Goal: Task Accomplishment & Management: Complete application form

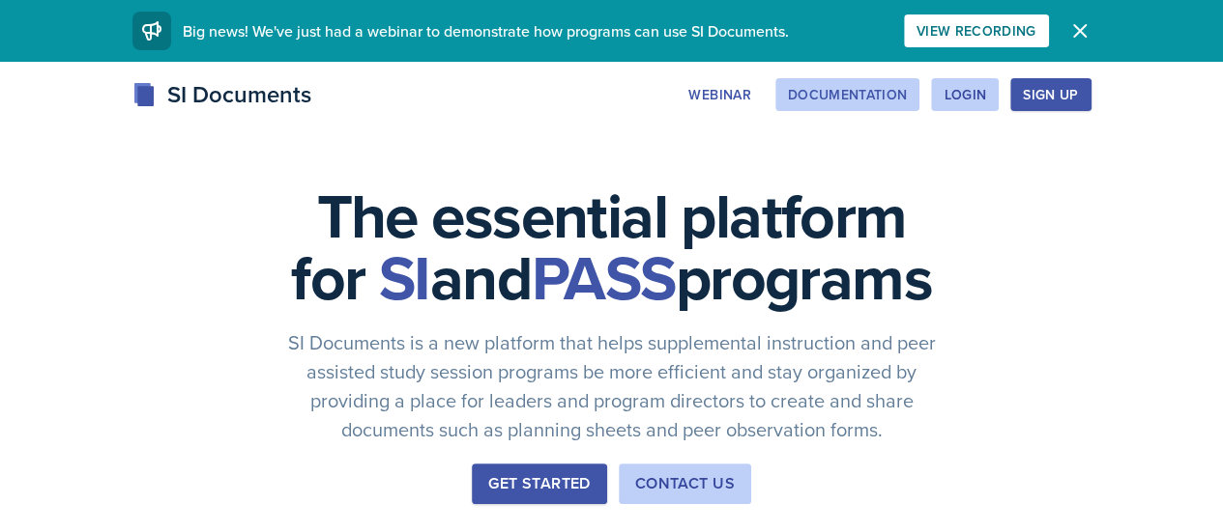
click at [907, 90] on div "Documentation" at bounding box center [848, 94] width 120 height 15
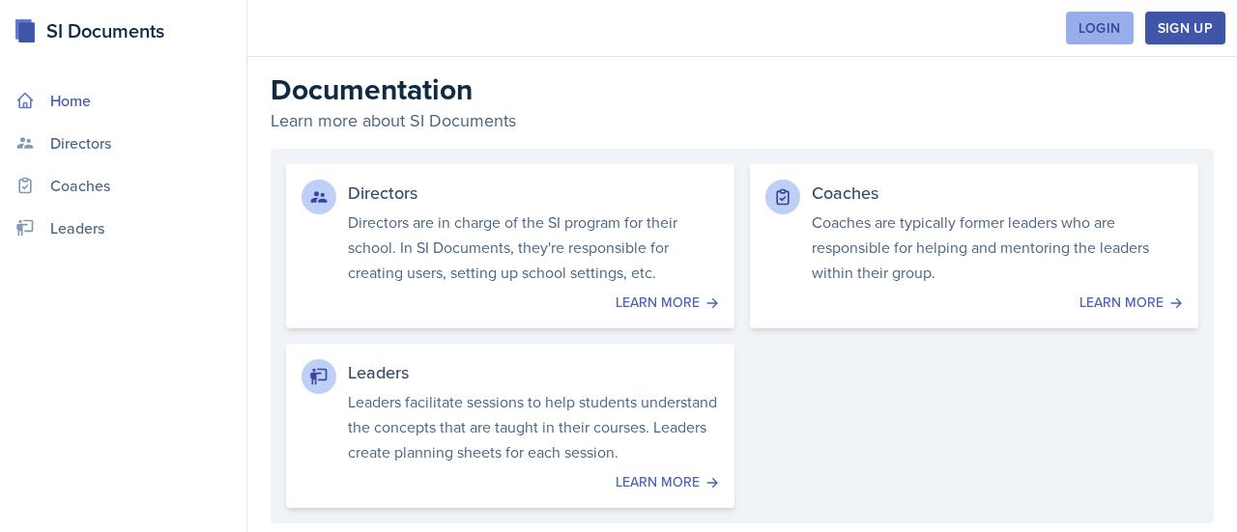
click at [1115, 32] on div "Login" at bounding box center [1100, 27] width 43 height 15
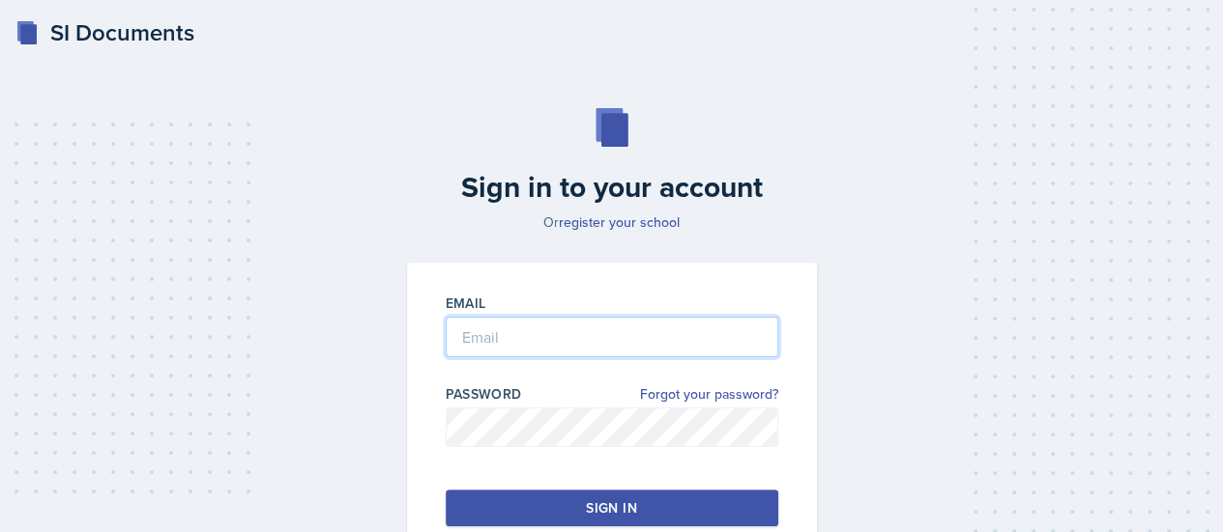
click at [490, 331] on input "email" at bounding box center [612, 337] width 332 height 41
type input "[EMAIL_ADDRESS][DOMAIN_NAME]"
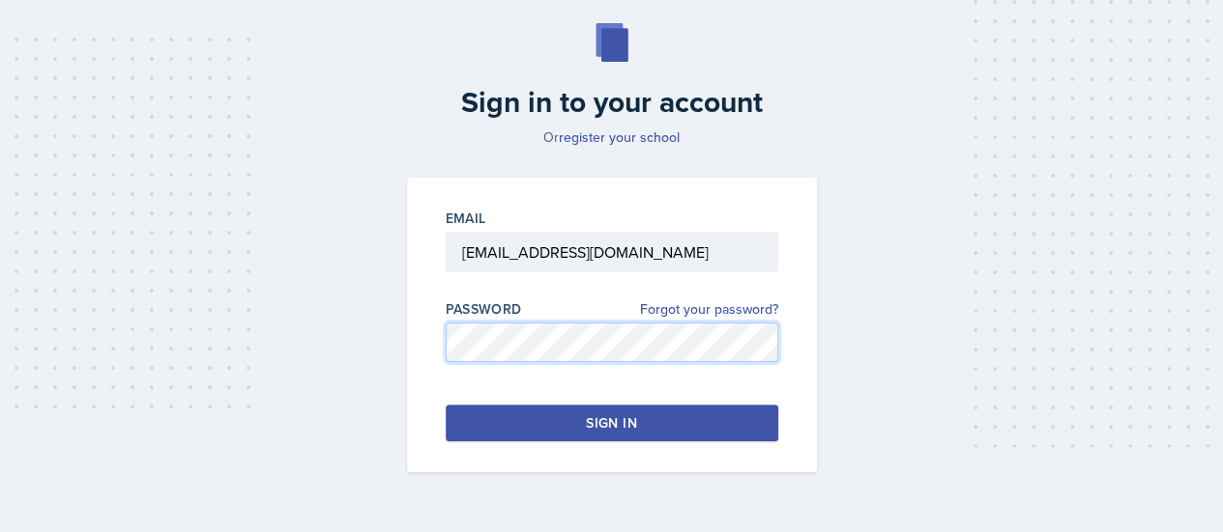
scroll to position [88, 0]
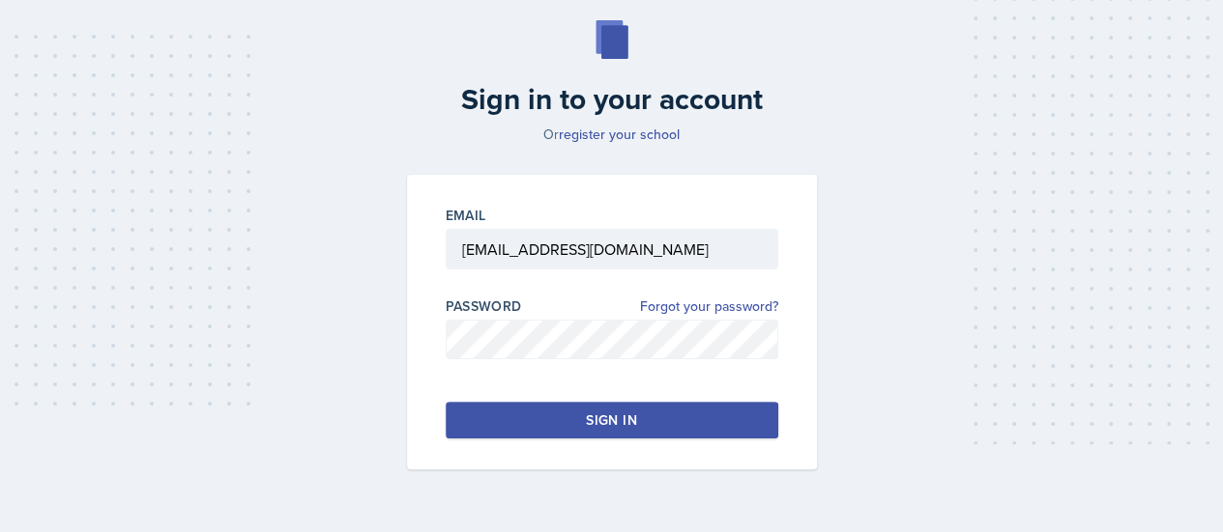
click at [570, 430] on button "Sign in" at bounding box center [612, 420] width 332 height 37
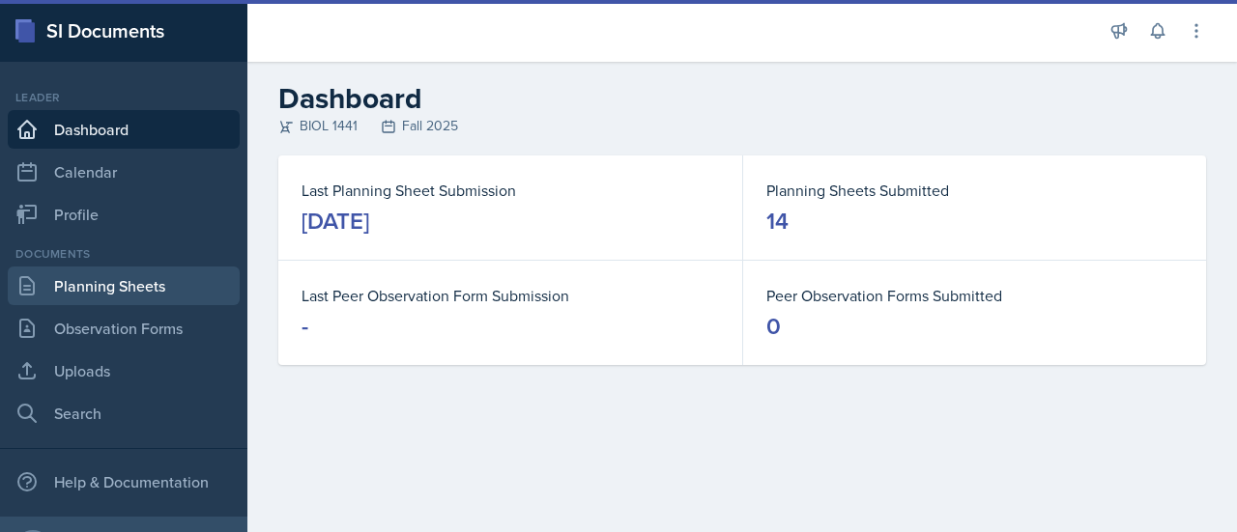
click at [124, 288] on link "Planning Sheets" at bounding box center [124, 286] width 232 height 39
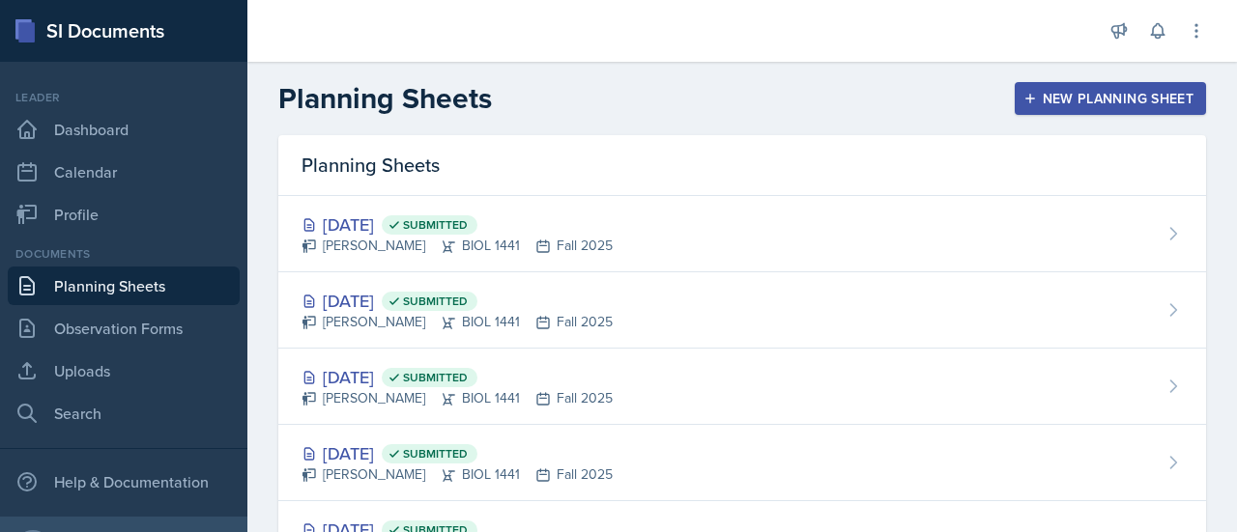
click at [1030, 94] on div "New Planning Sheet" at bounding box center [1110, 98] width 166 height 15
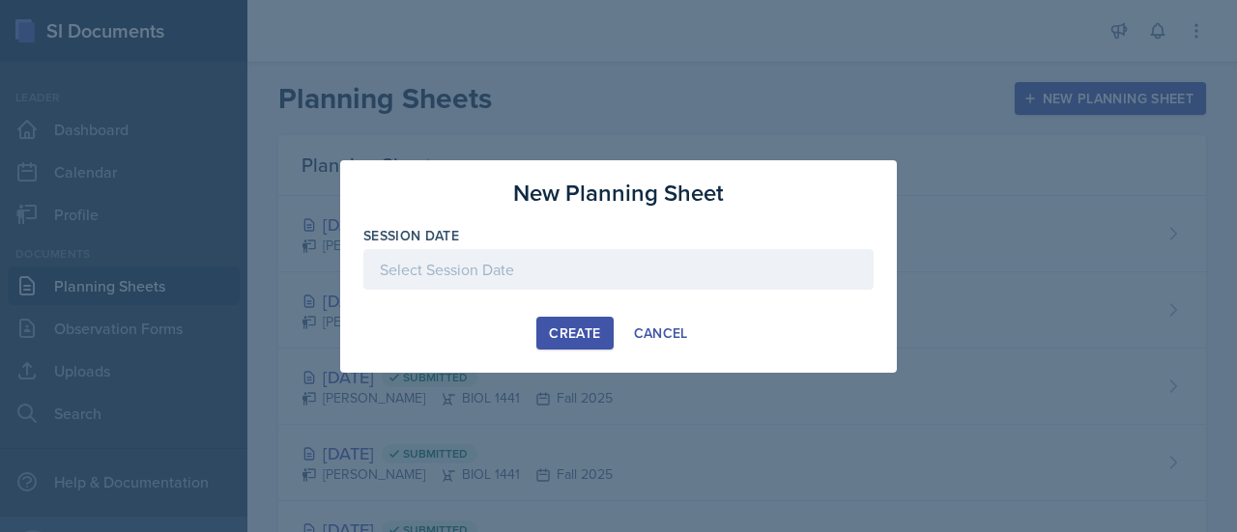
click at [472, 268] on div at bounding box center [618, 269] width 510 height 41
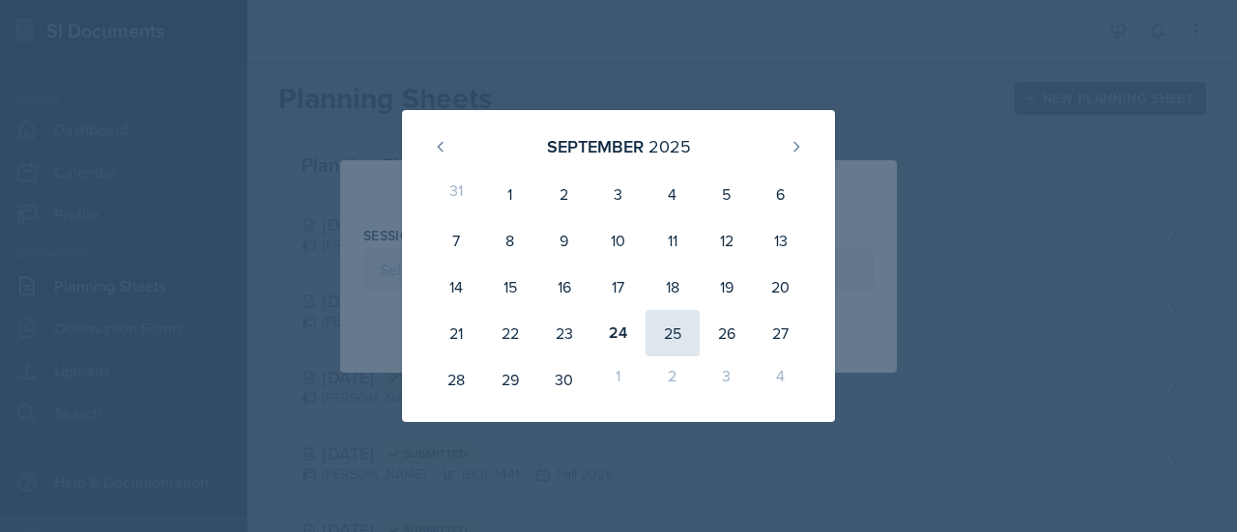
click at [680, 331] on div "25" at bounding box center [673, 333] width 54 height 46
type input "[DATE]"
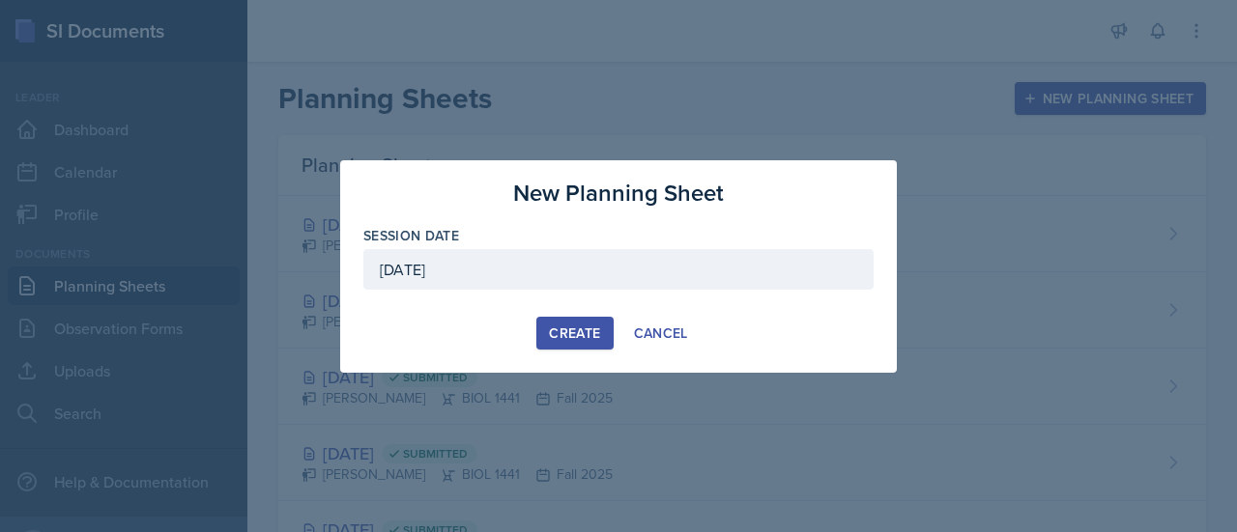
click at [535, 335] on div "Create Cancel" at bounding box center [618, 333] width 510 height 33
click at [544, 333] on button "Create" at bounding box center [574, 333] width 76 height 33
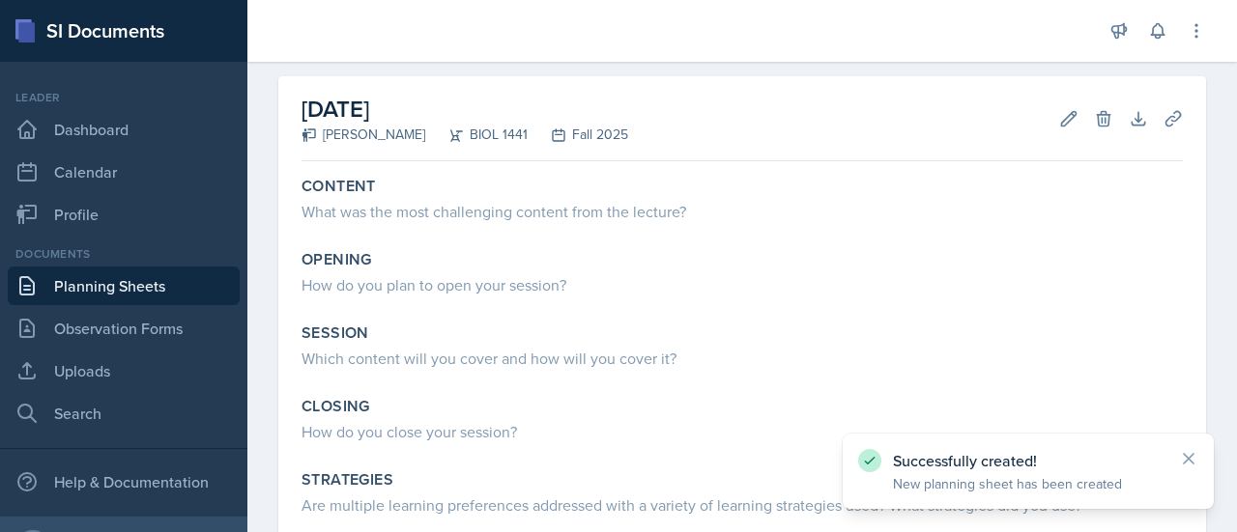
scroll to position [77, 0]
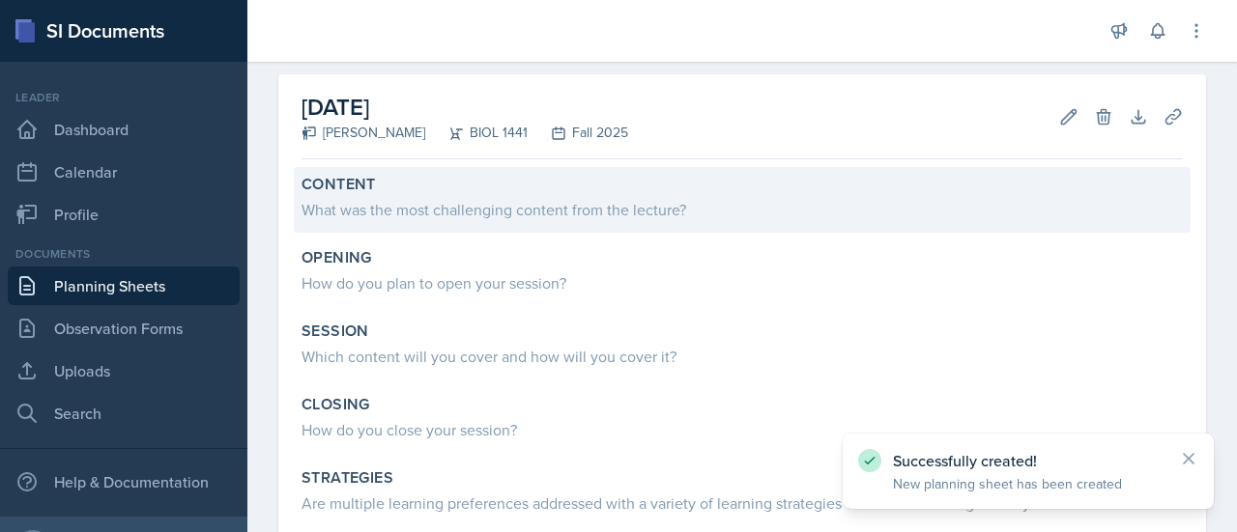
click at [529, 217] on div "What was the most challenging content from the lecture?" at bounding box center [742, 209] width 881 height 23
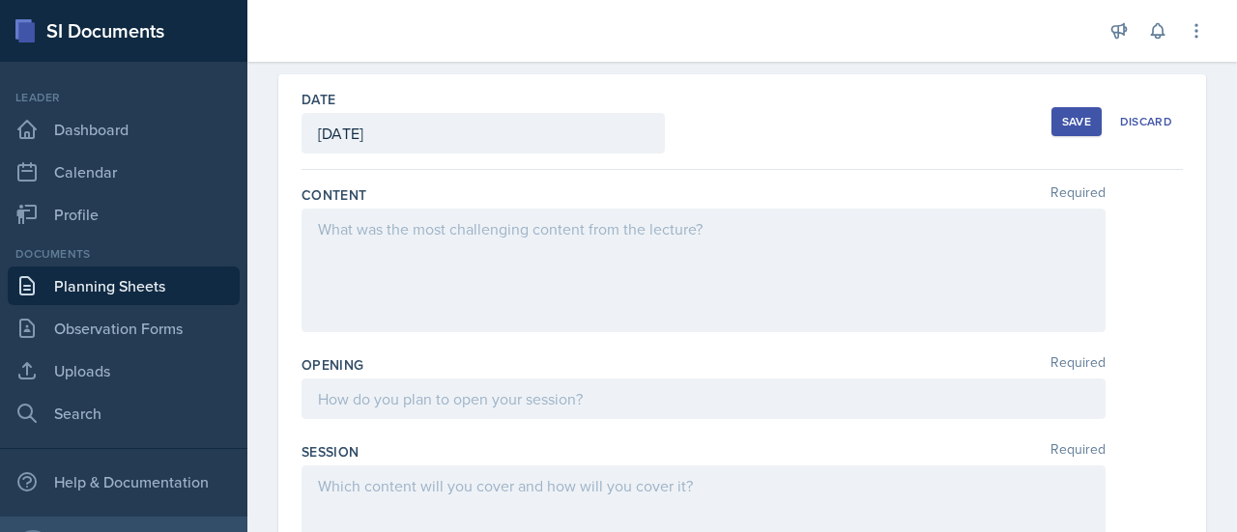
click at [469, 239] on div at bounding box center [704, 271] width 804 height 124
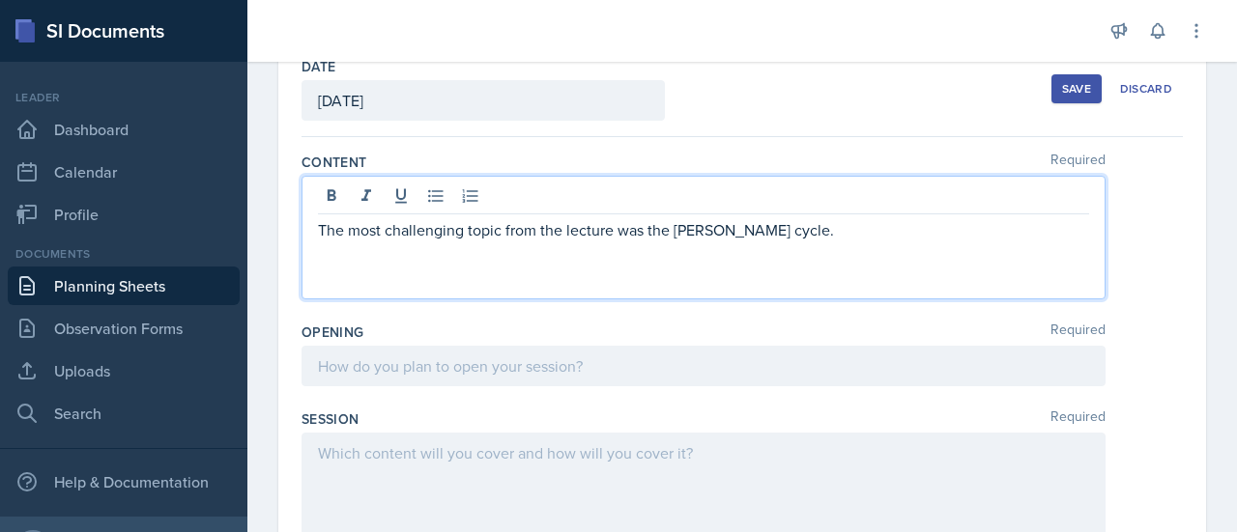
click at [457, 361] on div at bounding box center [704, 366] width 804 height 41
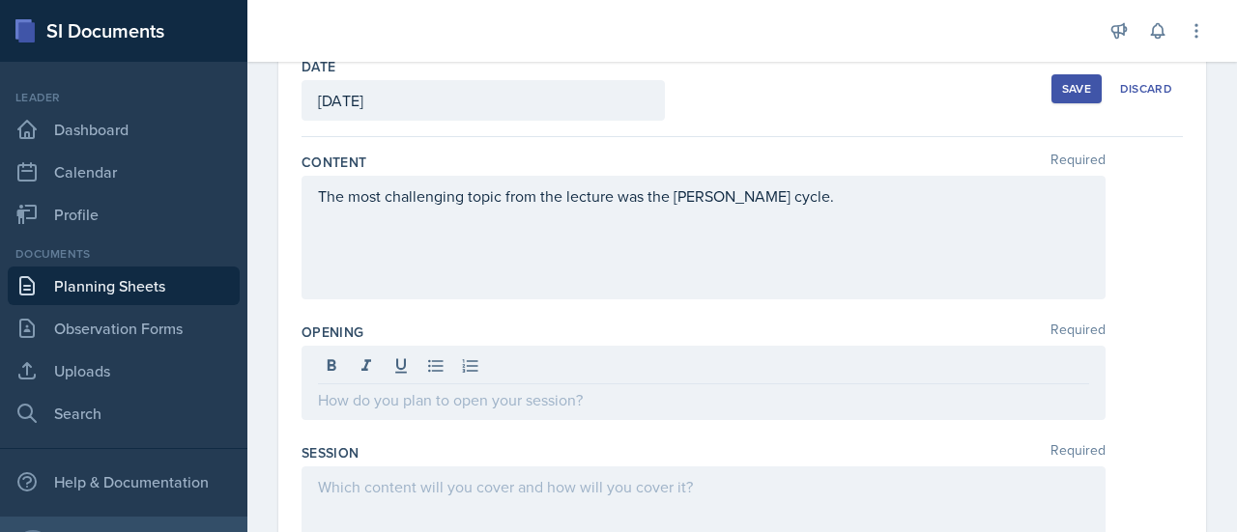
click at [779, 206] on div "The most challenging topic from the lecture was the [PERSON_NAME] cycle." at bounding box center [704, 238] width 804 height 124
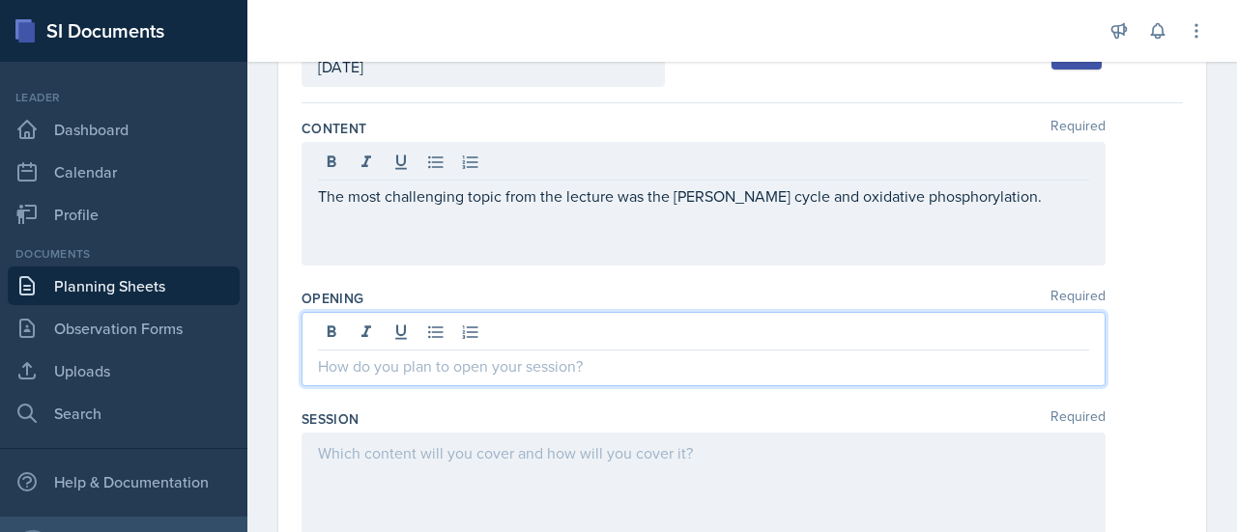
click at [481, 340] on div at bounding box center [704, 349] width 804 height 74
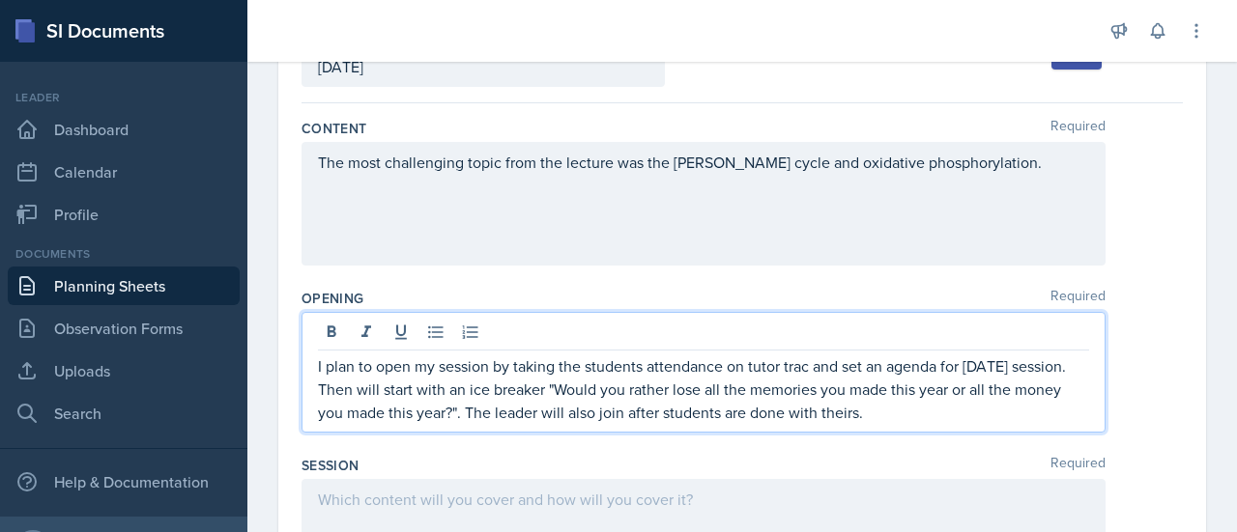
scroll to position [500, 0]
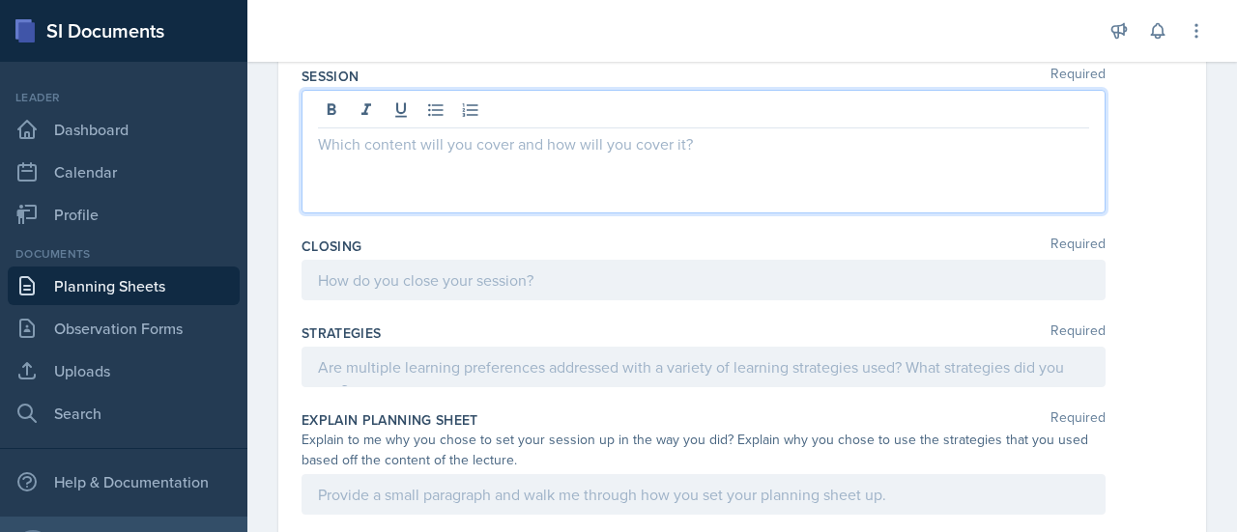
click at [378, 149] on p at bounding box center [703, 143] width 771 height 23
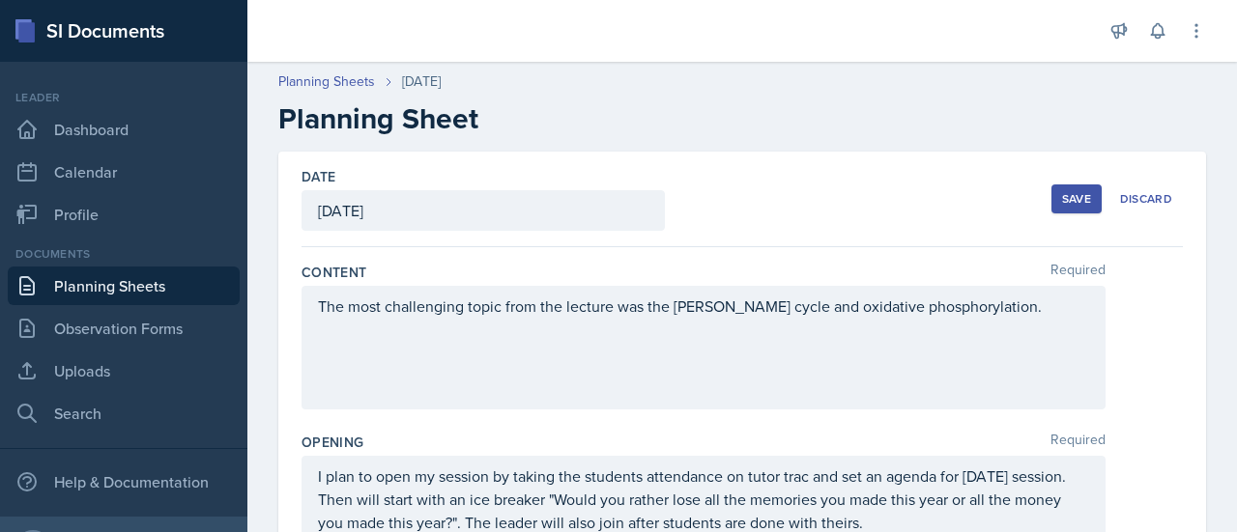
click at [1059, 184] on div "Save Discard" at bounding box center [1116, 199] width 131 height 44
click at [1063, 208] on button "Save" at bounding box center [1076, 199] width 50 height 29
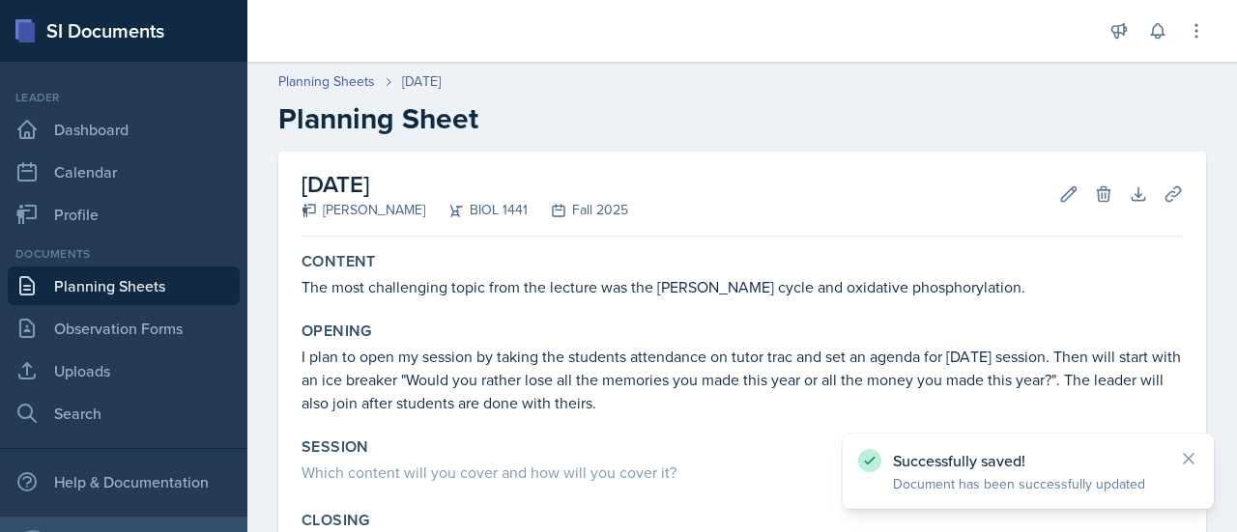
click at [205, 287] on link "Planning Sheets" at bounding box center [124, 286] width 232 height 39
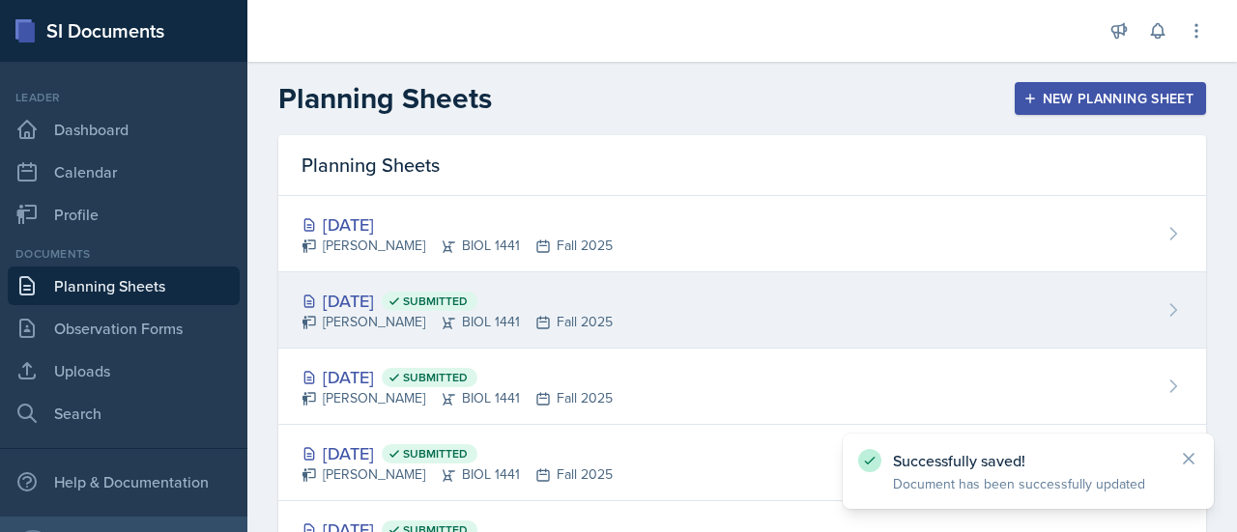
click at [381, 306] on div "[DATE] Submitted" at bounding box center [457, 301] width 311 height 26
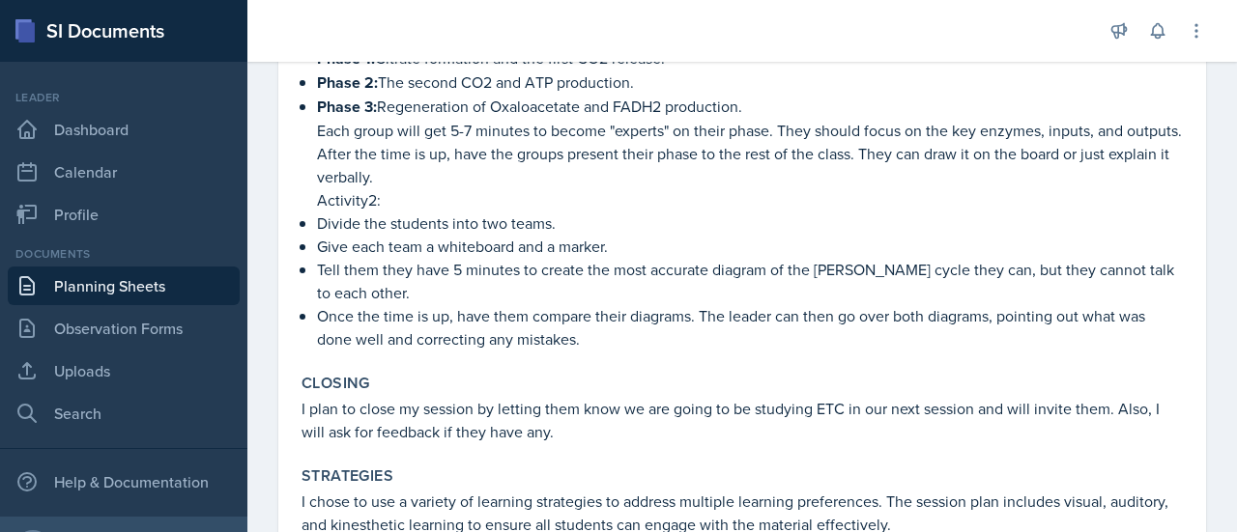
scroll to position [439, 0]
click at [122, 310] on link "Observation Forms" at bounding box center [124, 328] width 232 height 39
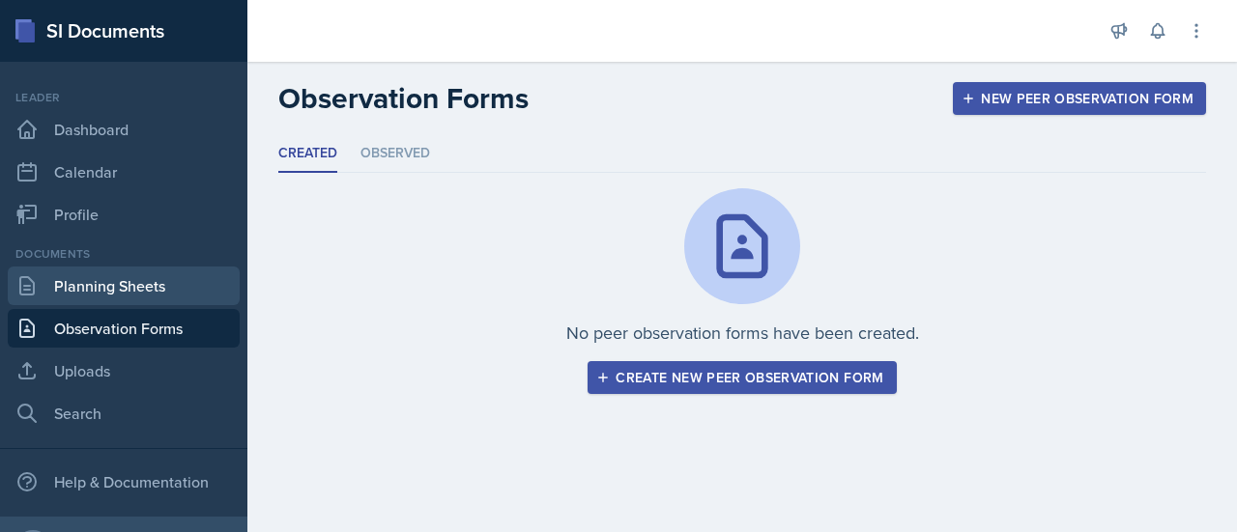
click at [116, 273] on link "Planning Sheets" at bounding box center [124, 286] width 232 height 39
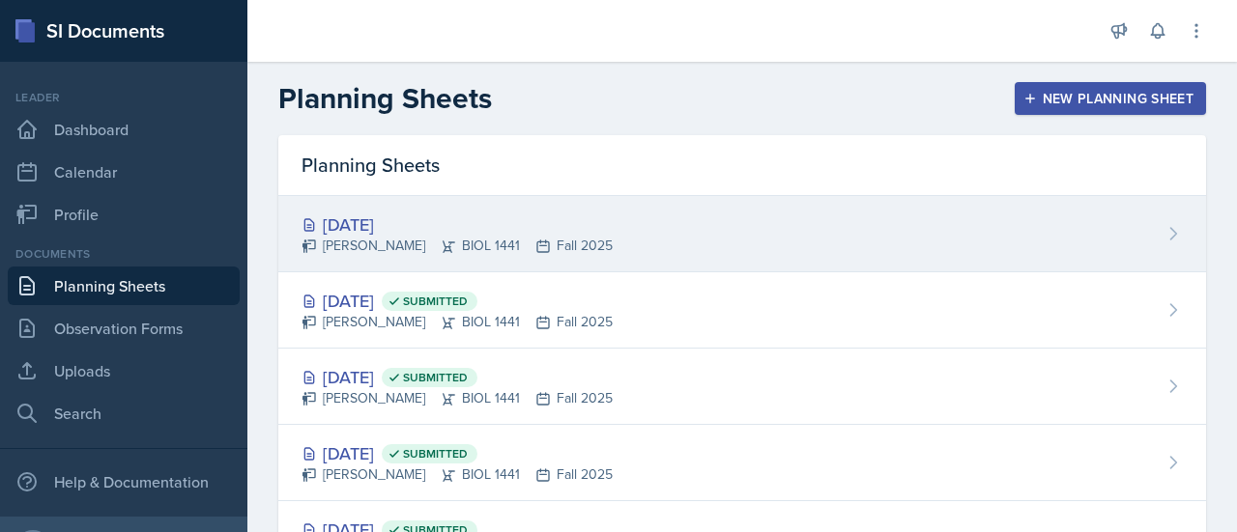
click at [412, 232] on div "[DATE]" at bounding box center [457, 225] width 311 height 26
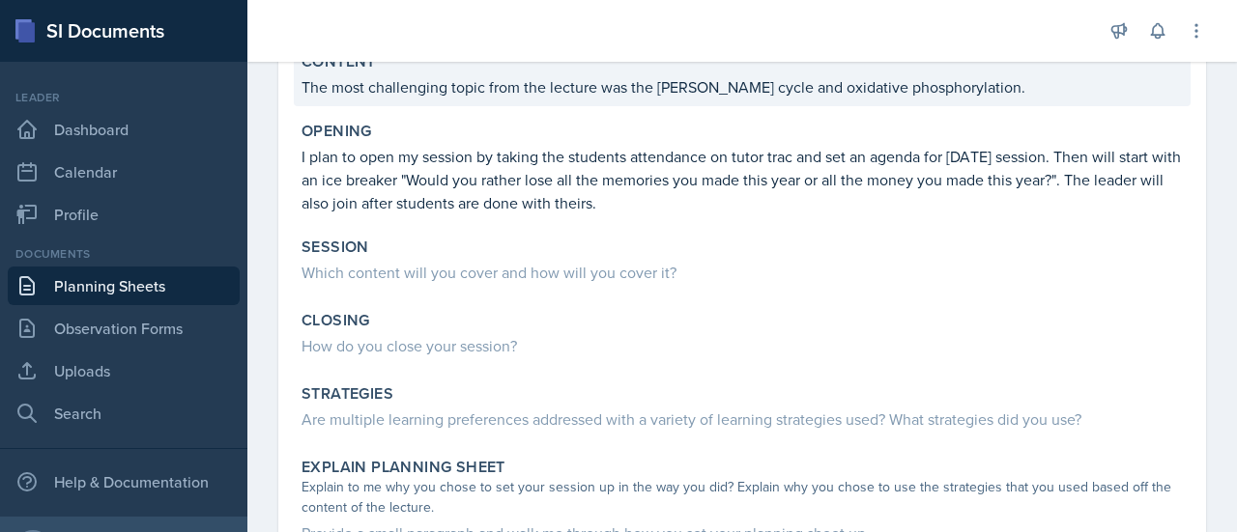
scroll to position [201, 0]
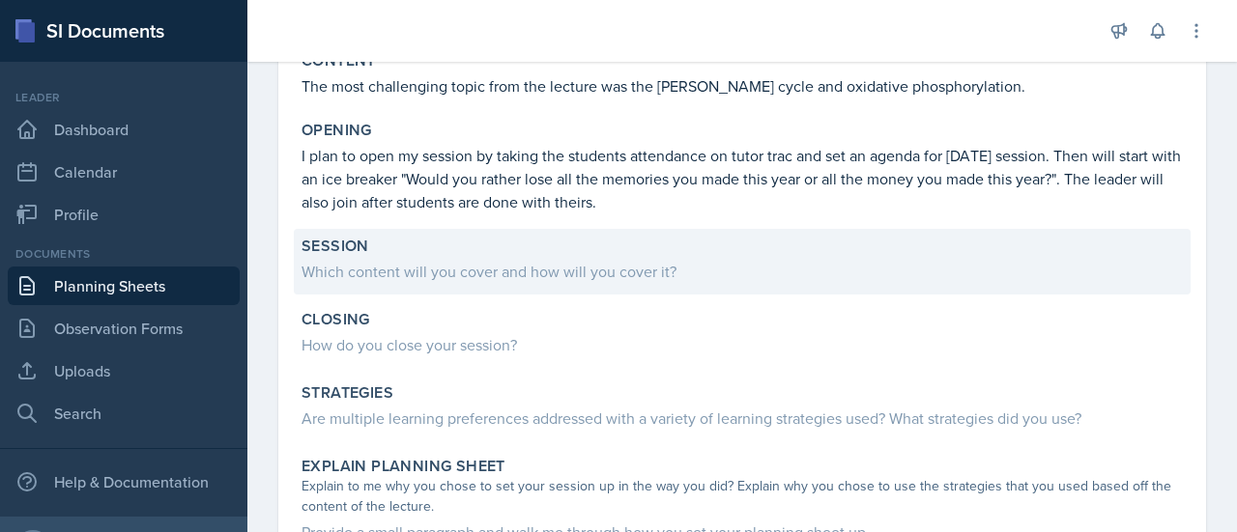
click at [481, 263] on div "Which content will you cover and how will you cover it?" at bounding box center [742, 271] width 881 height 23
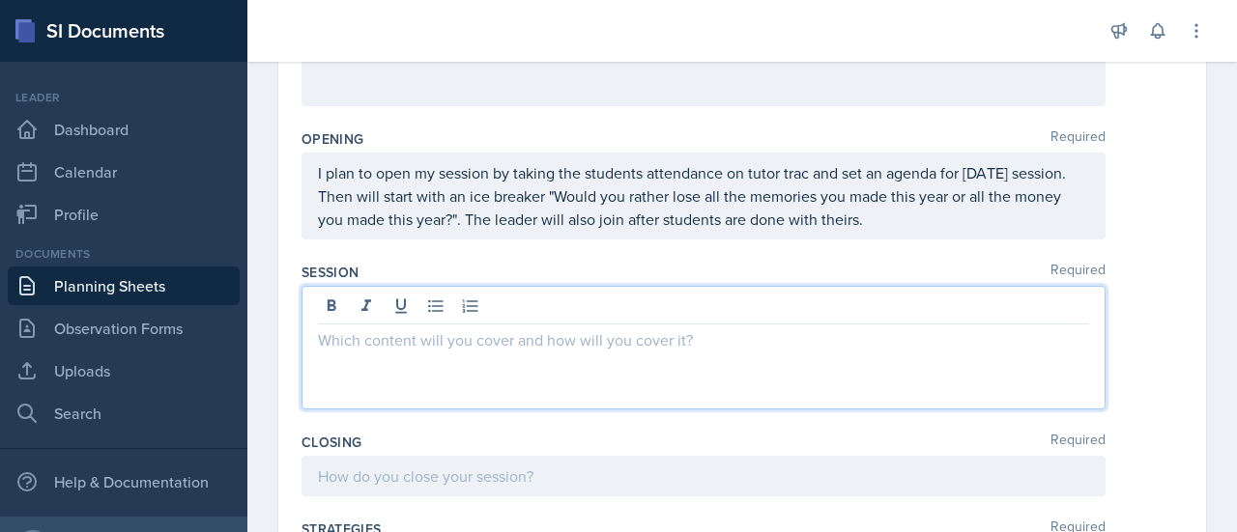
scroll to position [336, 0]
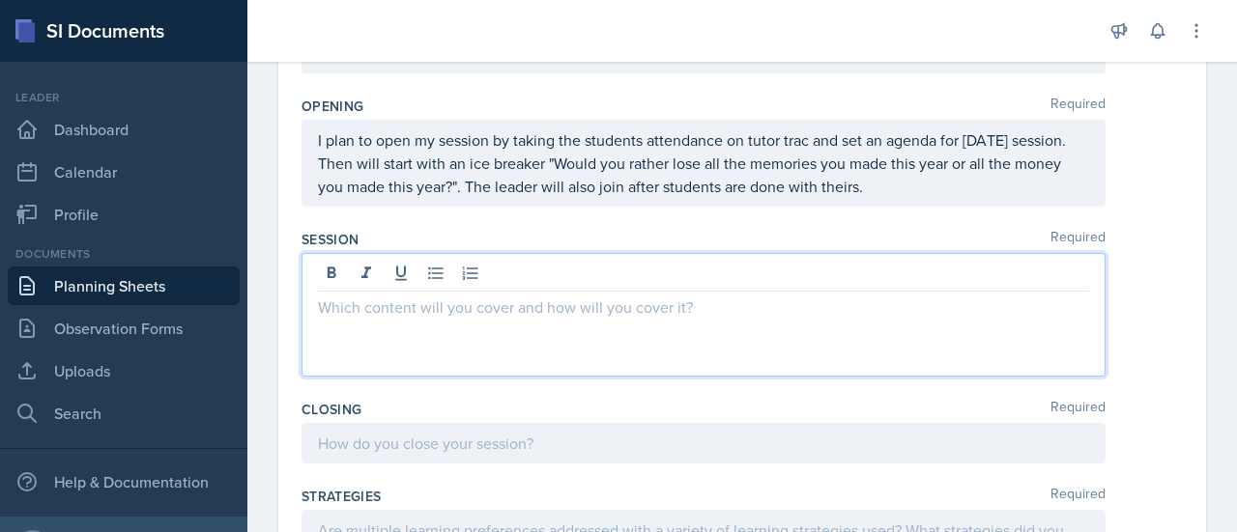
click at [441, 304] on p at bounding box center [703, 307] width 771 height 23
click at [501, 304] on p "I will tell students to make a cornell method" at bounding box center [703, 307] width 771 height 23
click at [644, 297] on p "I will tell students to use a cornell method" at bounding box center [703, 307] width 771 height 23
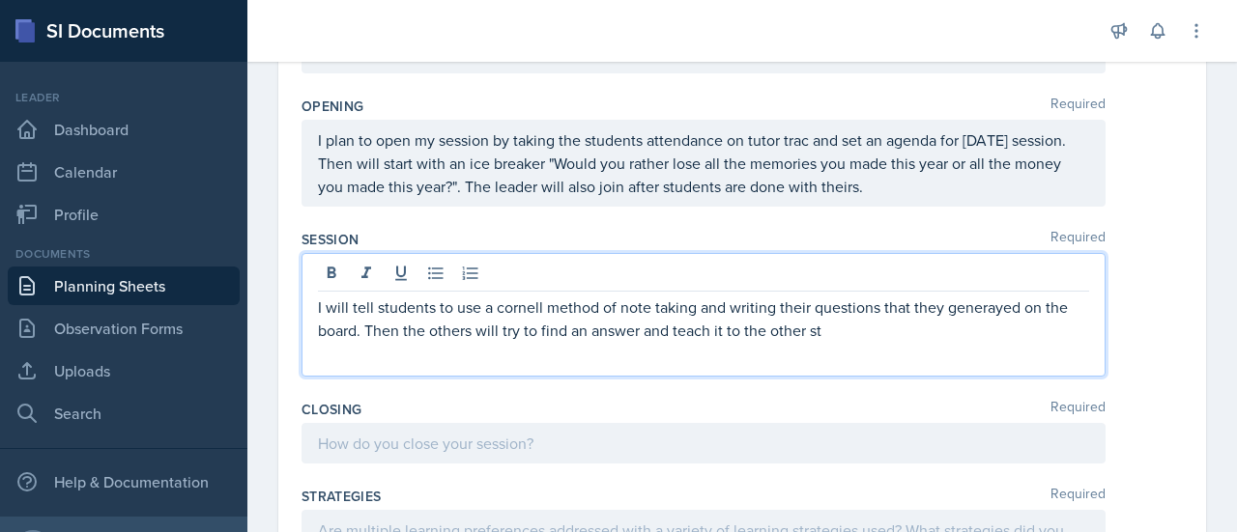
click at [999, 307] on p "I will tell students to use a cornell method of note taking and writing their q…" at bounding box center [703, 319] width 771 height 46
click at [841, 320] on p "I will tell students to use a cornell method of note taking and writing their q…" at bounding box center [703, 319] width 771 height 46
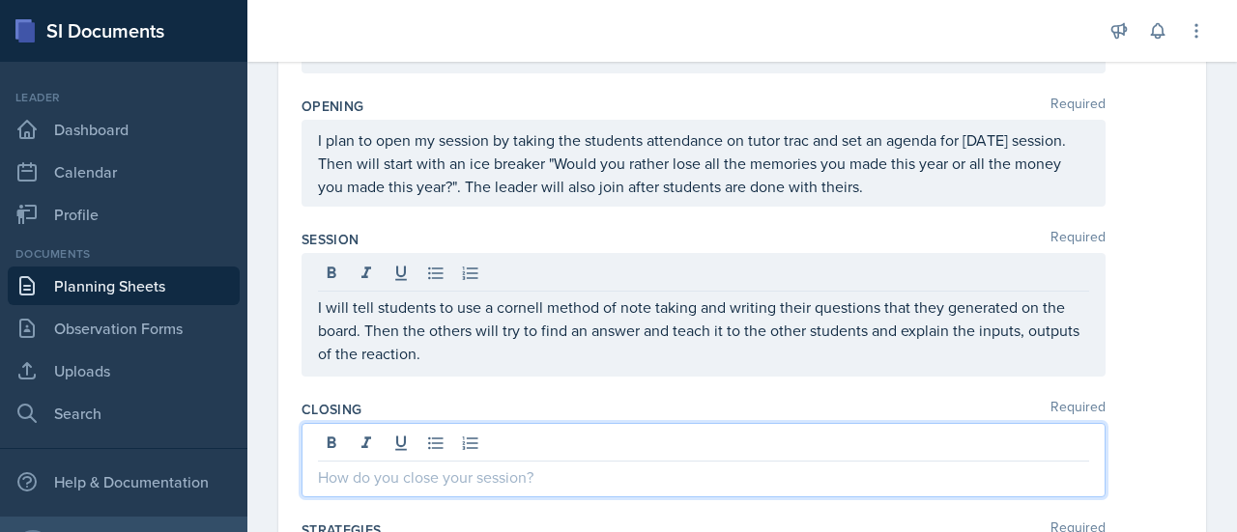
click at [478, 437] on div at bounding box center [704, 460] width 804 height 74
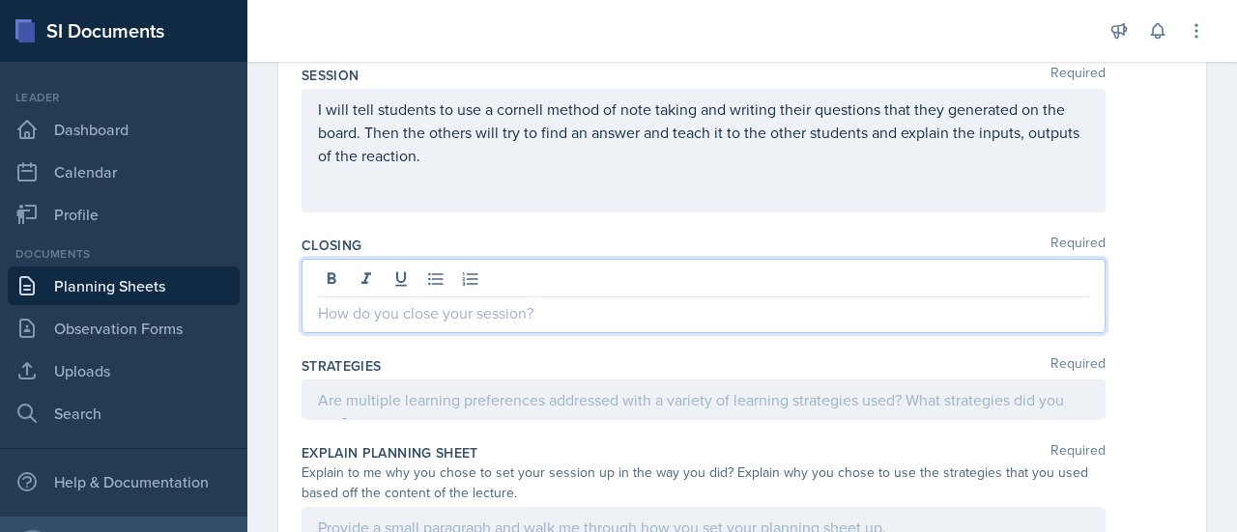
scroll to position [501, 0]
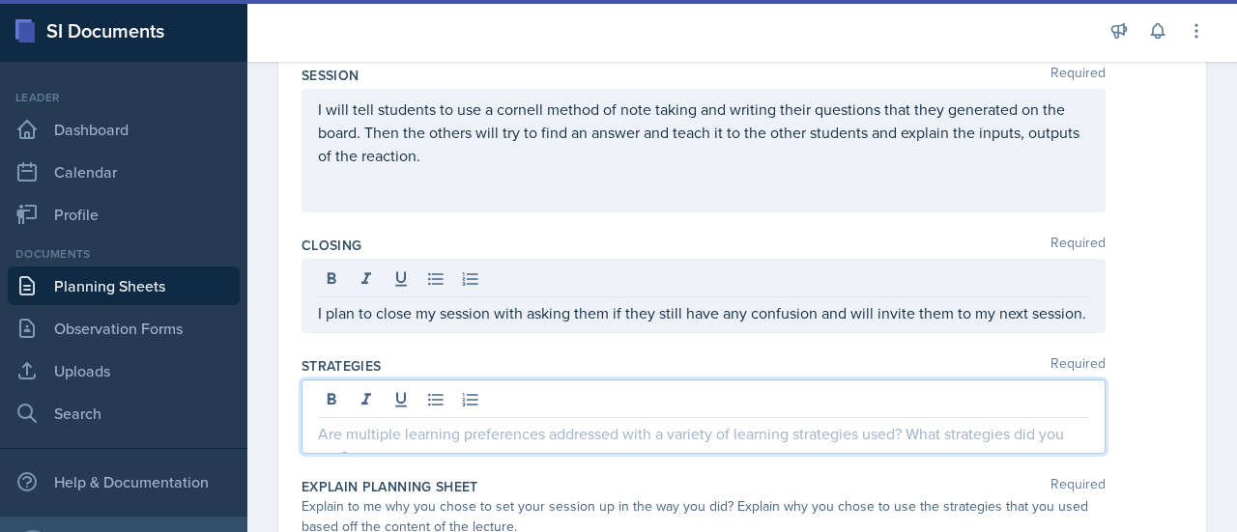
click at [416, 429] on div at bounding box center [704, 417] width 804 height 74
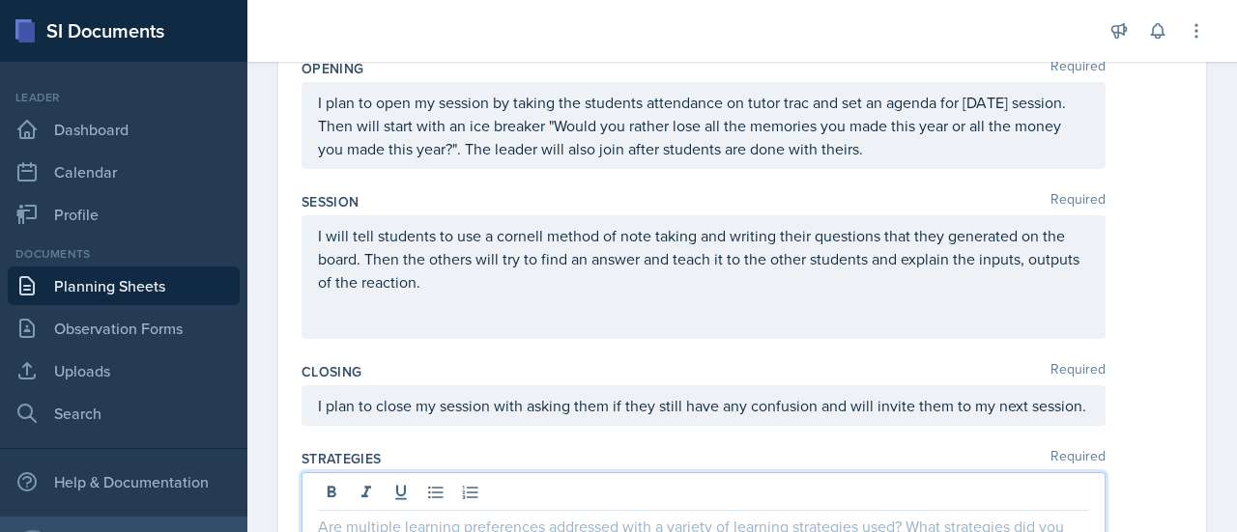
scroll to position [373, 0]
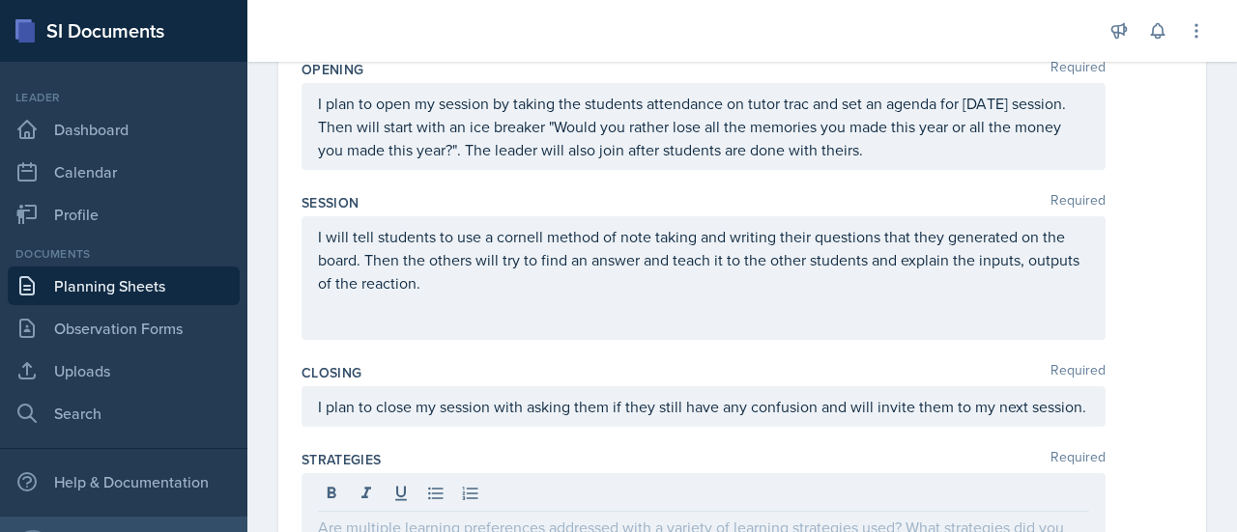
drag, startPoint x: 308, startPoint y: 229, endPoint x: 501, endPoint y: 281, distance: 199.3
click at [501, 281] on div "I will tell students to use a cornell method of note taking and writing their q…" at bounding box center [704, 278] width 804 height 124
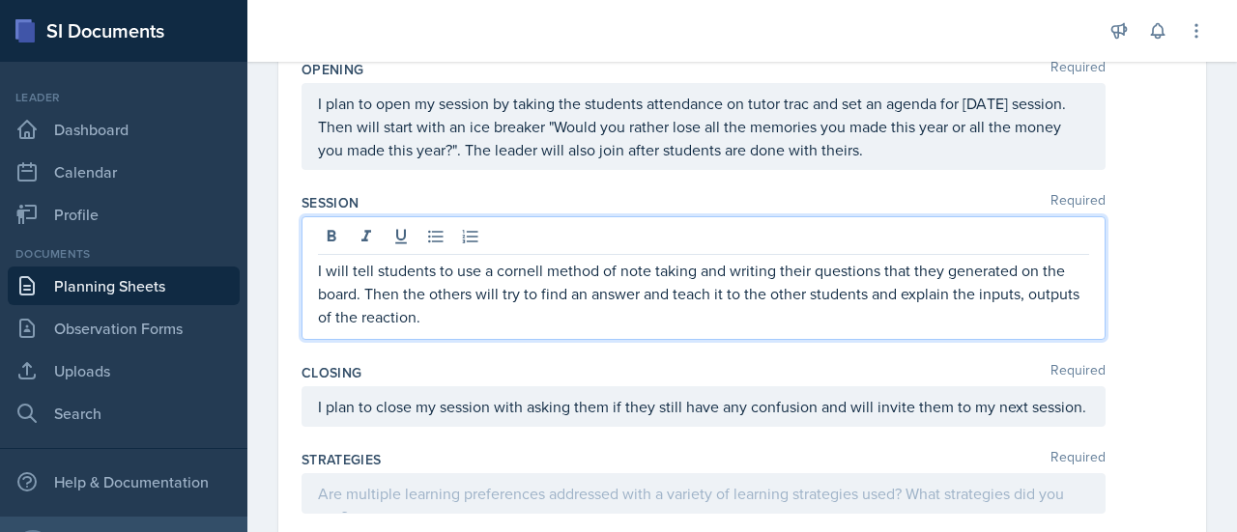
scroll to position [407, 0]
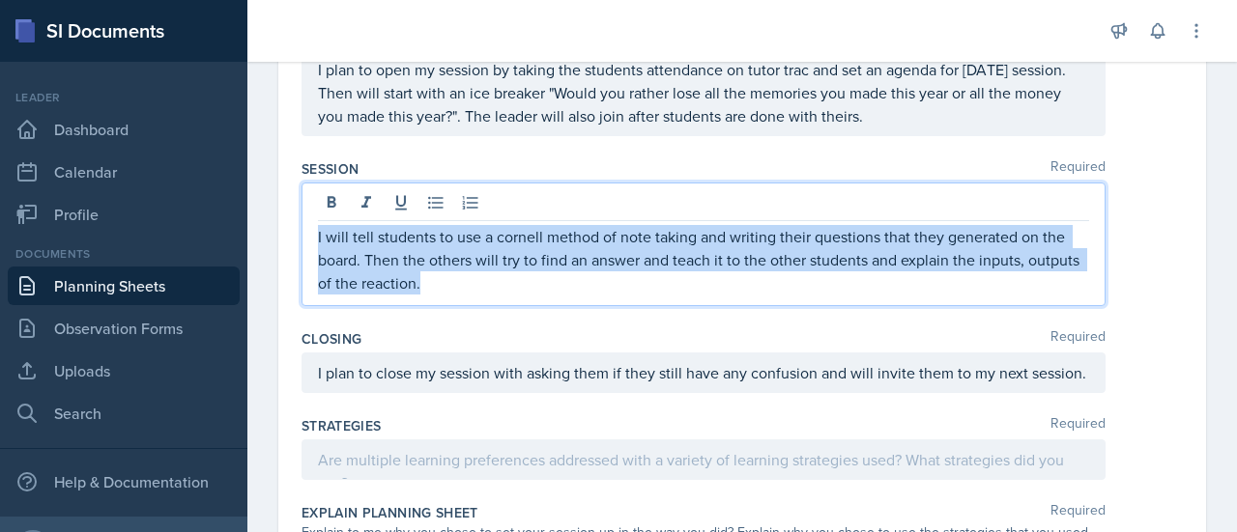
drag, startPoint x: 501, startPoint y: 281, endPoint x: 260, endPoint y: 192, distance: 256.5
click at [260, 192] on div "Date [DATE] [DATE] 31 1 2 3 4 5 6 7 8 9 10 11 12 13 14 15 16 17 18 19 20 21 22 …" at bounding box center [742, 389] width 990 height 1288
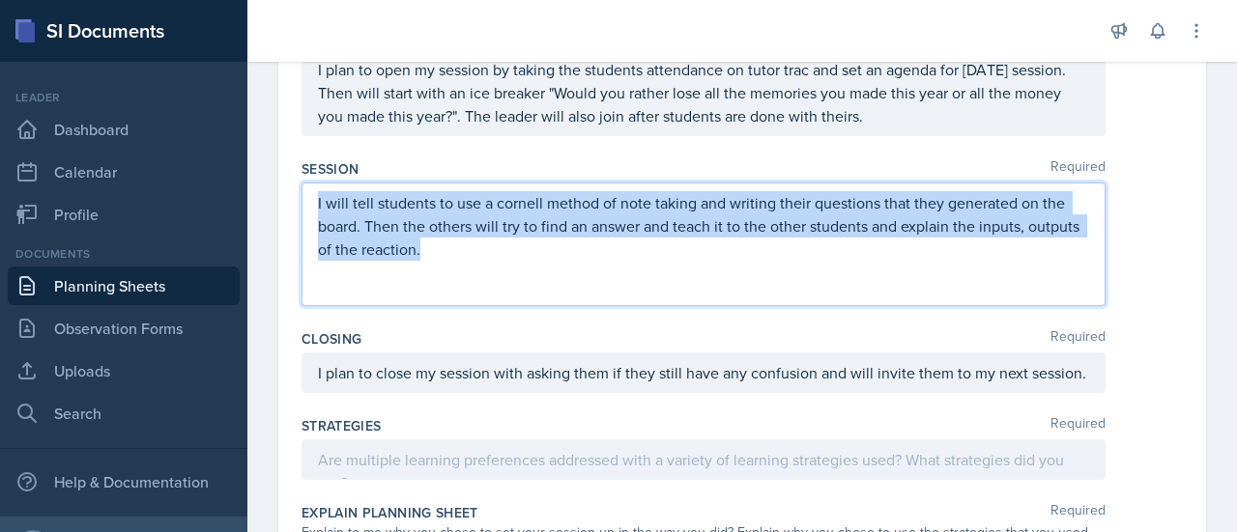
scroll to position [373, 0]
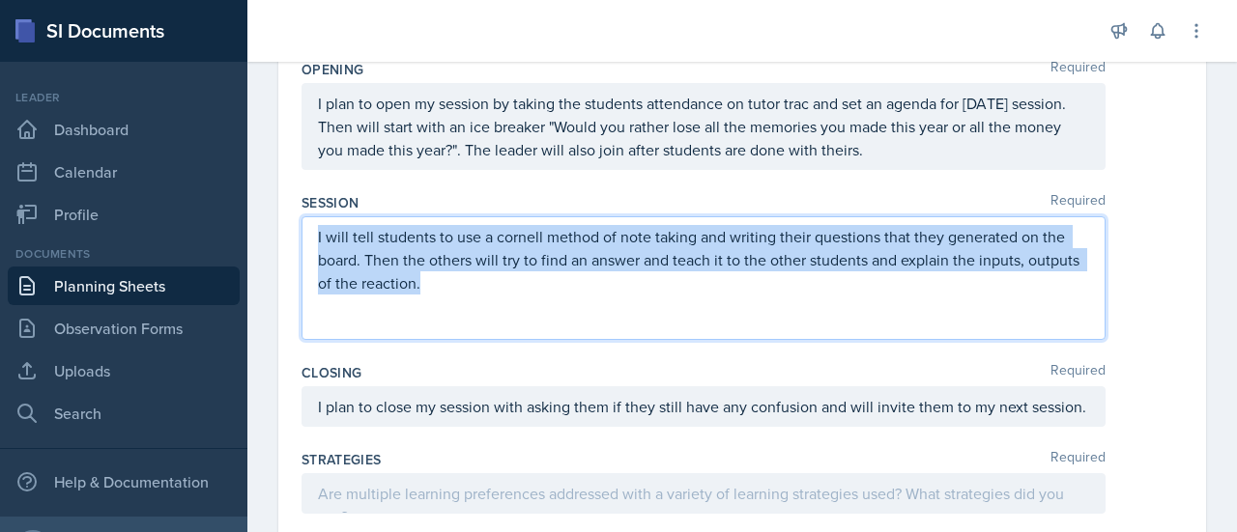
copy p "I will tell students to use a cornell method of note taking and writing their q…"
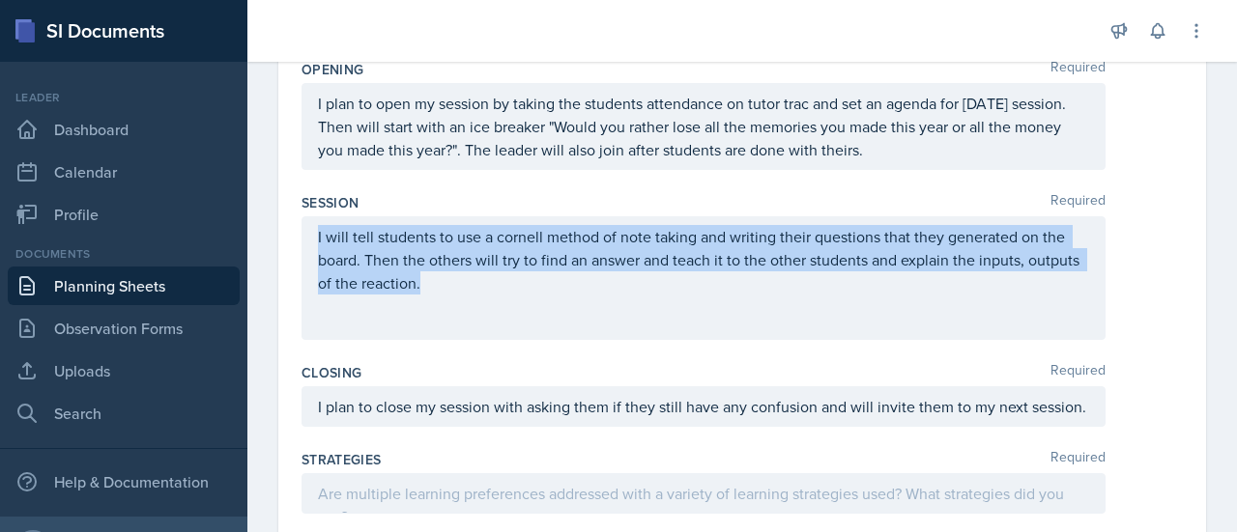
scroll to position [407, 0]
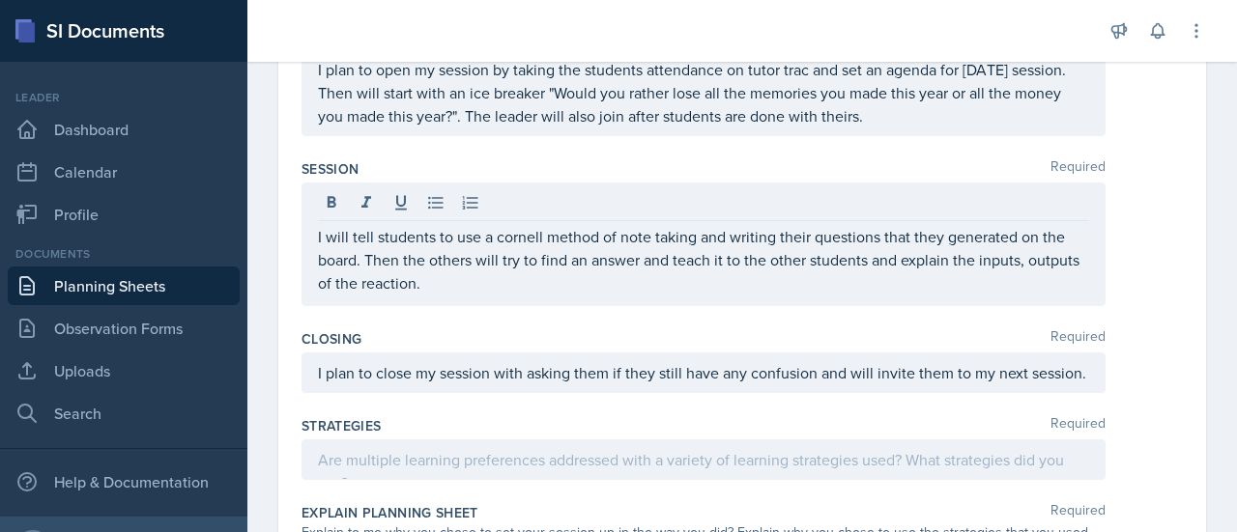
click at [538, 331] on div "Closing Required" at bounding box center [742, 339] width 881 height 19
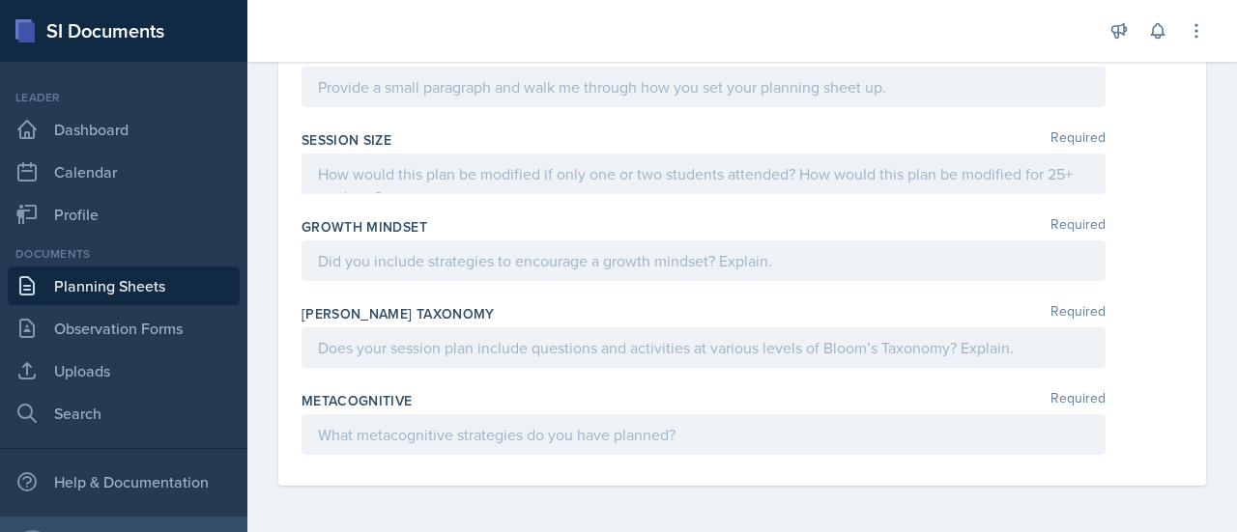
scroll to position [958, 0]
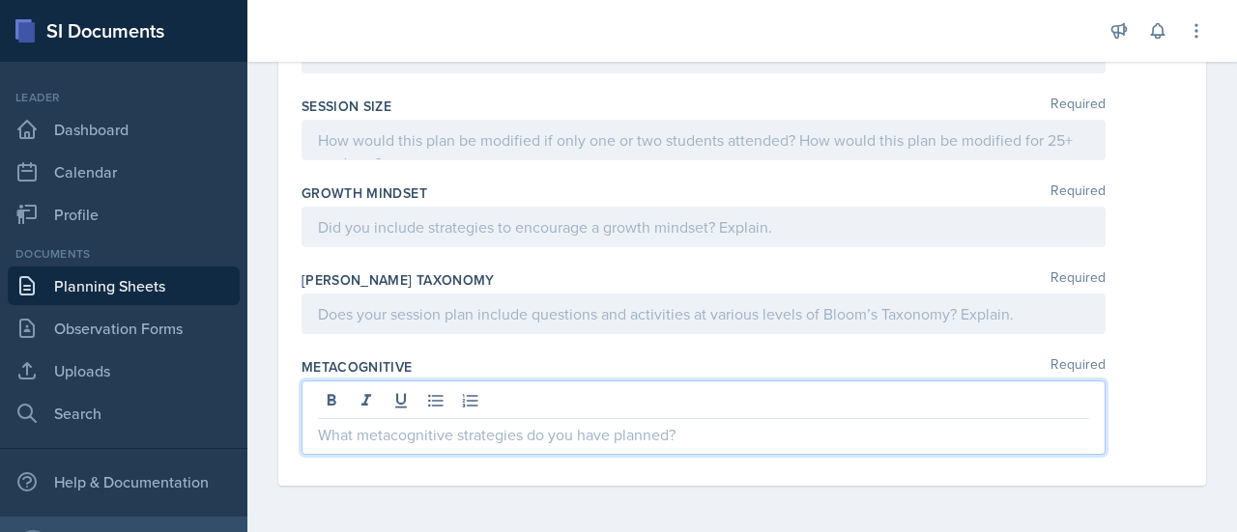
click at [408, 439] on p at bounding box center [703, 434] width 771 height 23
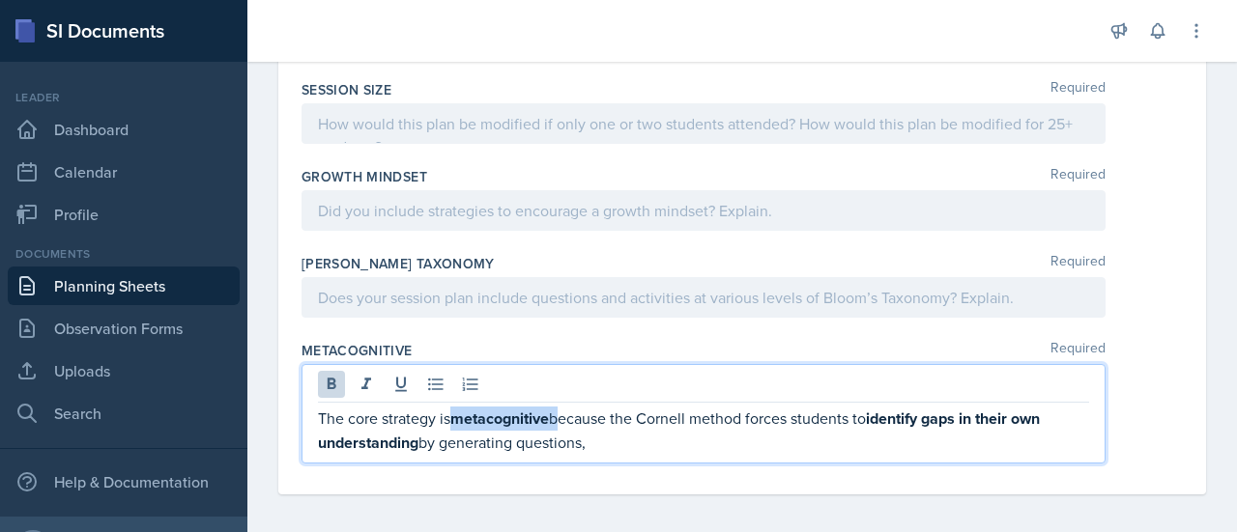
drag, startPoint x: 559, startPoint y: 434, endPoint x: 456, endPoint y: 435, distance: 102.4
click at [456, 435] on p "The core strategy is metacognitive because the Cornell method forces students t…" at bounding box center [703, 431] width 771 height 48
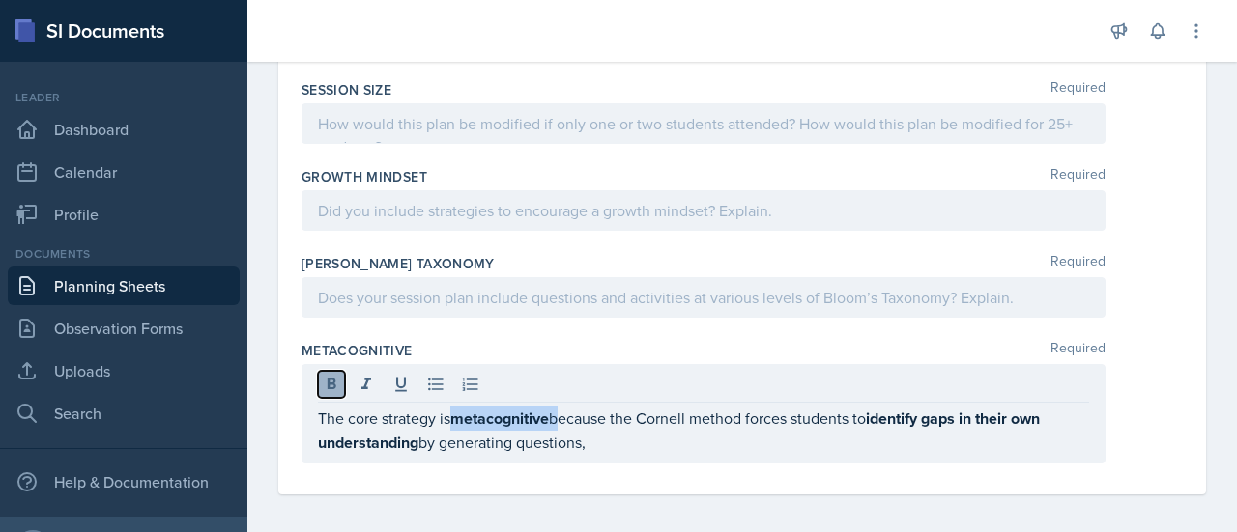
click at [326, 394] on icon at bounding box center [331, 384] width 19 height 19
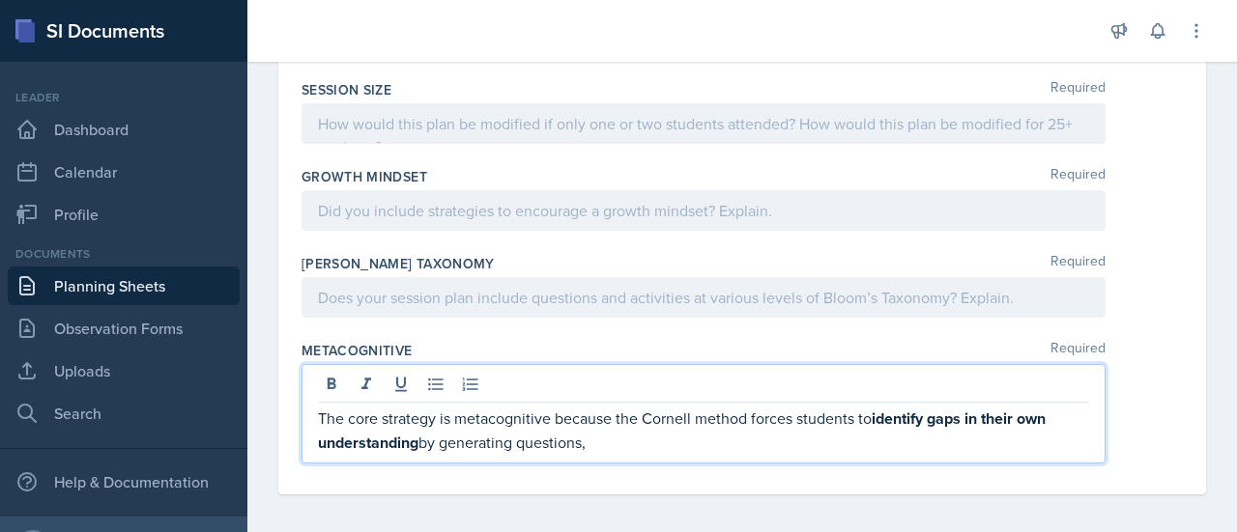
click at [676, 455] on p "The core strategy is metacognitive because the Cornell method forces students t…" at bounding box center [703, 431] width 771 height 48
drag, startPoint x: 877, startPoint y: 436, endPoint x: 1069, endPoint y: 430, distance: 191.4
click at [1069, 430] on p "The core strategy is metacognitive because the Cornell method forces students t…" at bounding box center [703, 431] width 771 height 48
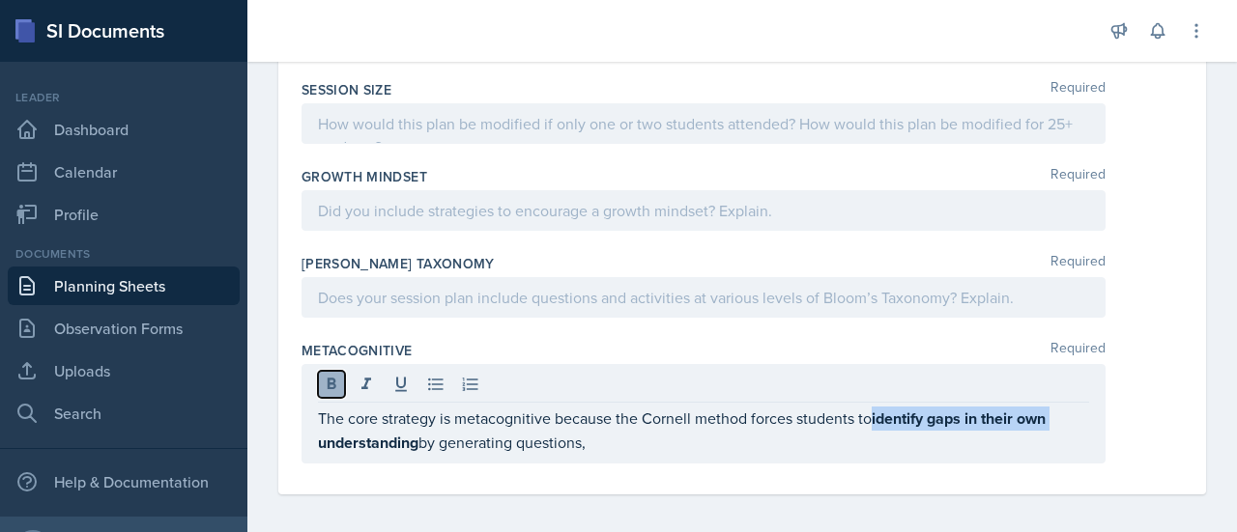
click at [329, 389] on icon at bounding box center [332, 384] width 9 height 12
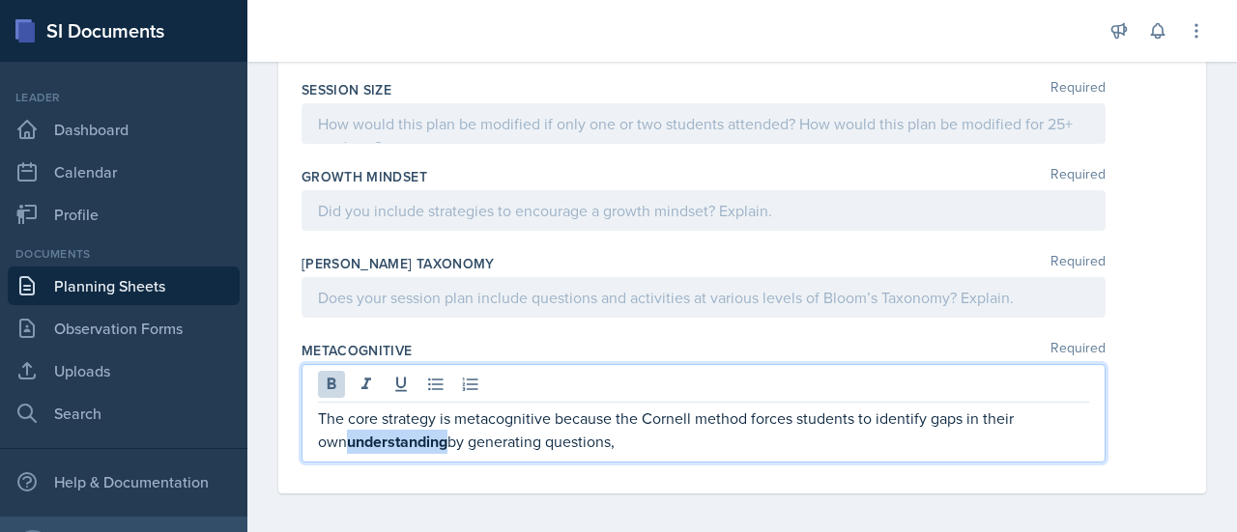
drag, startPoint x: 417, startPoint y: 458, endPoint x: 309, endPoint y: 448, distance: 108.7
click at [309, 448] on div "The core strategy is metacognitive because the Cornell method forces students t…" at bounding box center [704, 413] width 804 height 99
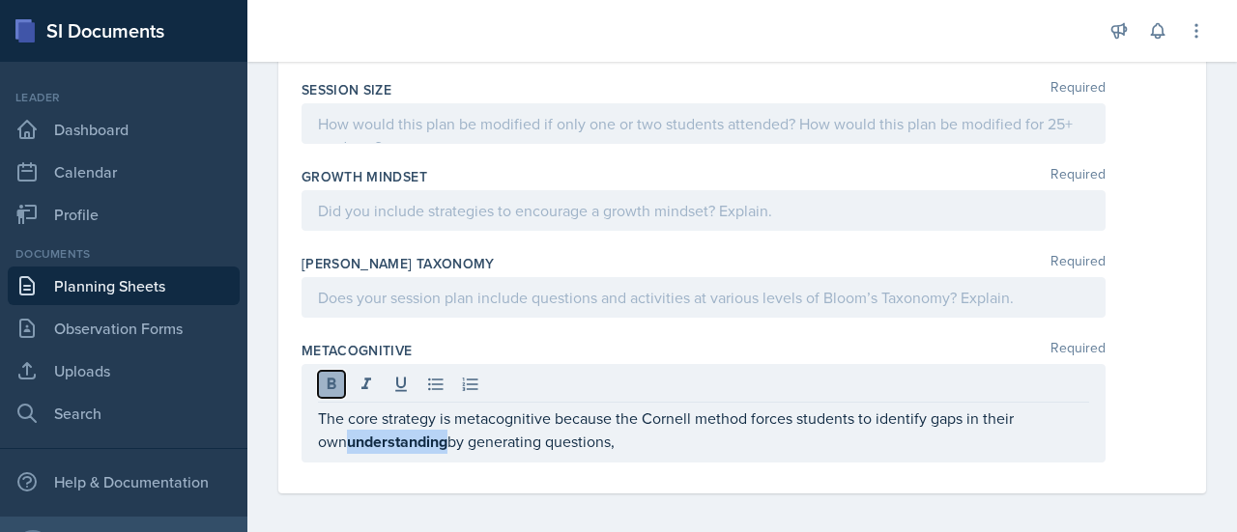
click at [331, 394] on icon at bounding box center [331, 384] width 19 height 19
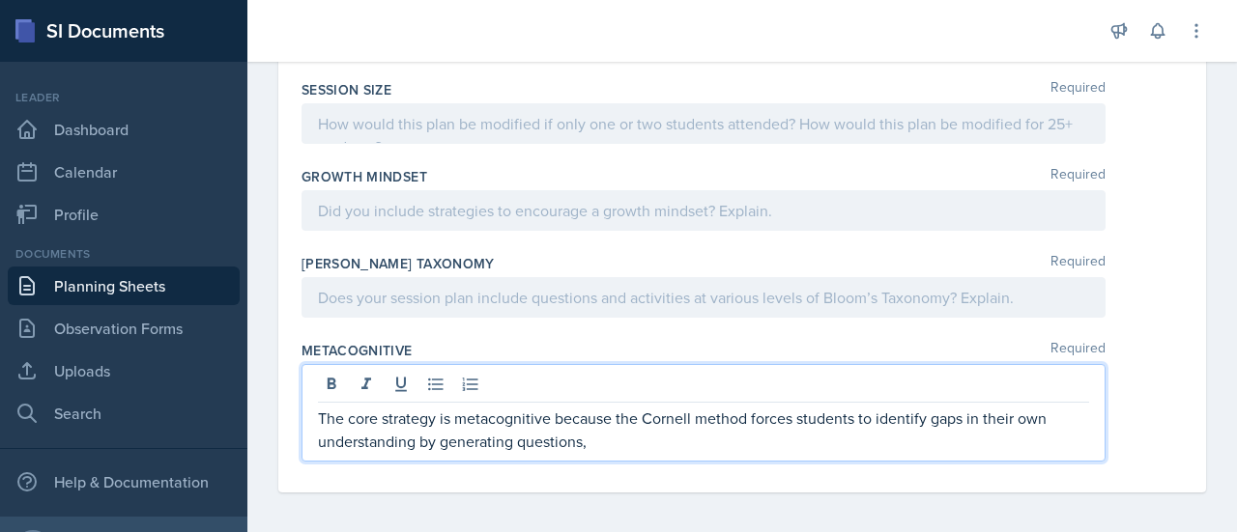
click at [720, 453] on p "The core strategy is metacognitive because the Cornell method forces students t…" at bounding box center [703, 430] width 771 height 46
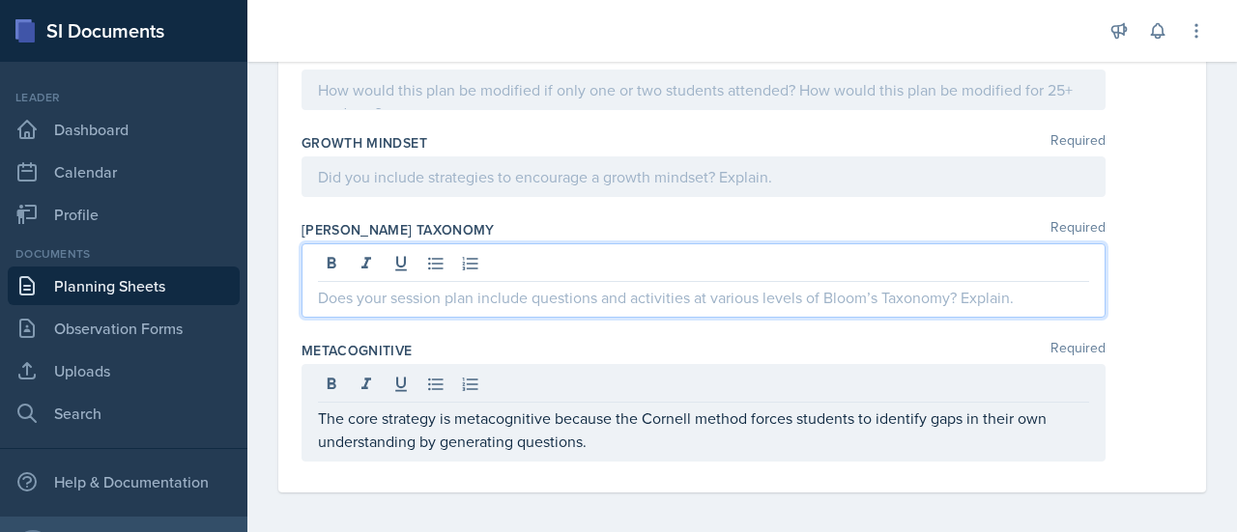
click at [408, 309] on p at bounding box center [703, 297] width 771 height 23
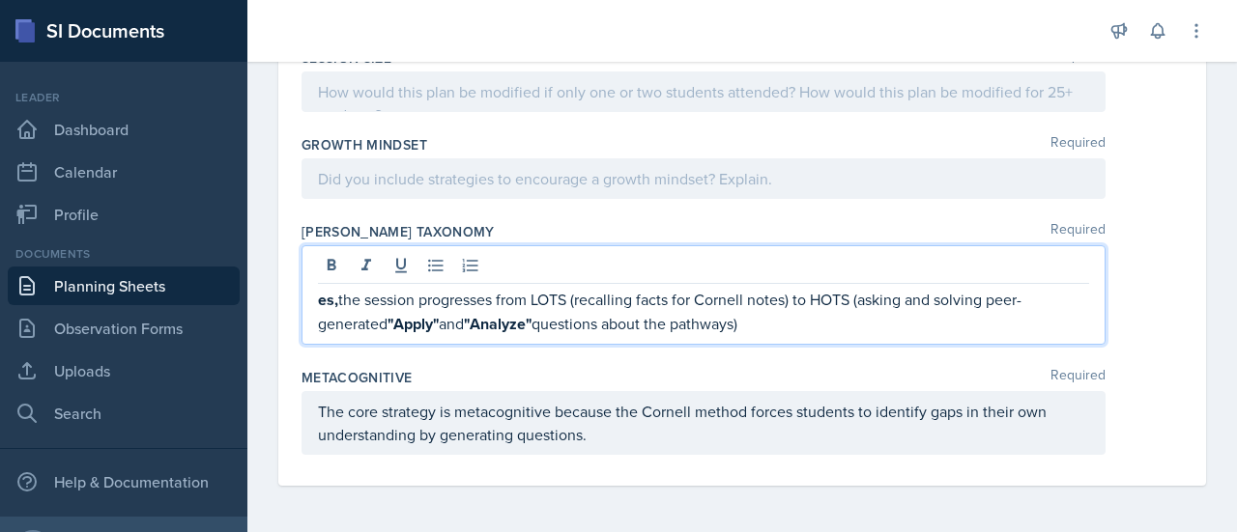
scroll to position [1005, 0]
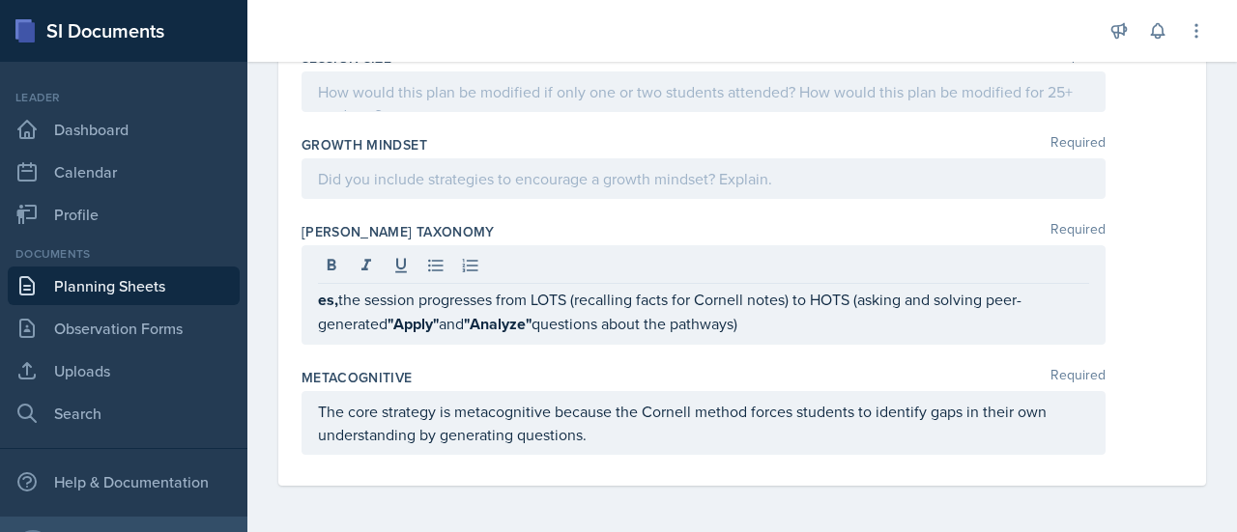
click at [317, 303] on div "es, the session progresses from LOTS (recalling facts for Cornell notes) to HOT…" at bounding box center [704, 295] width 804 height 100
drag, startPoint x: 317, startPoint y: 303, endPoint x: 776, endPoint y: 327, distance: 459.6
click at [776, 327] on div "es, the session progresses from LOTS (recalling facts for Cornell notes) to HOT…" at bounding box center [704, 295] width 804 height 100
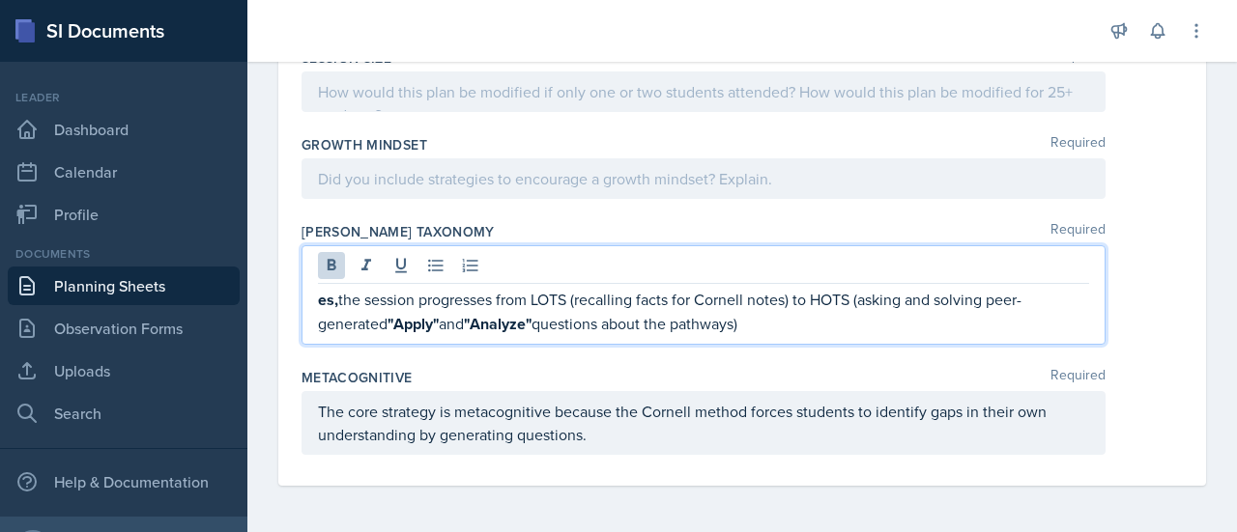
drag, startPoint x: 776, startPoint y: 327, endPoint x: 209, endPoint y: 279, distance: 569.3
click at [209, 279] on div "SI Documents Leader Dashboard Calendar Profile Documents Planning Sheets Observ…" at bounding box center [618, 266] width 1237 height 532
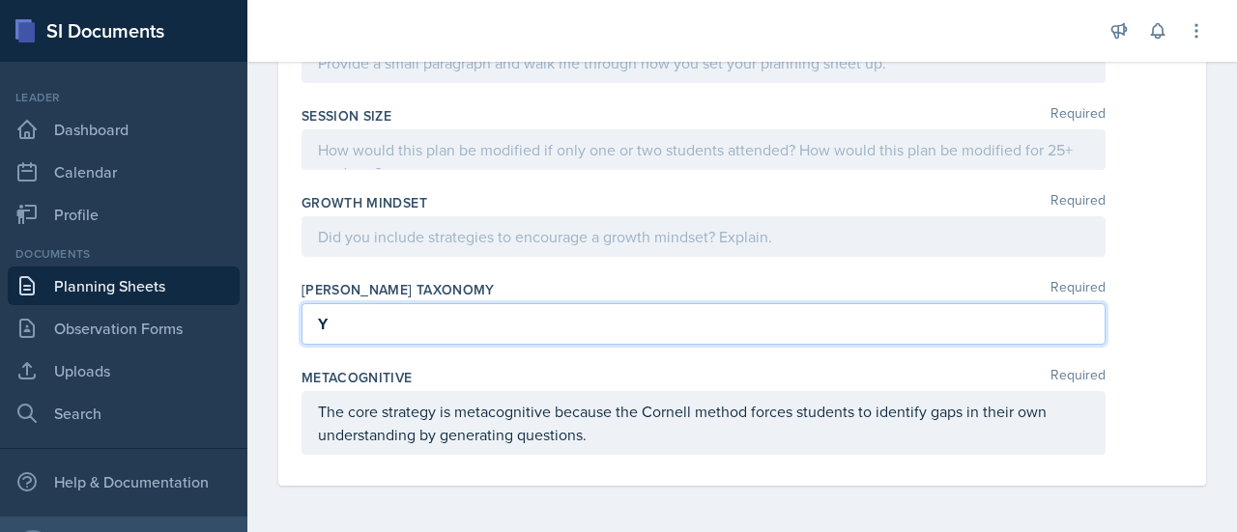
scroll to position [948, 0]
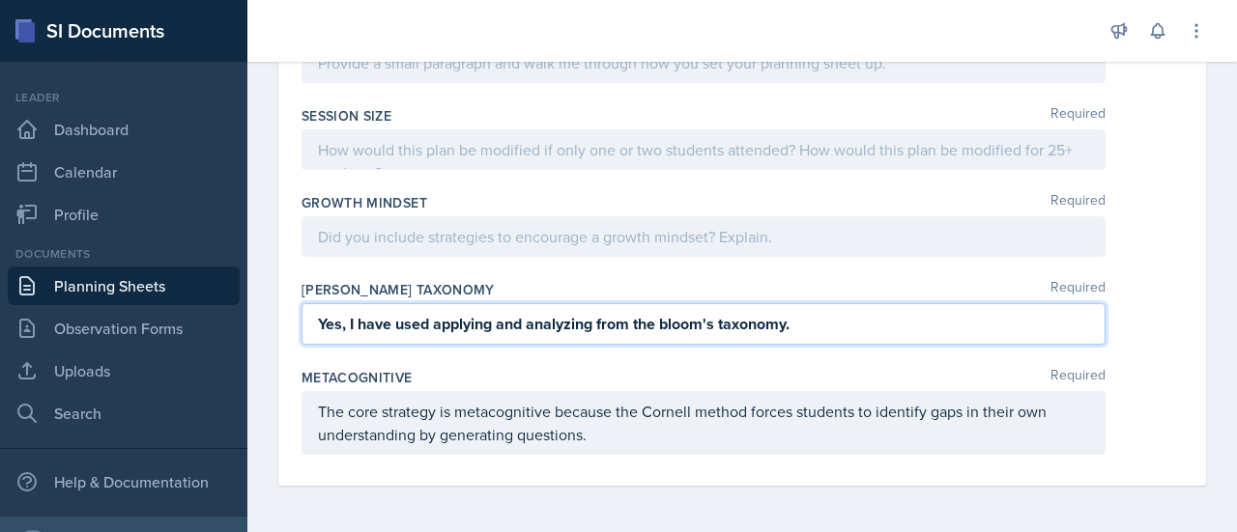
click at [808, 318] on p "Yes, I have used applying and analyzing from the bloom's taxonomy." at bounding box center [703, 324] width 771 height 24
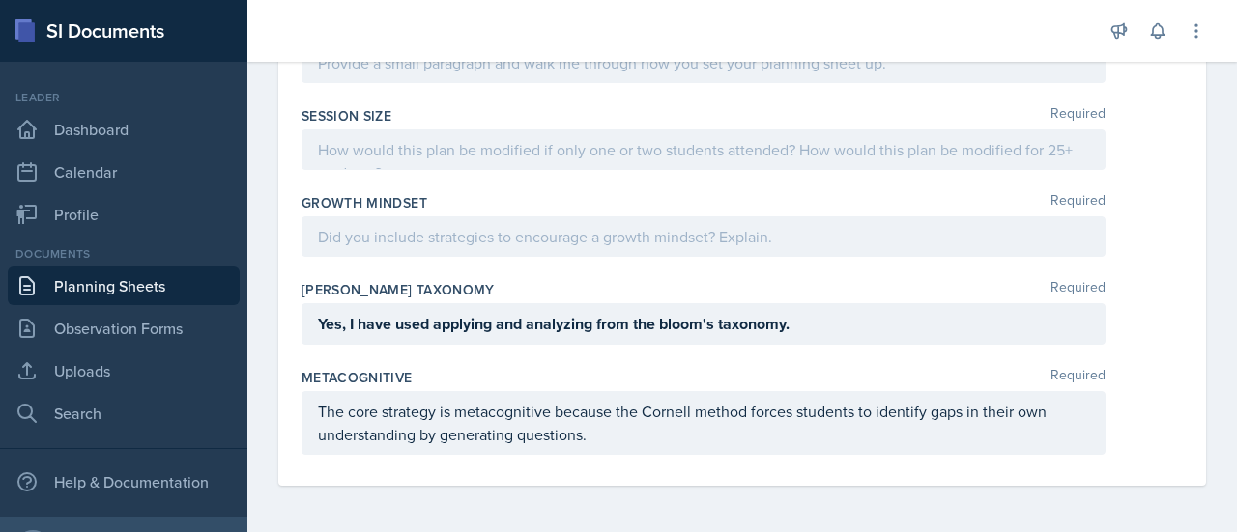
drag, startPoint x: 316, startPoint y: 323, endPoint x: 796, endPoint y: 326, distance: 480.3
click at [796, 326] on div "Yes, I have used applying and analyzing from the bloom's taxonomy." at bounding box center [704, 324] width 804 height 42
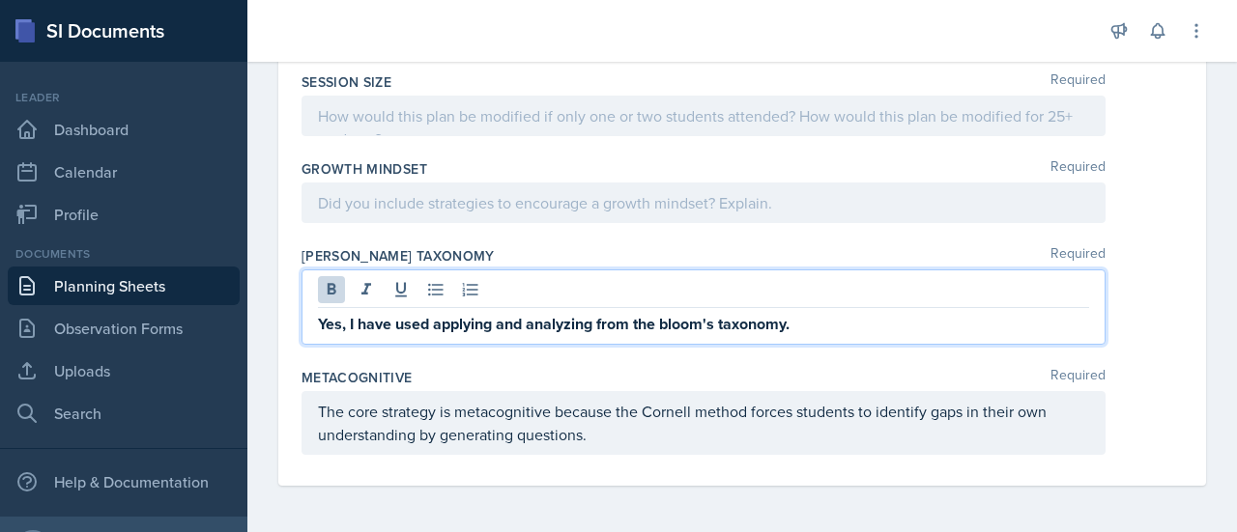
click at [796, 326] on p "Yes, I have used applying and analyzing from the bloom's taxonomy." at bounding box center [703, 324] width 771 height 24
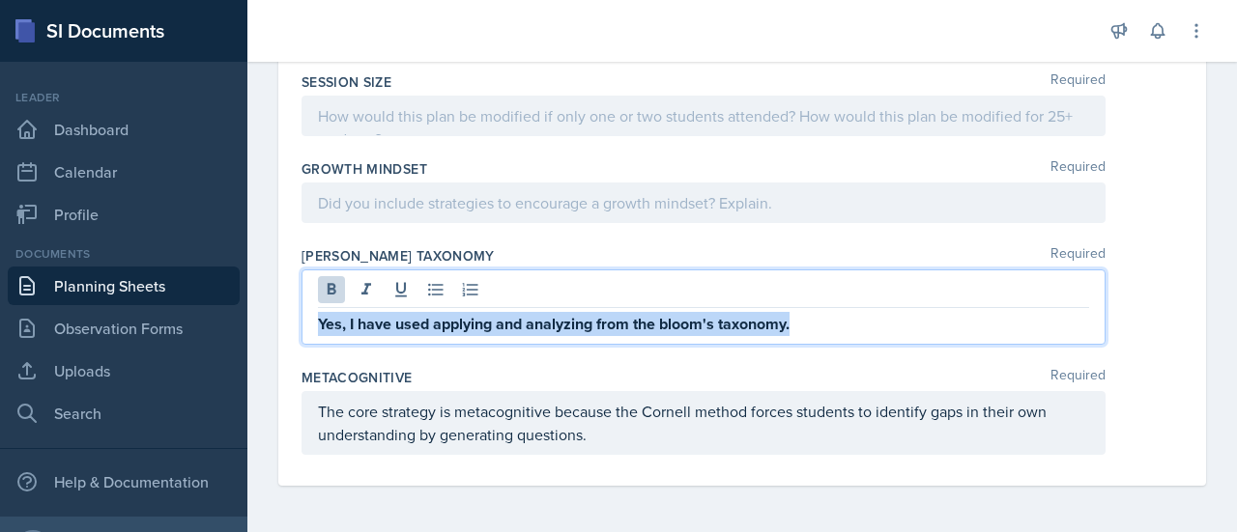
drag, startPoint x: 796, startPoint y: 326, endPoint x: 276, endPoint y: 322, distance: 519.9
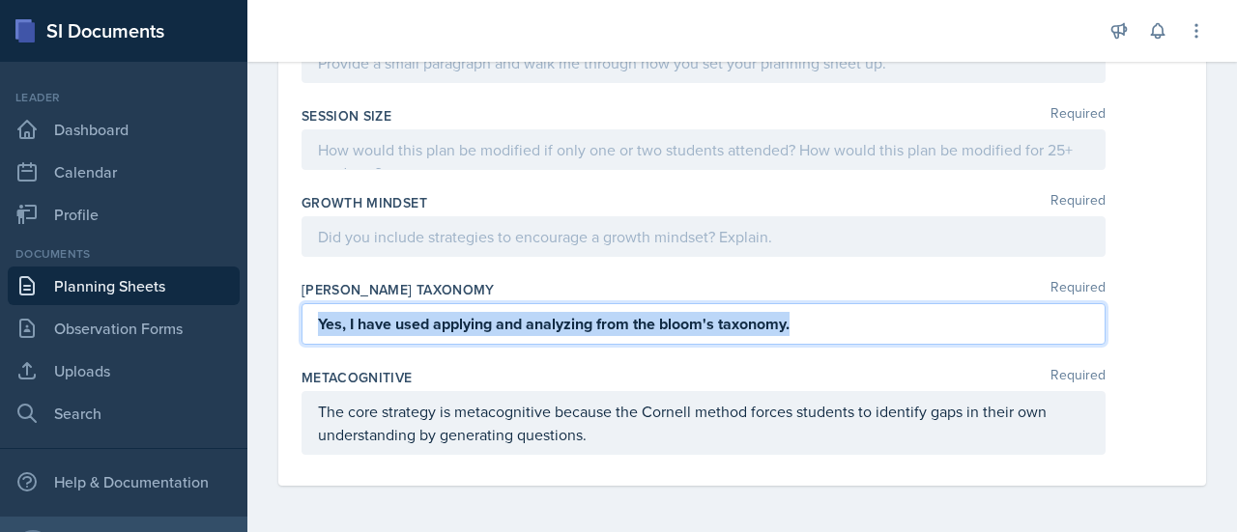
click at [830, 323] on p "Yes, I have used applying and analyzing from the bloom's taxonomy." at bounding box center [703, 324] width 771 height 24
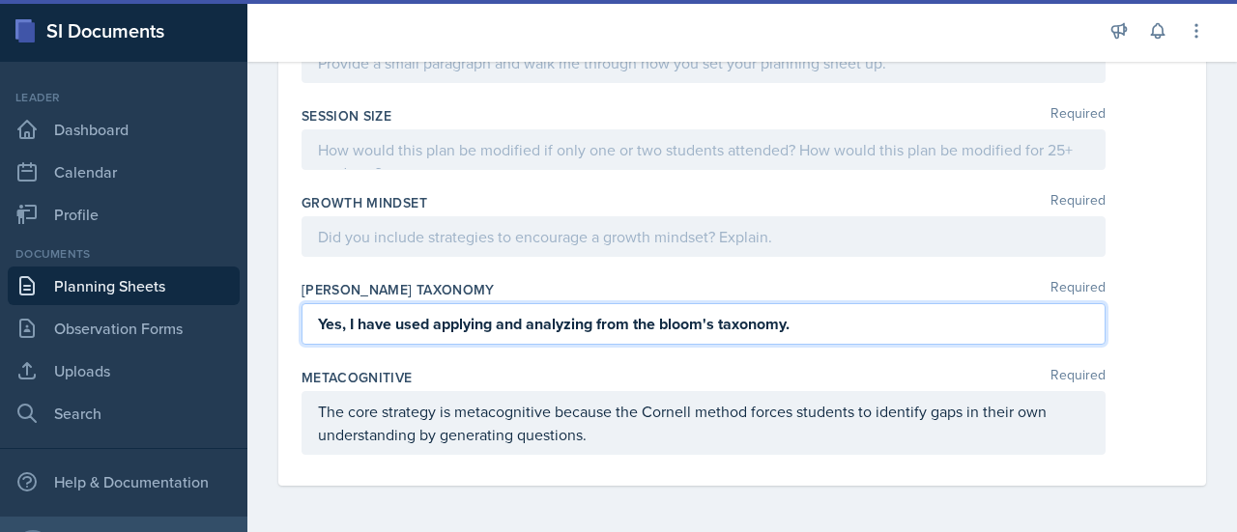
click at [830, 323] on p "Yes, I have used applying and analyzing from the bloom's taxonomy." at bounding box center [703, 324] width 771 height 24
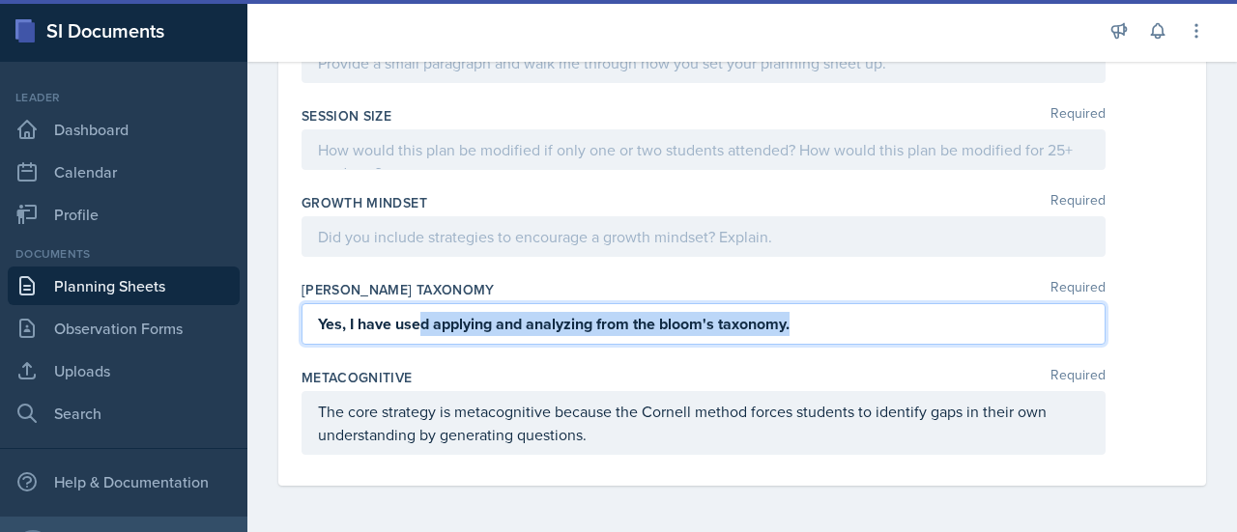
drag, startPoint x: 830, startPoint y: 323, endPoint x: 424, endPoint y: 325, distance: 405.9
click at [424, 325] on p "Yes, I have used applying and analyzing from the bloom's taxonomy." at bounding box center [703, 324] width 771 height 24
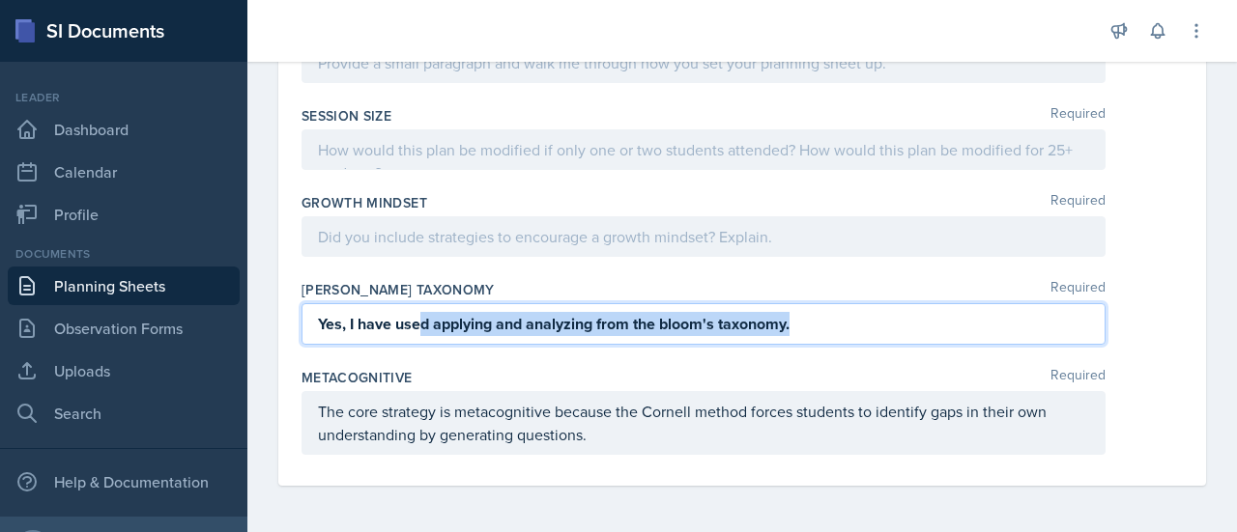
click at [880, 335] on p "Yes, I have used applying and analyzing from the bloom's taxonomy." at bounding box center [703, 324] width 771 height 24
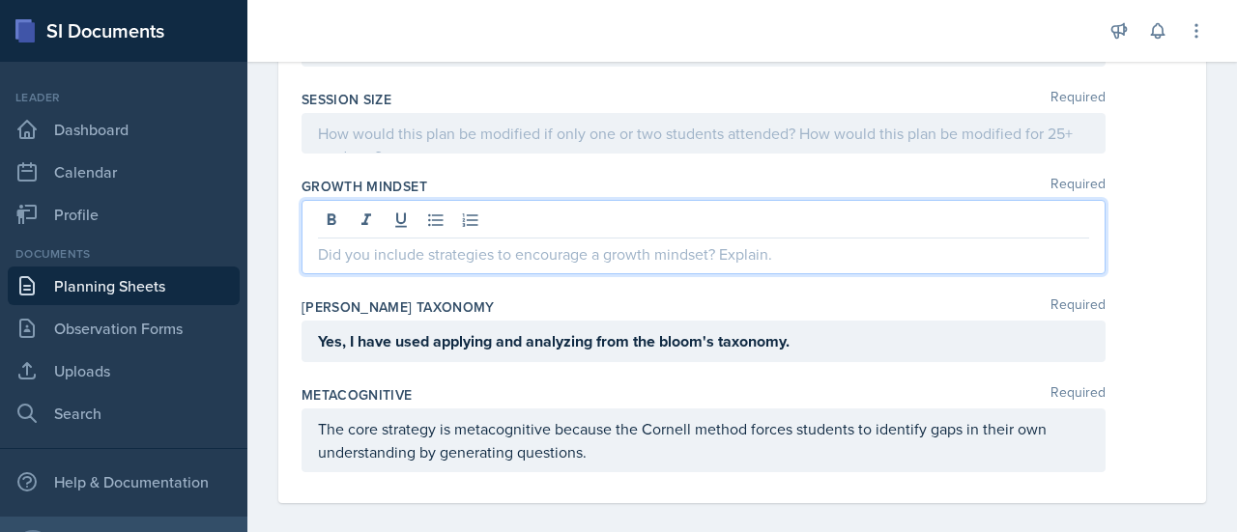
scroll to position [982, 0]
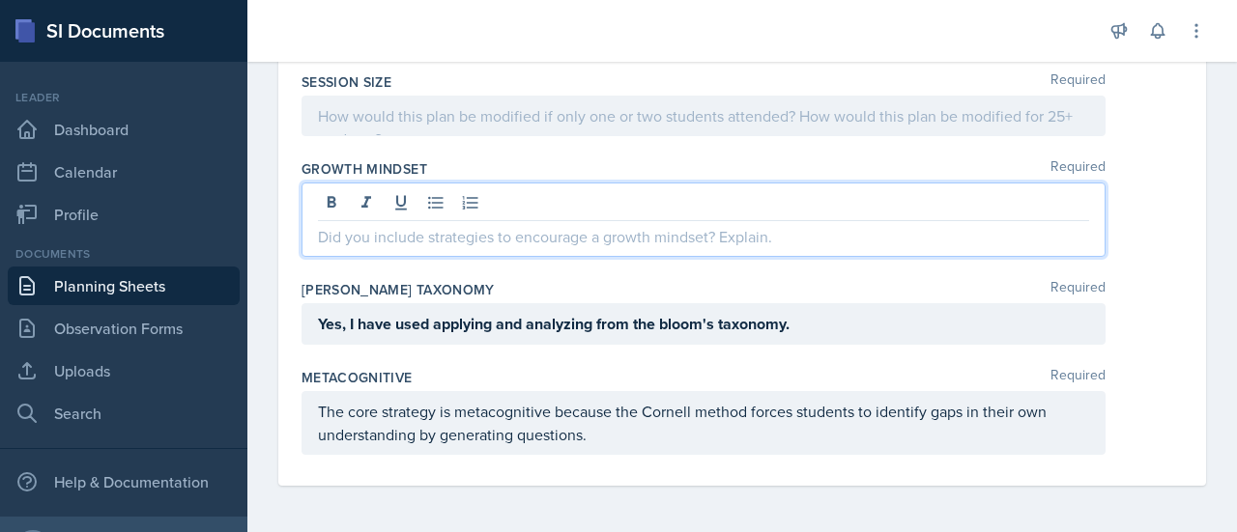
click at [644, 235] on p at bounding box center [703, 236] width 771 height 23
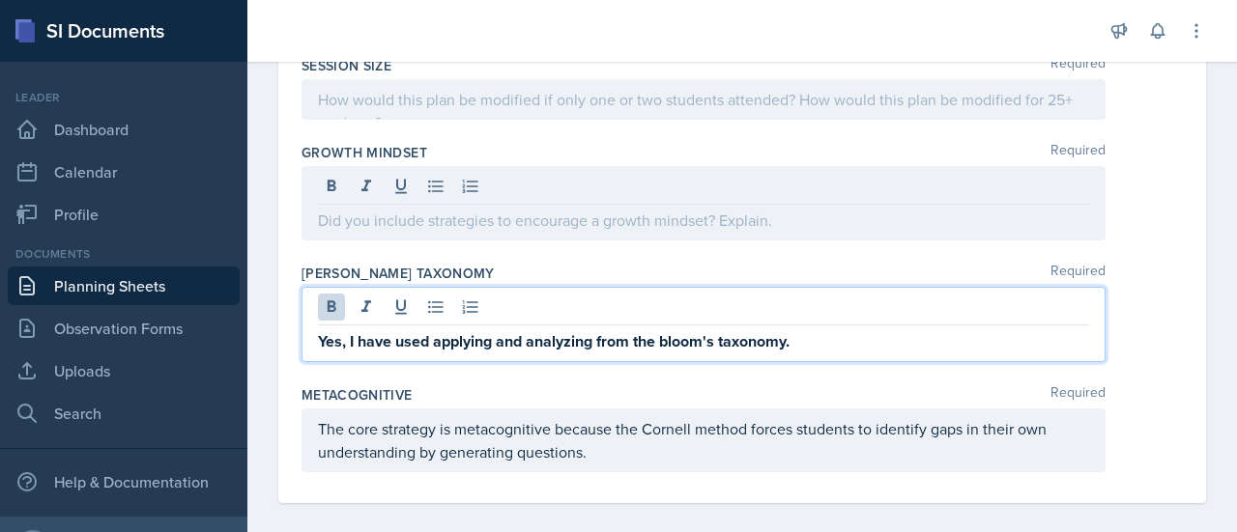
click at [815, 329] on div "Yes, I have used applying and analyzing from the bloom's taxonomy." at bounding box center [704, 324] width 804 height 75
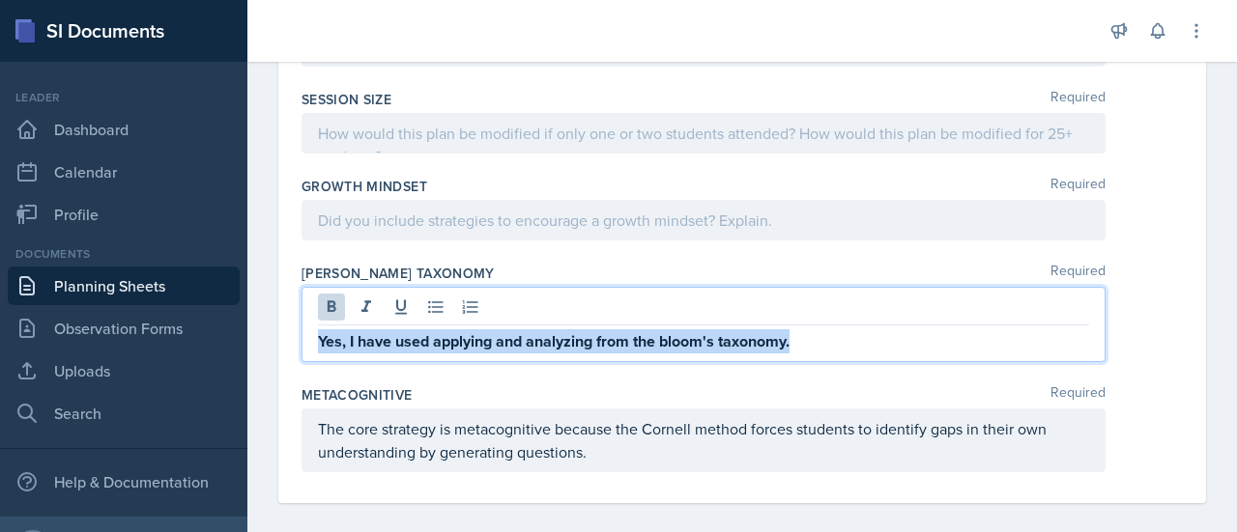
drag, startPoint x: 794, startPoint y: 358, endPoint x: 319, endPoint y: 359, distance: 475.5
click at [319, 354] on p "Yes, I have used applying and analyzing from the bloom's taxonomy." at bounding box center [703, 342] width 771 height 24
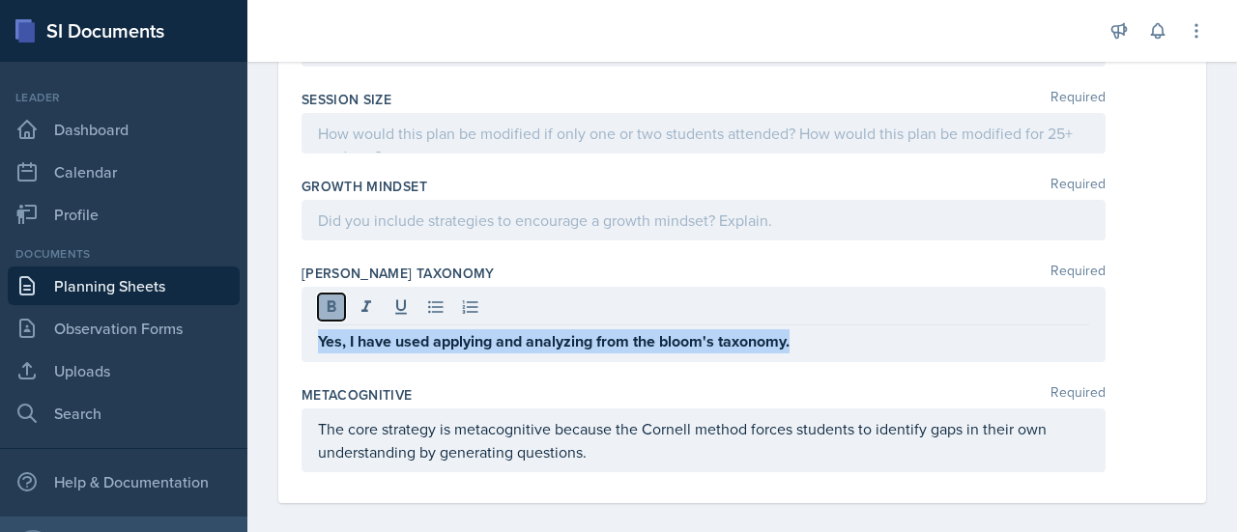
click at [335, 317] on icon at bounding box center [331, 307] width 19 height 19
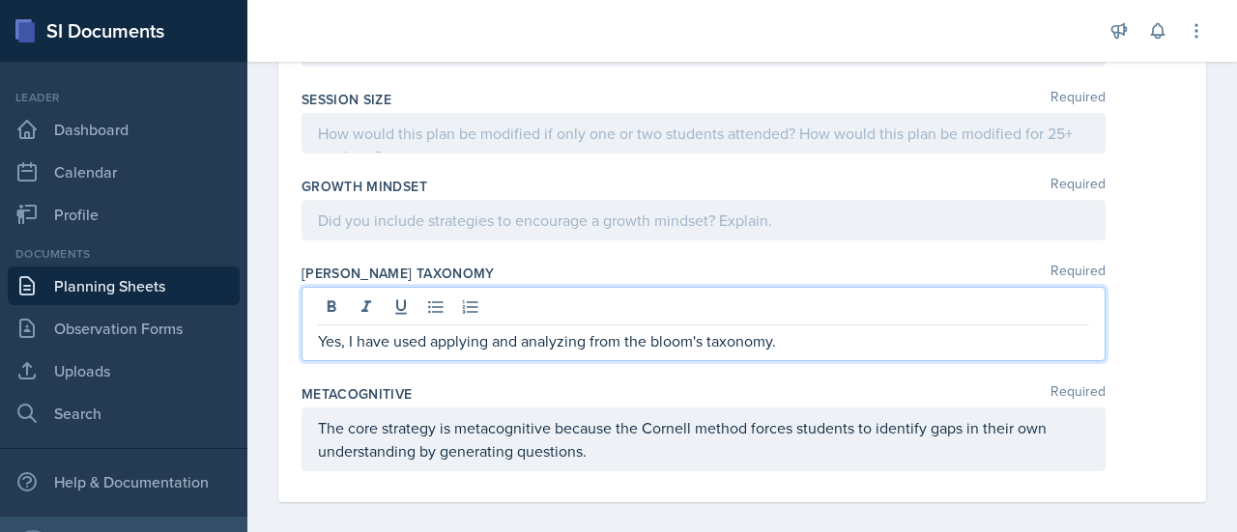
click at [801, 353] on p "Yes, I have used applying and analyzing from the bloom's taxonomy." at bounding box center [703, 341] width 771 height 23
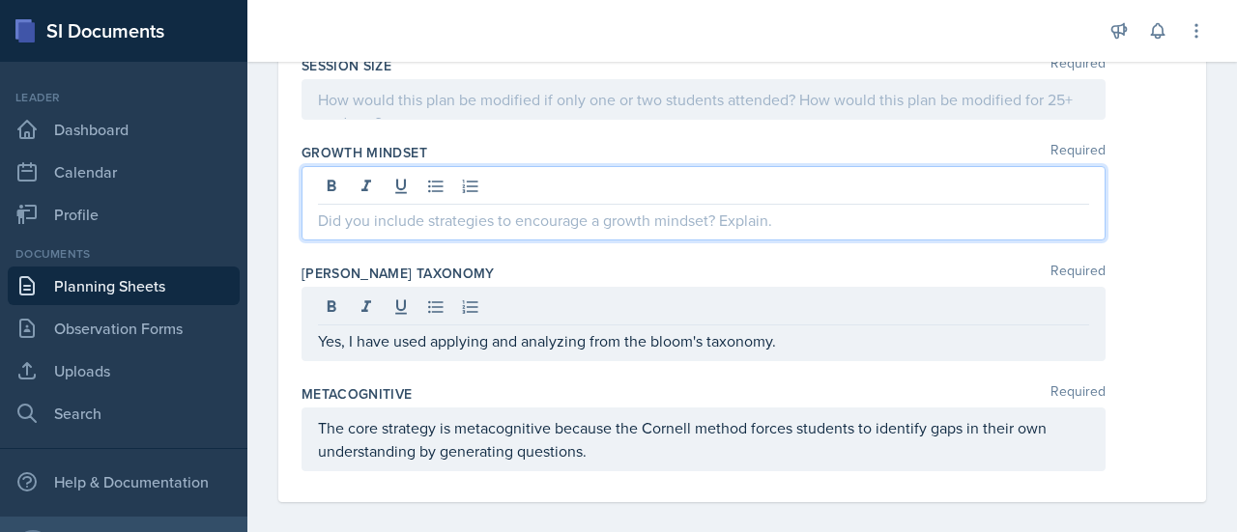
click at [544, 232] on p at bounding box center [703, 220] width 771 height 23
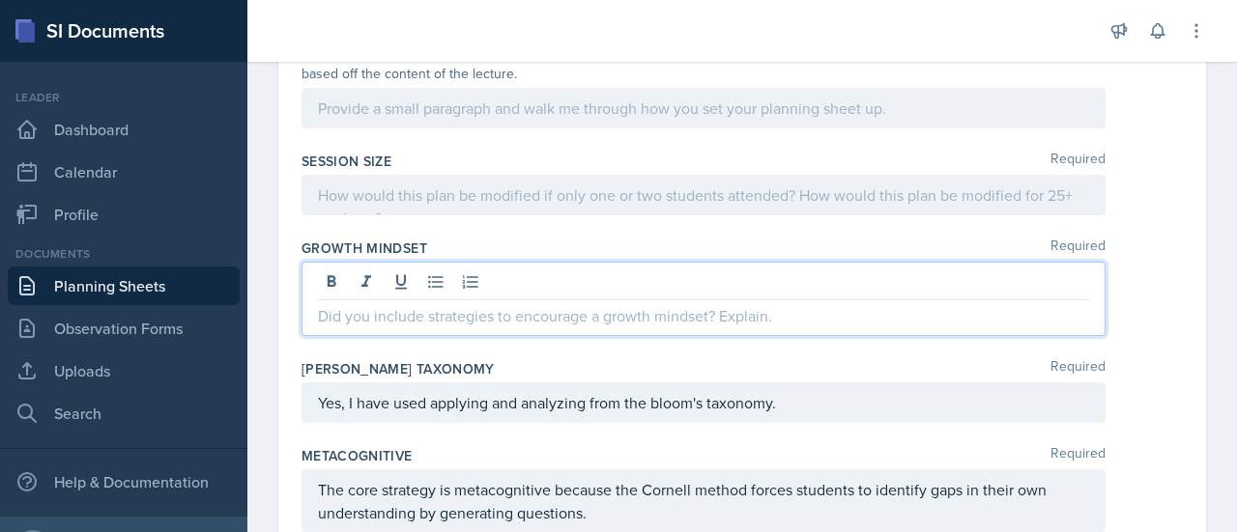
scroll to position [885, 0]
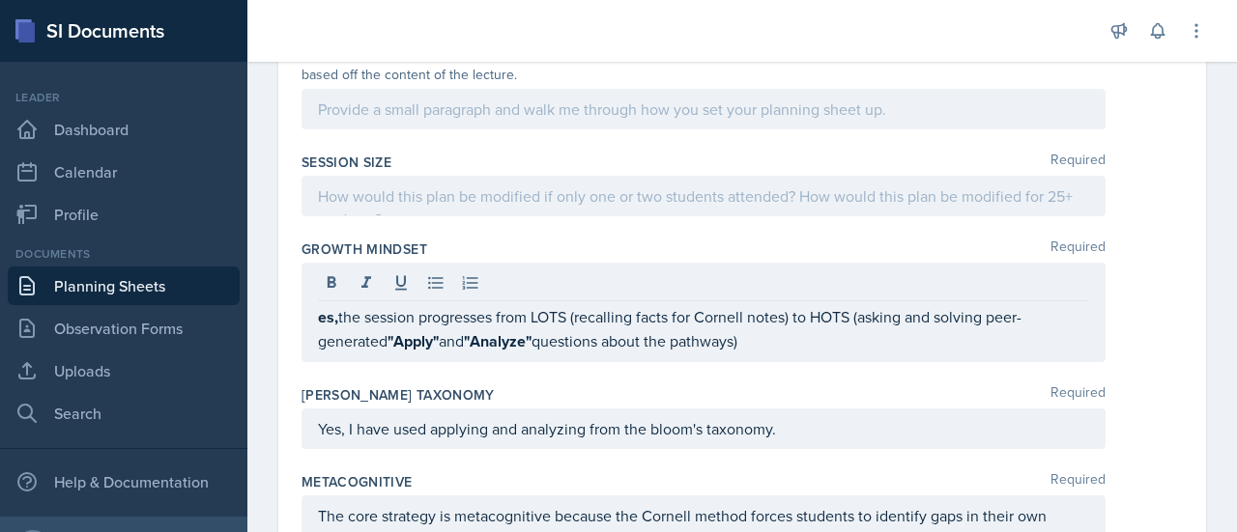
click at [314, 335] on div "es, the session progresses from LOTS (recalling facts for Cornell notes) to HOT…" at bounding box center [704, 313] width 804 height 100
click at [317, 337] on div "es, the session progresses from LOTS (recalling facts for Cornell notes) to HOT…" at bounding box center [704, 313] width 804 height 100
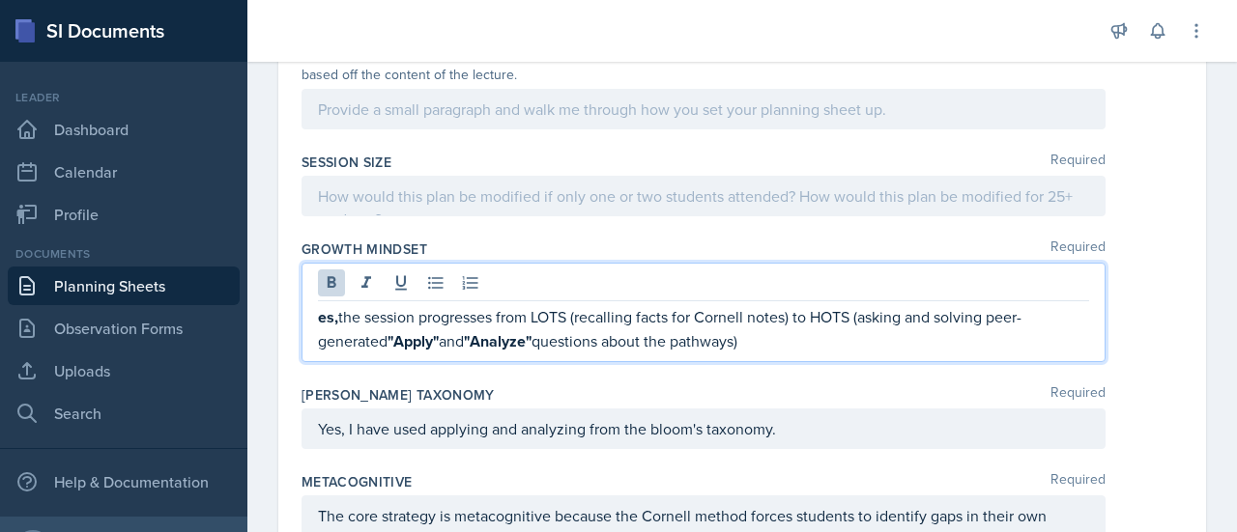
drag, startPoint x: 769, startPoint y: 359, endPoint x: 305, endPoint y: 319, distance: 465.6
click at [305, 319] on div "es, the session progresses from LOTS (recalling facts for Cornell notes) to HOT…" at bounding box center [704, 313] width 804 height 100
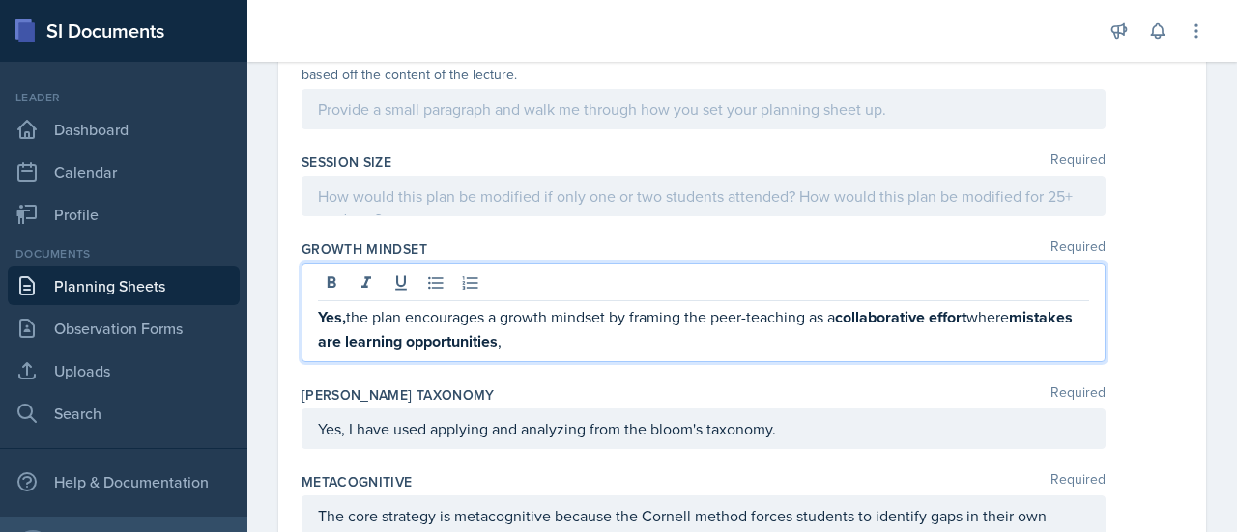
drag, startPoint x: 846, startPoint y: 335, endPoint x: 631, endPoint y: 333, distance: 214.6
click at [631, 333] on p "Yes, the plan encourages a growth mindset by framing the peer-teaching as a col…" at bounding box center [703, 329] width 771 height 48
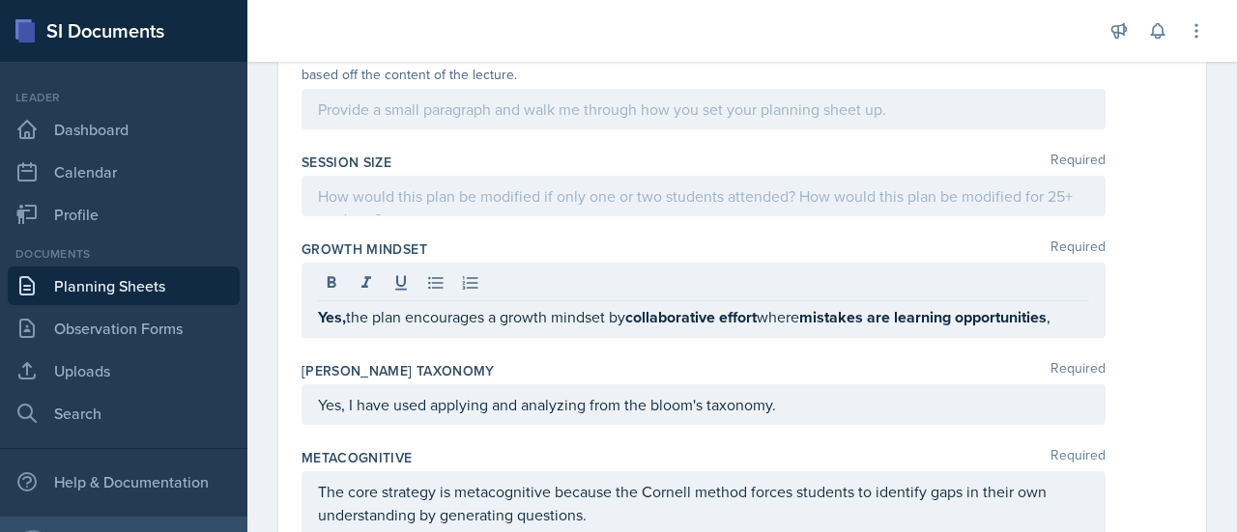
click at [1082, 330] on div "Yes, the plan encourages a growth mindset by collaborative effort where mistake…" at bounding box center [704, 300] width 804 height 75
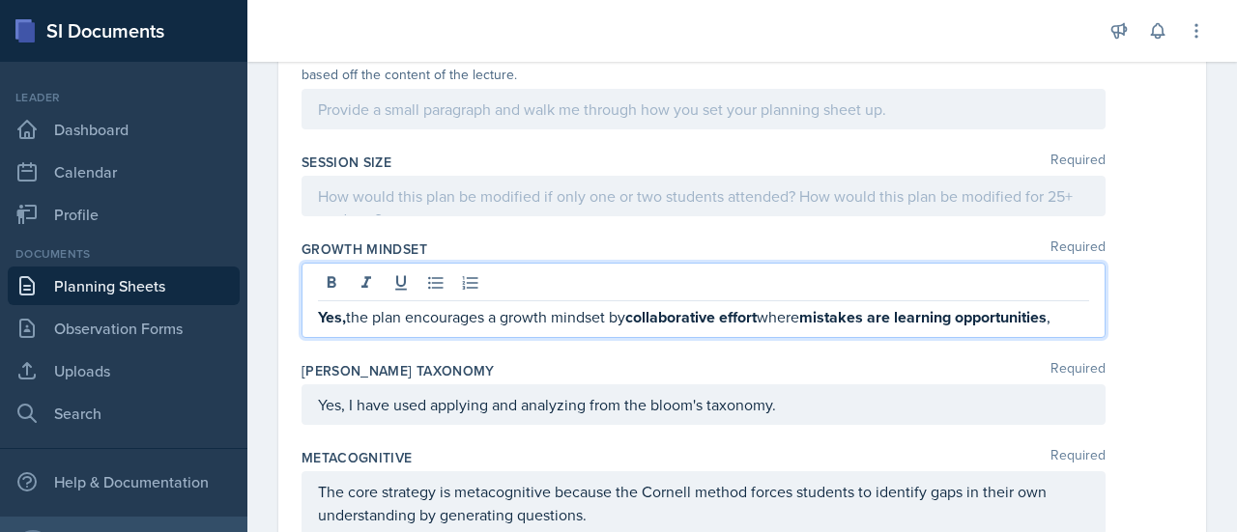
click at [1073, 330] on p "Yes, the plan encourages a growth mindset by collaborative effort where mistake…" at bounding box center [703, 317] width 771 height 24
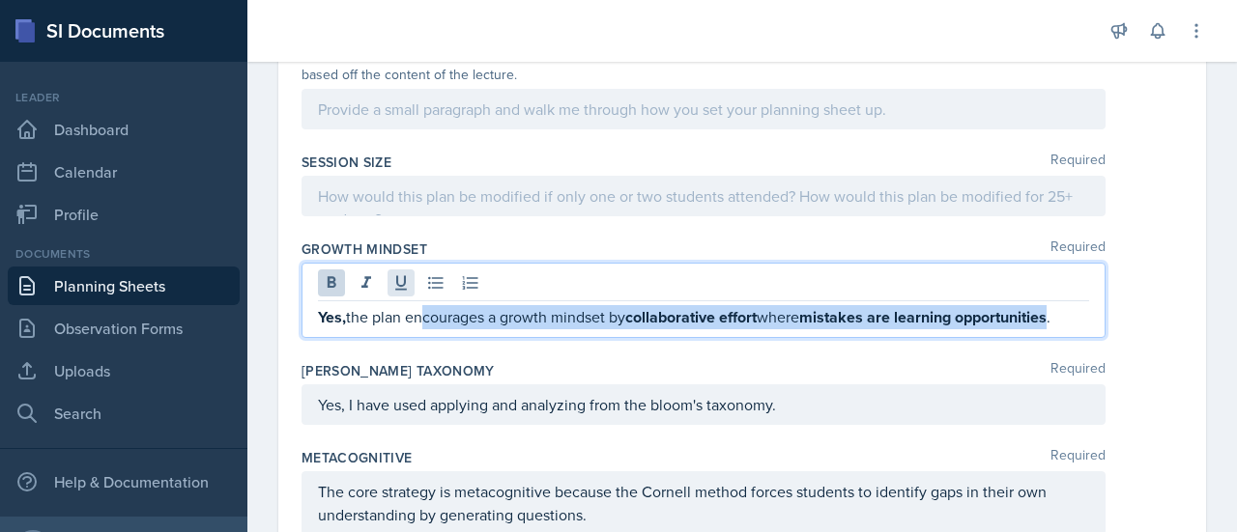
drag, startPoint x: 1065, startPoint y: 338, endPoint x: 413, endPoint y: 309, distance: 653.0
click at [413, 309] on div "Yes, the plan encourages a growth mindset by collaborative effort where mistake…" at bounding box center [704, 300] width 804 height 75
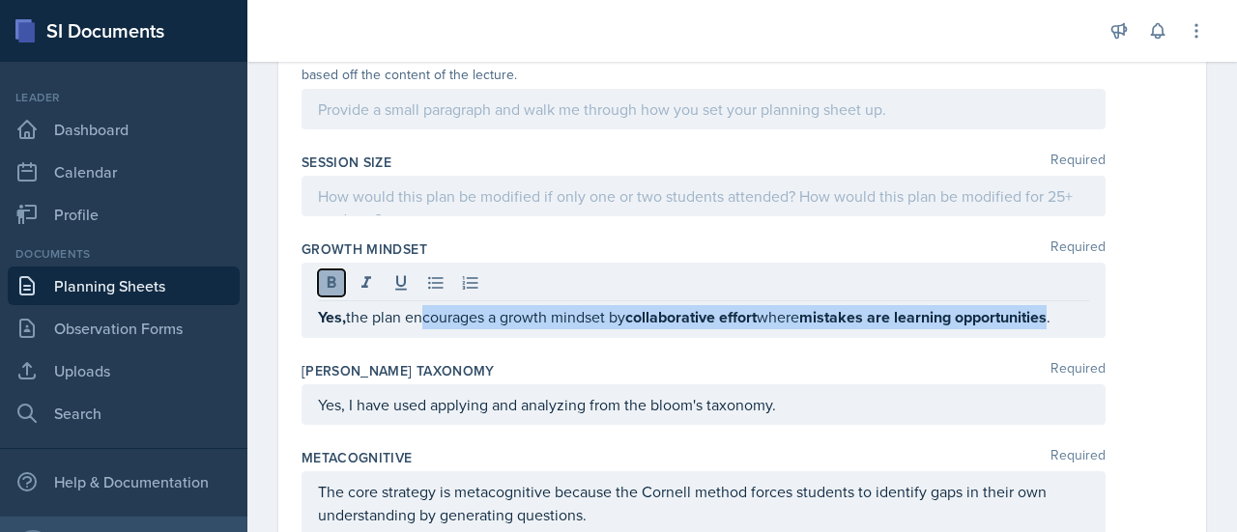
click at [326, 293] on icon at bounding box center [331, 282] width 19 height 19
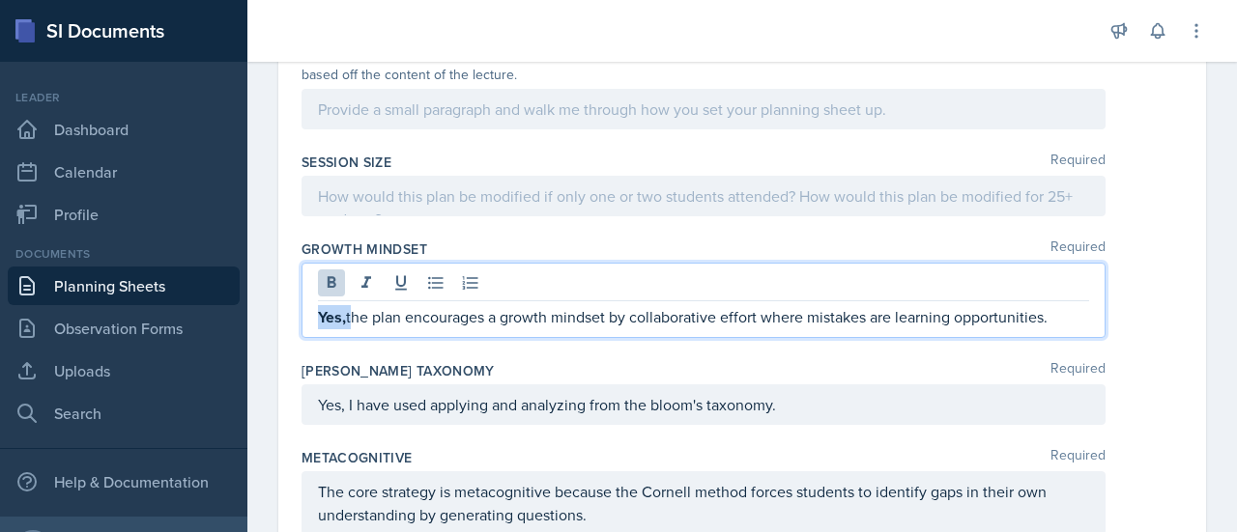
drag, startPoint x: 348, startPoint y: 339, endPoint x: 312, endPoint y: 337, distance: 35.8
click at [312, 337] on div "Yes, the plan encourages a growth mindset by collaborative effort where mistake…" at bounding box center [704, 300] width 804 height 75
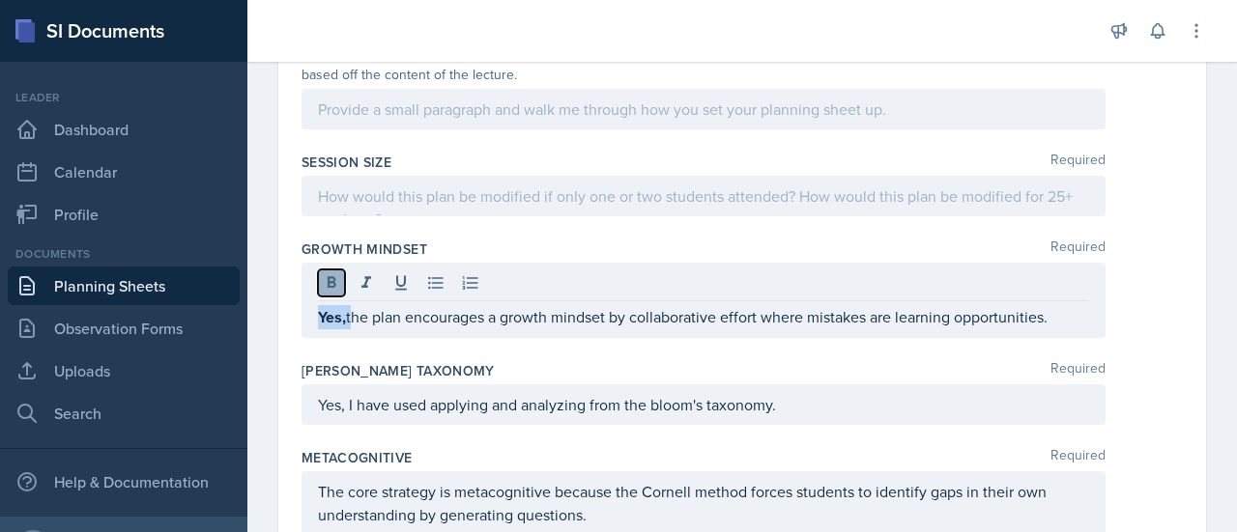
click at [329, 293] on icon at bounding box center [331, 282] width 19 height 19
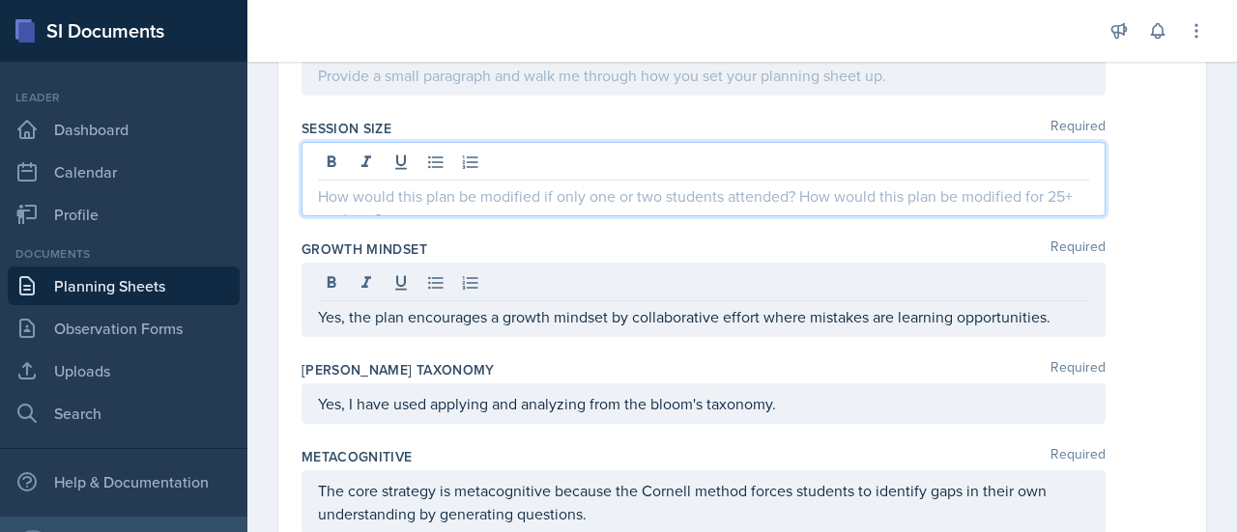
click at [470, 208] on p at bounding box center [703, 196] width 771 height 23
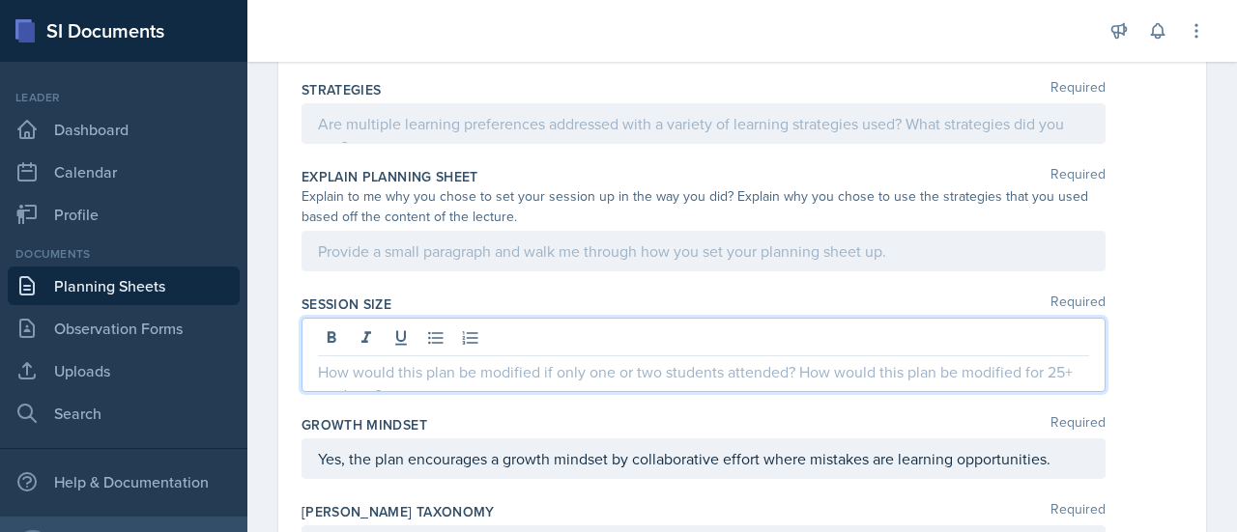
scroll to position [838, 0]
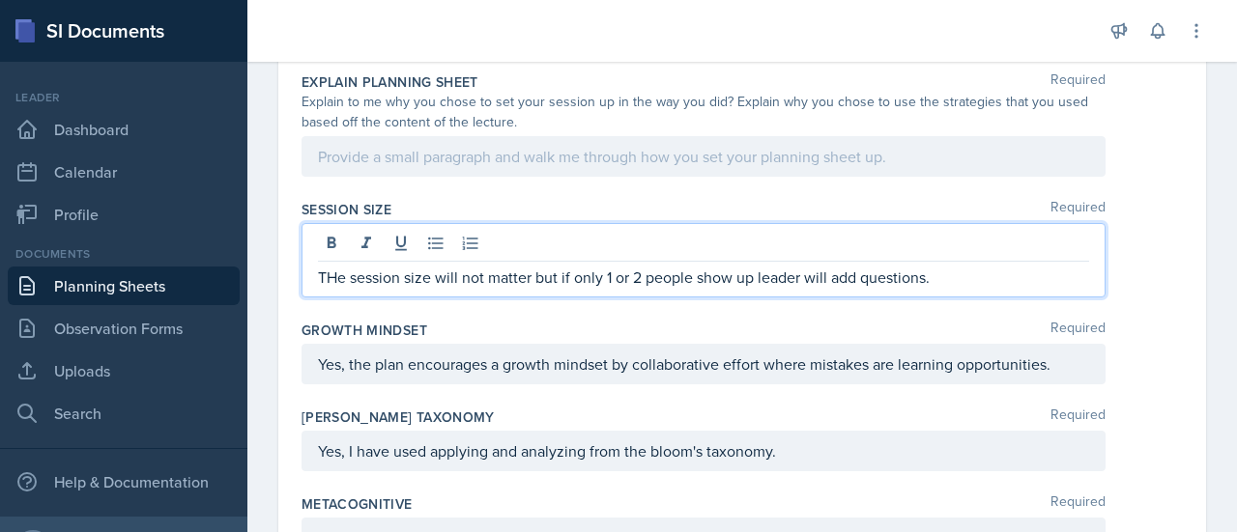
click at [346, 289] on p "THe session size will not matter but if only 1 or 2 people show up leader will …" at bounding box center [703, 277] width 771 height 23
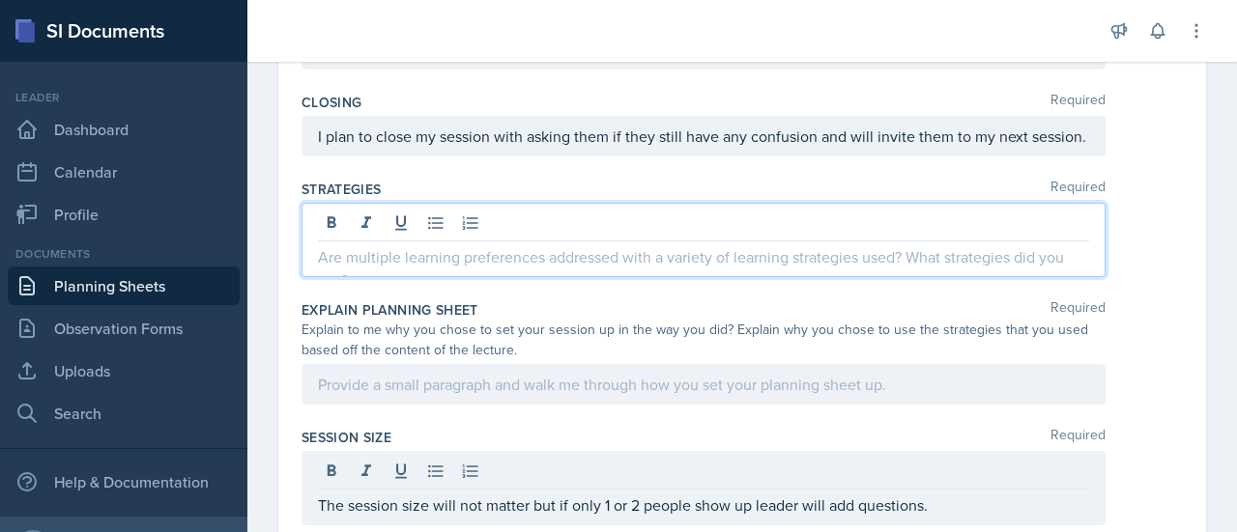
scroll to position [676, 0]
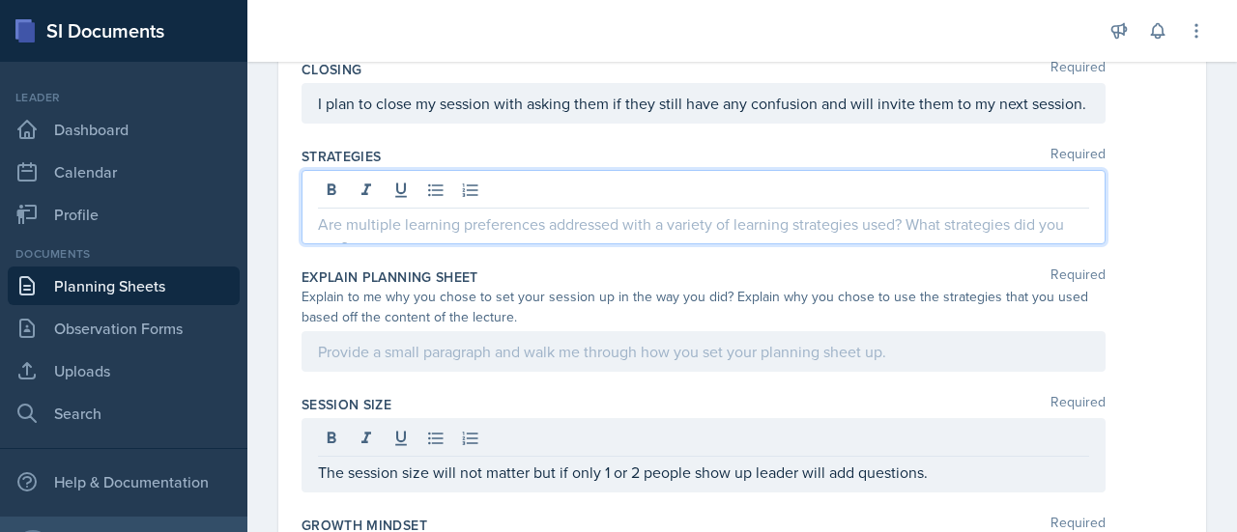
click at [537, 236] on p at bounding box center [703, 224] width 771 height 23
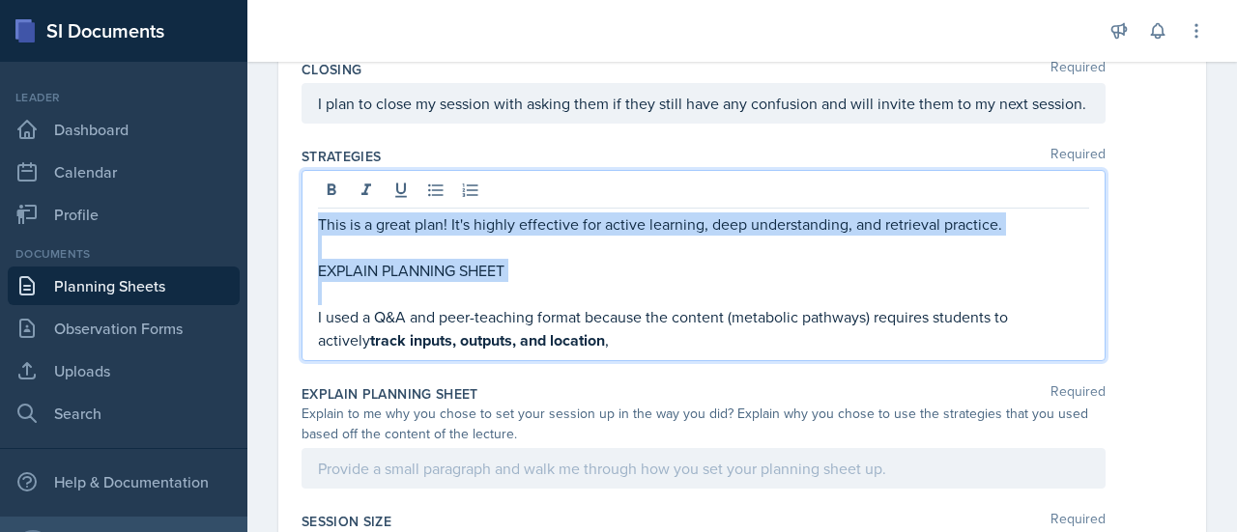
drag, startPoint x: 317, startPoint y: 242, endPoint x: 557, endPoint y: 315, distance: 250.7
click at [557, 315] on div "This is a great plan! It's highly effective for active learning, deep understan…" at bounding box center [703, 283] width 771 height 140
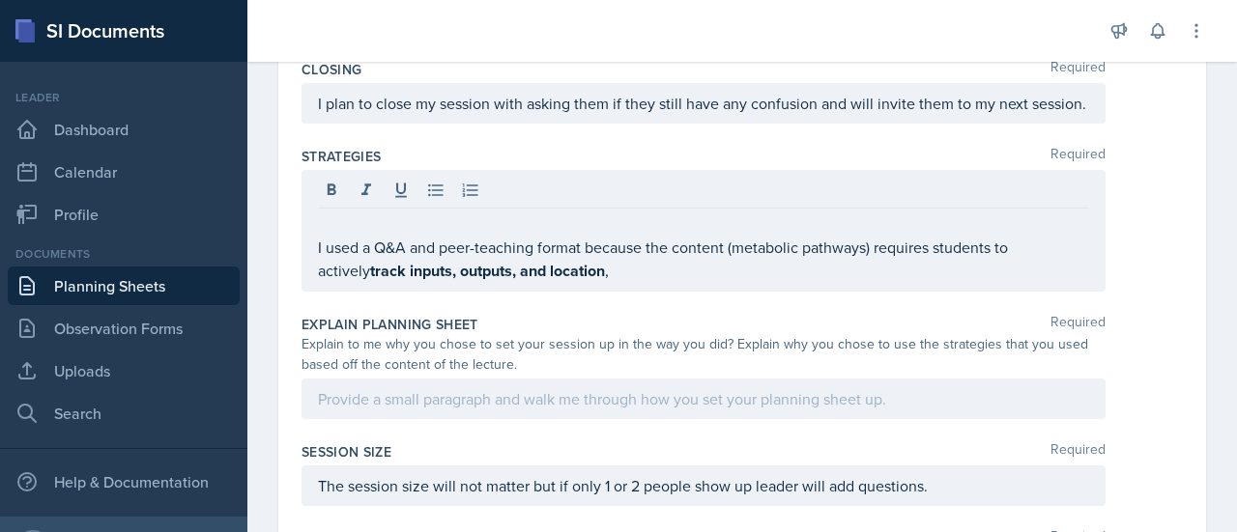
click at [316, 268] on div "I used a Q&A and peer-teaching format because the content (metabolic pathways) …" at bounding box center [704, 231] width 804 height 122
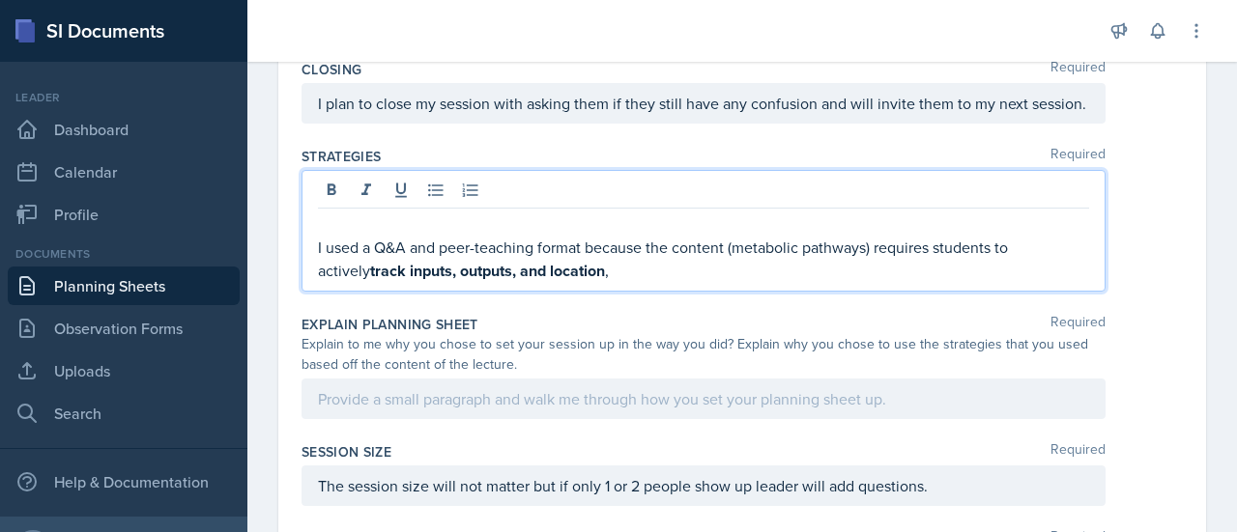
click at [325, 277] on p "I used a Q&A and peer-teaching format because the content (metabolic pathways) …" at bounding box center [703, 259] width 771 height 47
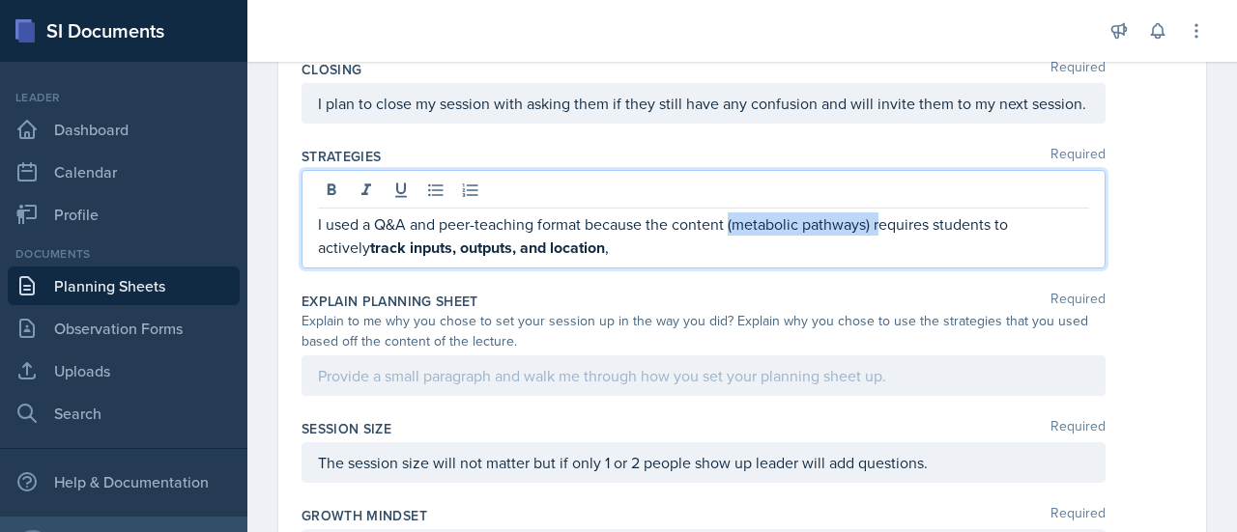
drag, startPoint x: 731, startPoint y: 237, endPoint x: 878, endPoint y: 235, distance: 147.9
click at [878, 235] on p "I used a Q&A and peer-teaching format because the content (metabolic pathways) …" at bounding box center [703, 236] width 771 height 47
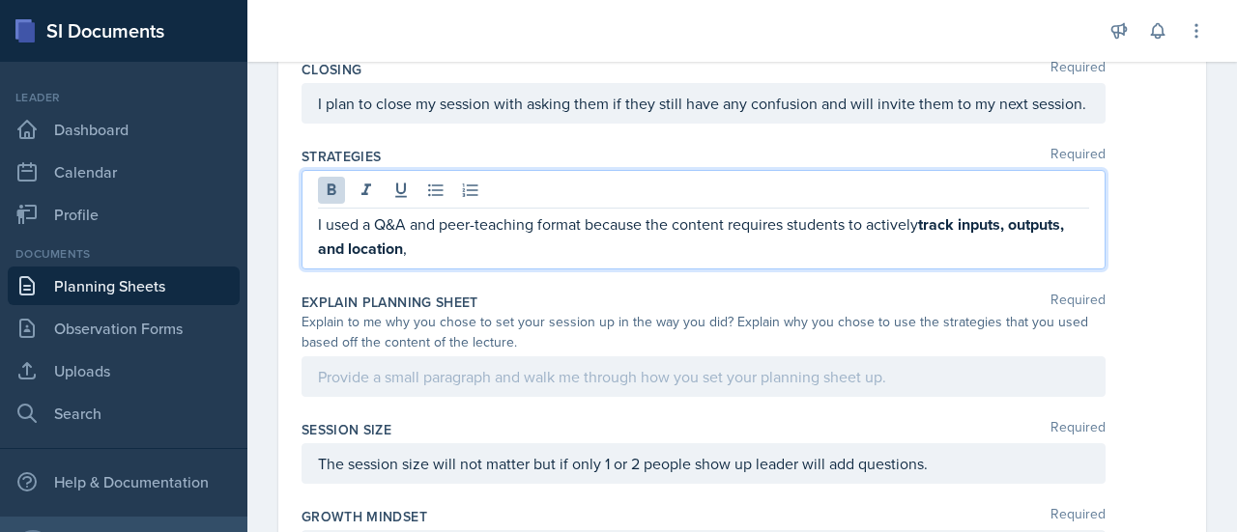
click at [963, 250] on strong "track inputs, outputs, and location" at bounding box center [693, 237] width 750 height 46
drag, startPoint x: 926, startPoint y: 248, endPoint x: 1099, endPoint y: 242, distance: 173.1
click at [1099, 242] on div "I used a Q&A and peer-teaching format because the content requires students to …" at bounding box center [742, 220] width 881 height 100
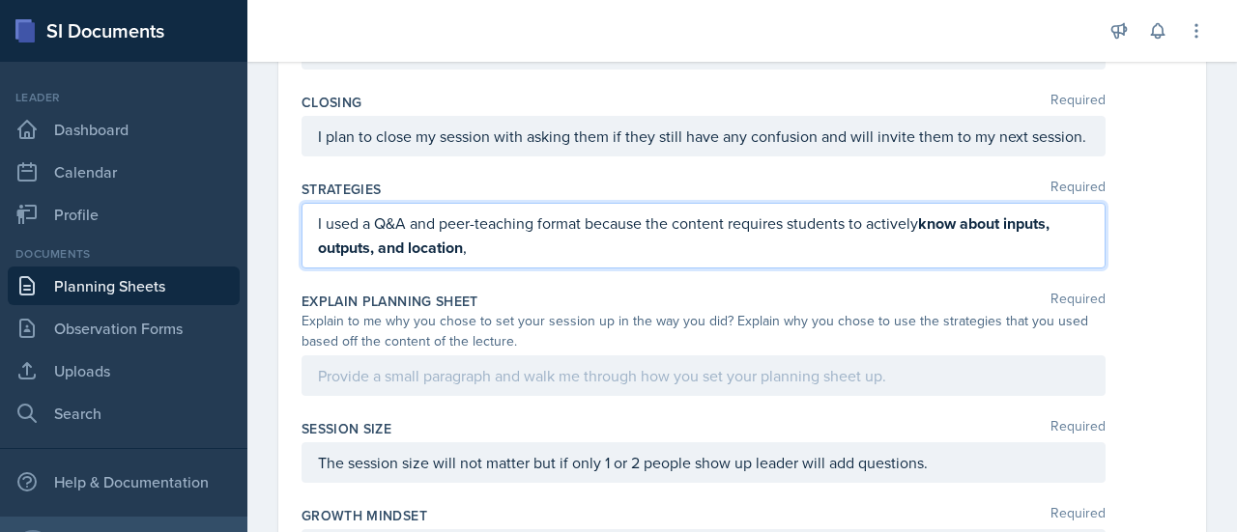
click at [588, 260] on p "I used a Q&A and peer-teaching format because the content requires students to …" at bounding box center [703, 236] width 771 height 48
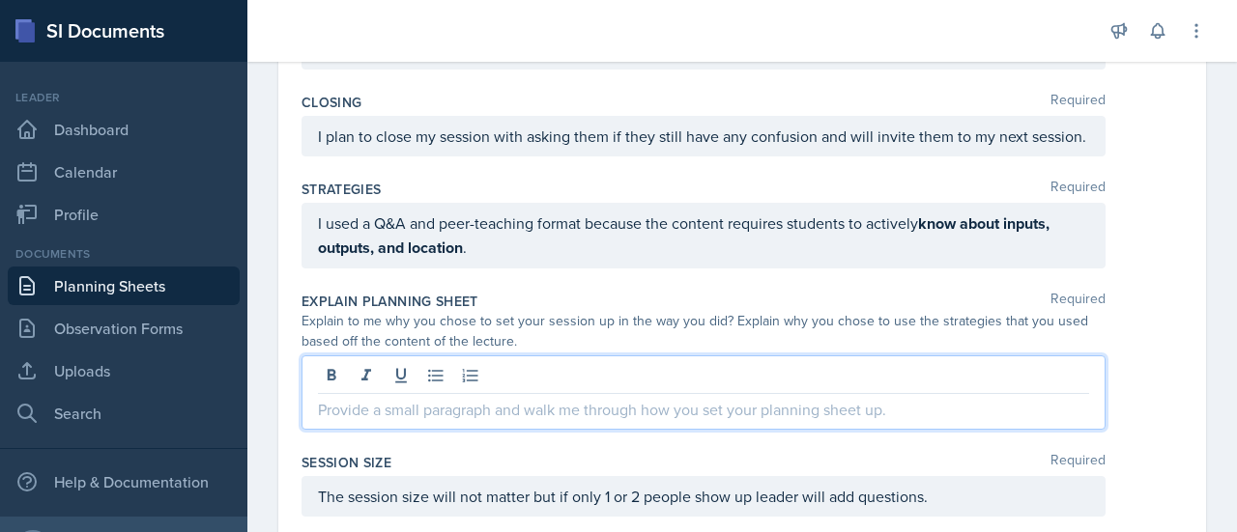
click at [496, 405] on div at bounding box center [704, 393] width 804 height 74
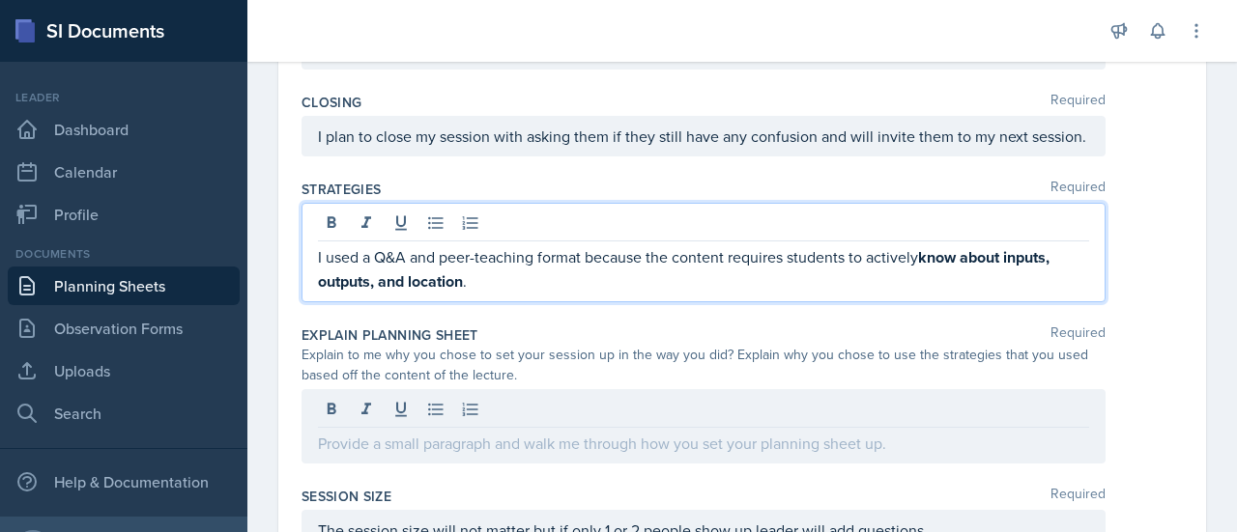
scroll to position [676, 0]
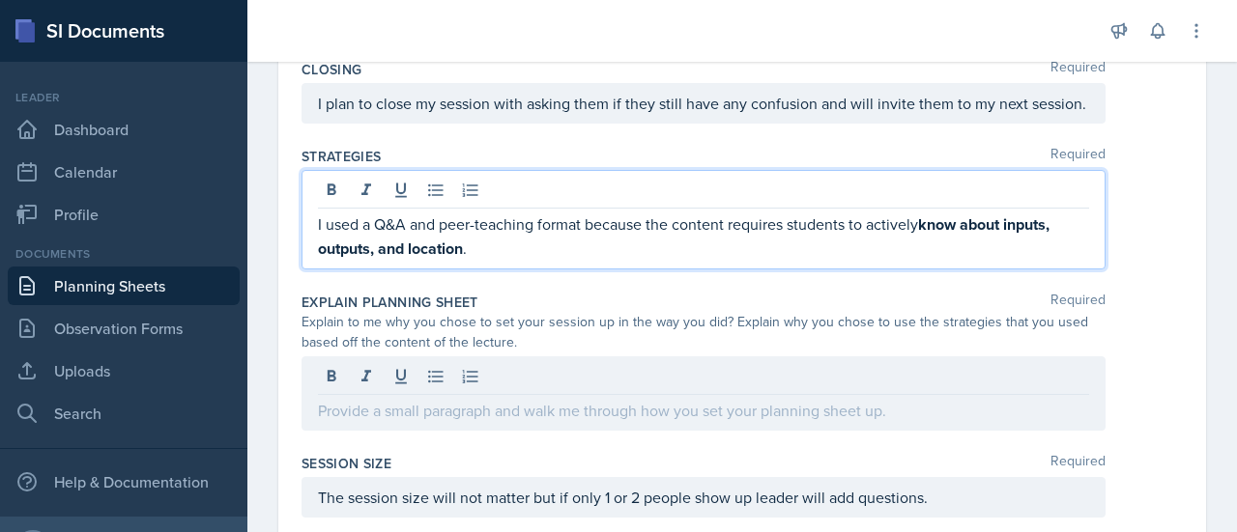
click at [481, 261] on p "I used a Q&A and peer-teaching format because the content requires students to …" at bounding box center [703, 237] width 771 height 48
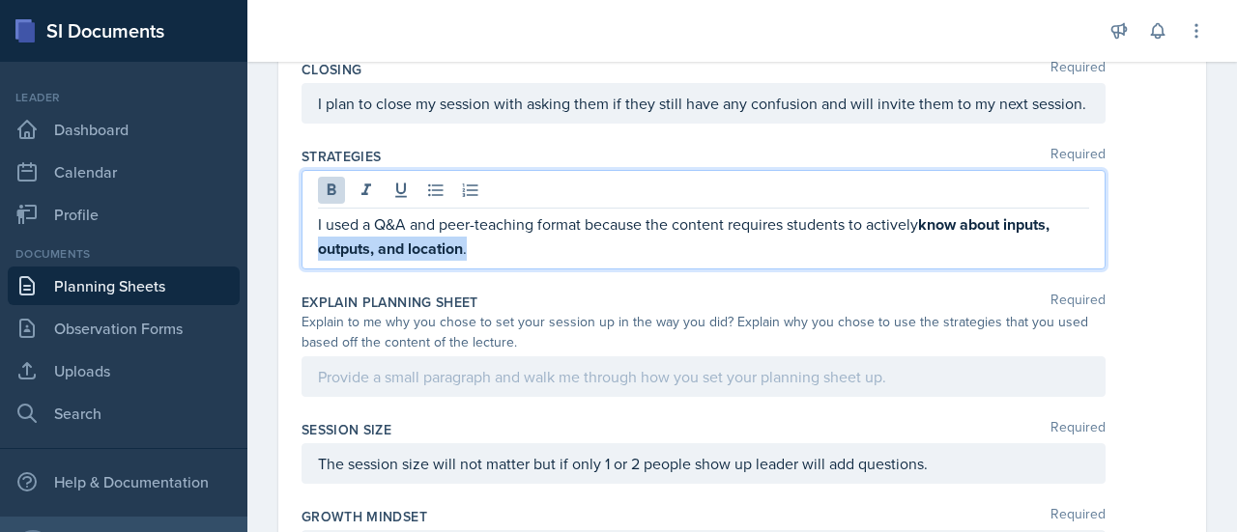
drag, startPoint x: 481, startPoint y: 272, endPoint x: 313, endPoint y: 270, distance: 168.2
click at [313, 270] on div "I used a Q&A and peer-teaching format because the content requires students to …" at bounding box center [704, 220] width 804 height 100
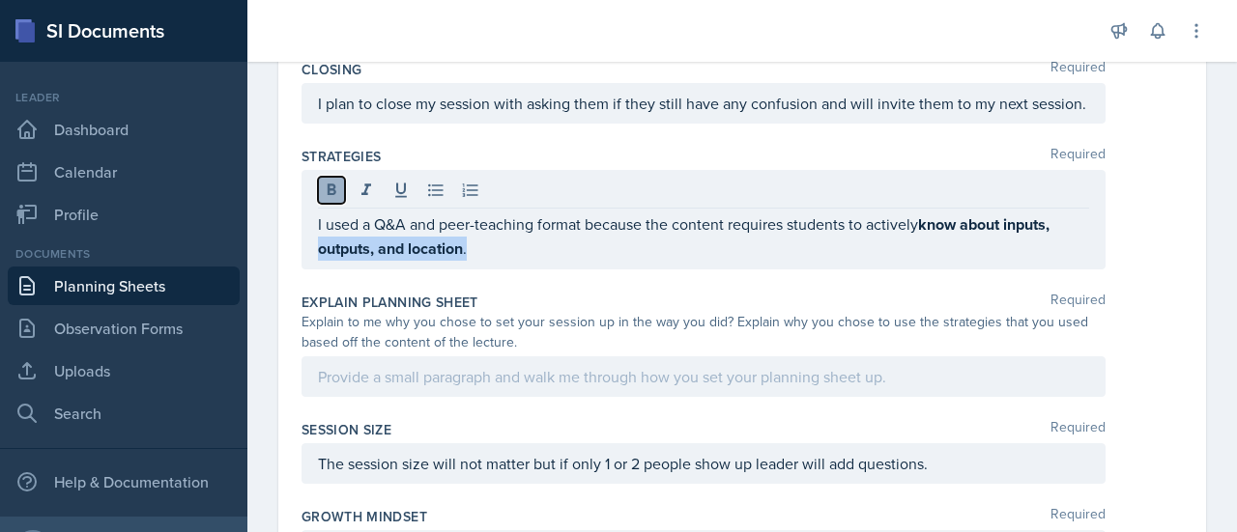
click at [330, 195] on icon at bounding box center [332, 190] width 9 height 12
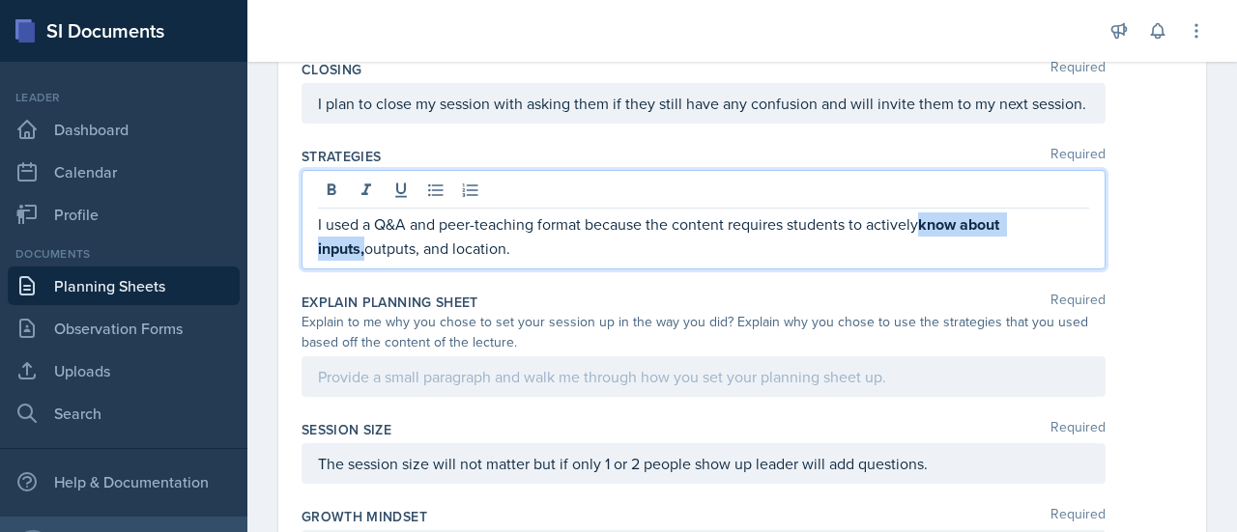
click at [729, 261] on p "I used a Q&A and peer-teaching format because the content requires students to …" at bounding box center [703, 237] width 771 height 48
drag, startPoint x: 928, startPoint y: 242, endPoint x: 1073, endPoint y: 230, distance: 145.4
click at [1073, 230] on div "I used a Q&A and peer-teaching format because the content requires students to …" at bounding box center [704, 220] width 804 height 100
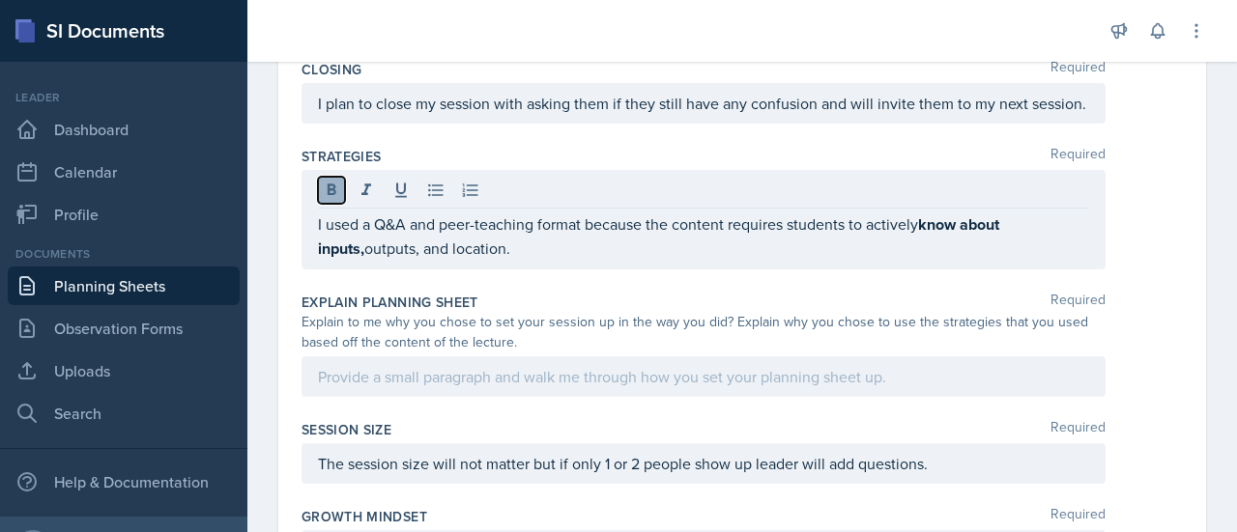
click at [327, 200] on icon at bounding box center [331, 190] width 19 height 19
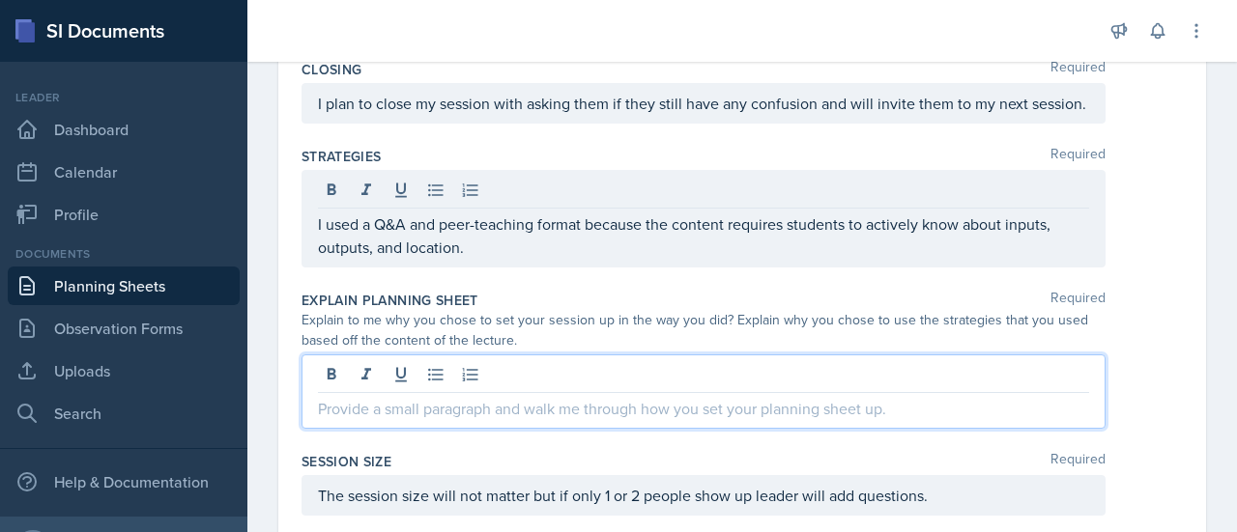
click at [406, 391] on div at bounding box center [704, 392] width 804 height 74
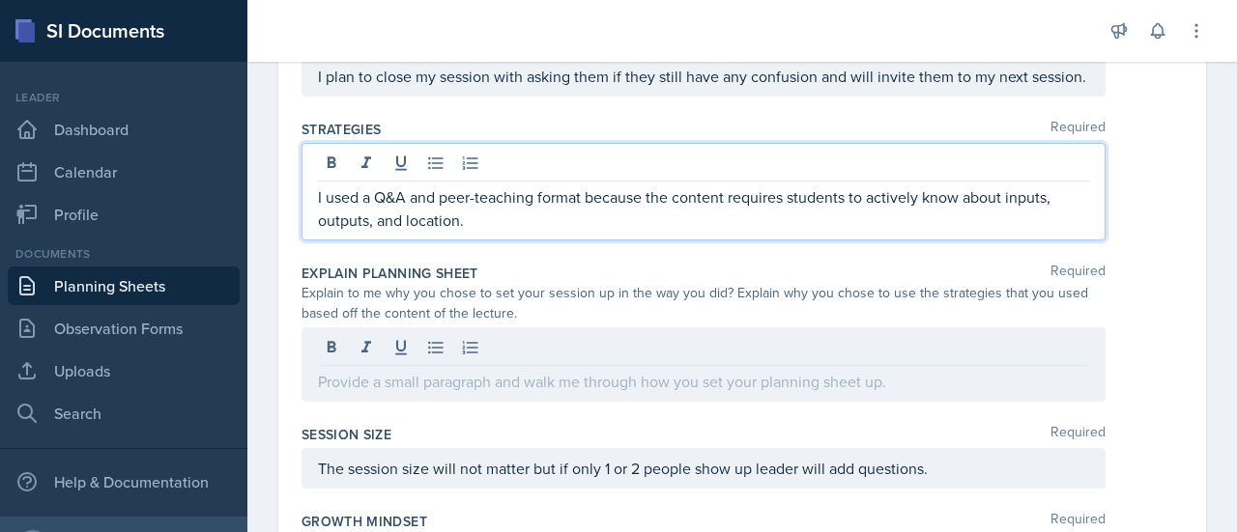
scroll to position [736, 0]
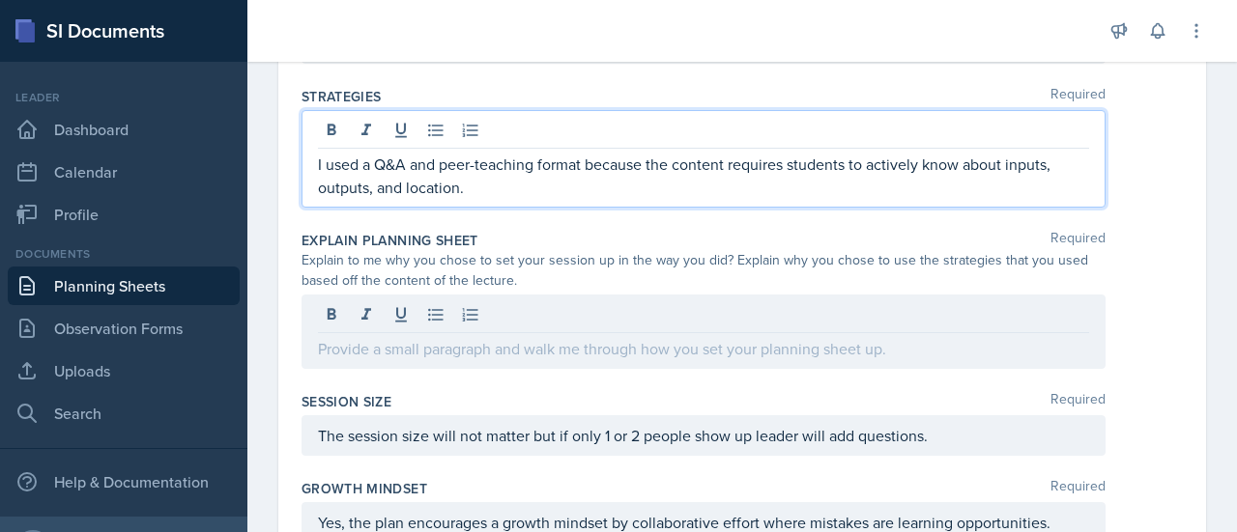
drag, startPoint x: 478, startPoint y: 209, endPoint x: 315, endPoint y: 180, distance: 165.9
click at [315, 180] on div "I used a Q&A and peer-teaching format because the content requires students to …" at bounding box center [704, 159] width 804 height 98
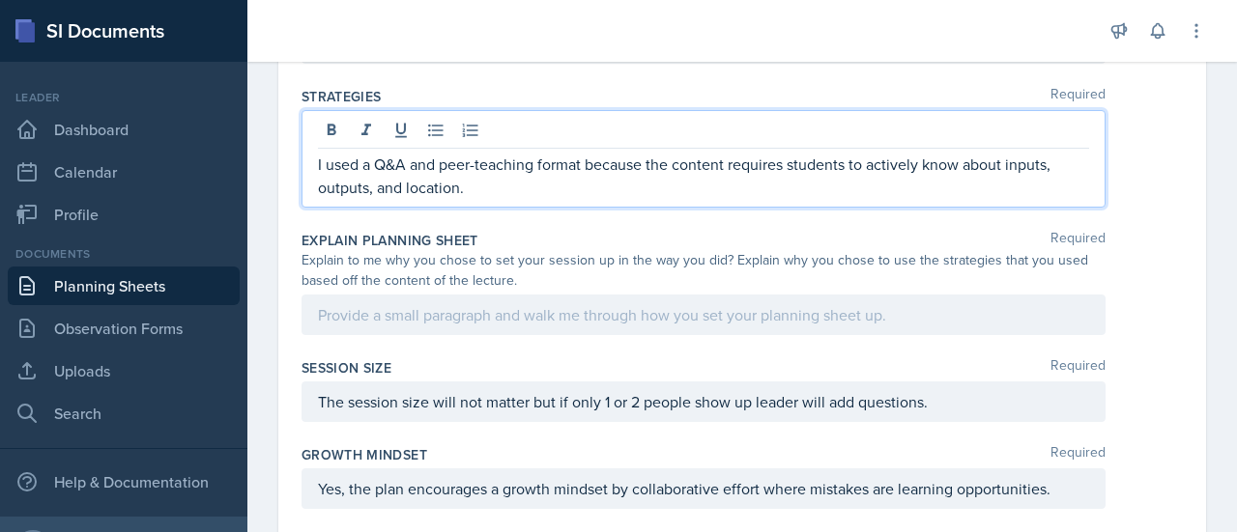
copy p "I used a Q&A and peer-teaching format because the content requires students to …"
click at [361, 335] on div at bounding box center [704, 315] width 804 height 41
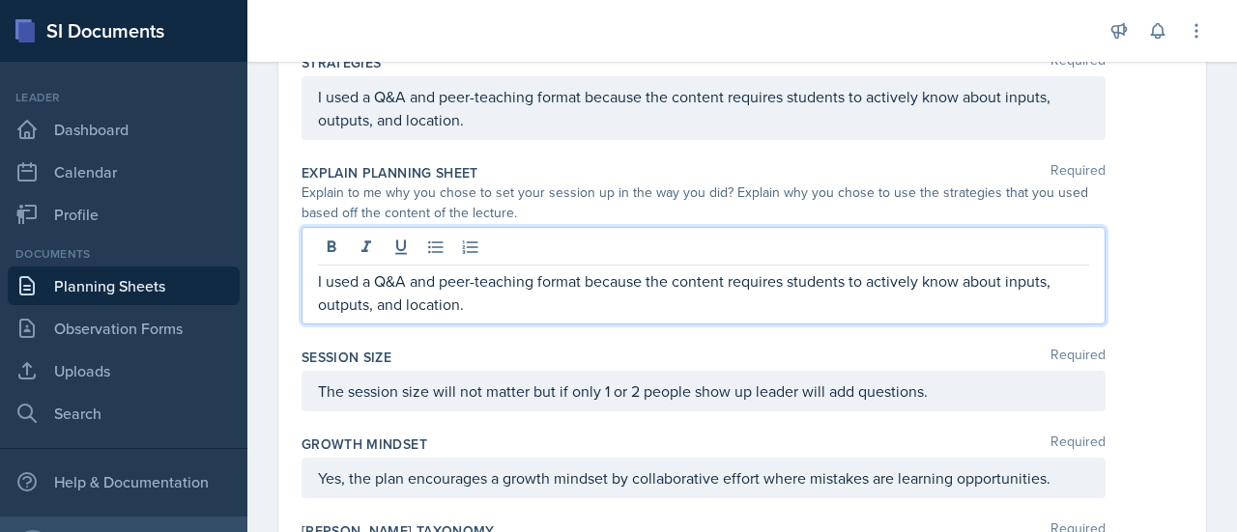
scroll to position [804, 0]
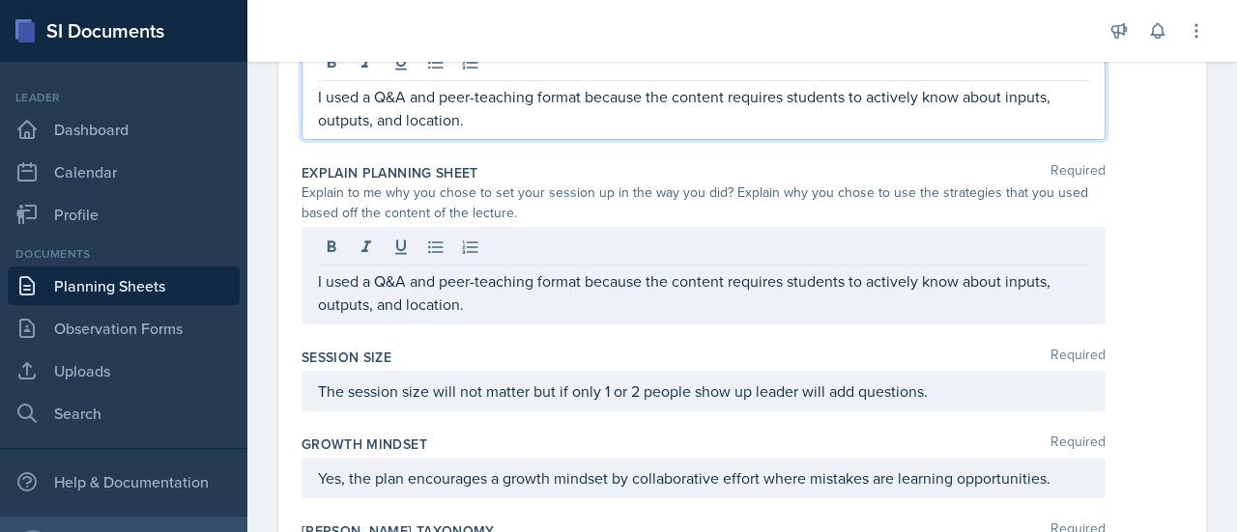
drag, startPoint x: 475, startPoint y: 143, endPoint x: 303, endPoint y: 119, distance: 172.8
click at [303, 119] on div "I used a Q&A and peer-teaching format because the content requires students to …" at bounding box center [704, 92] width 804 height 98
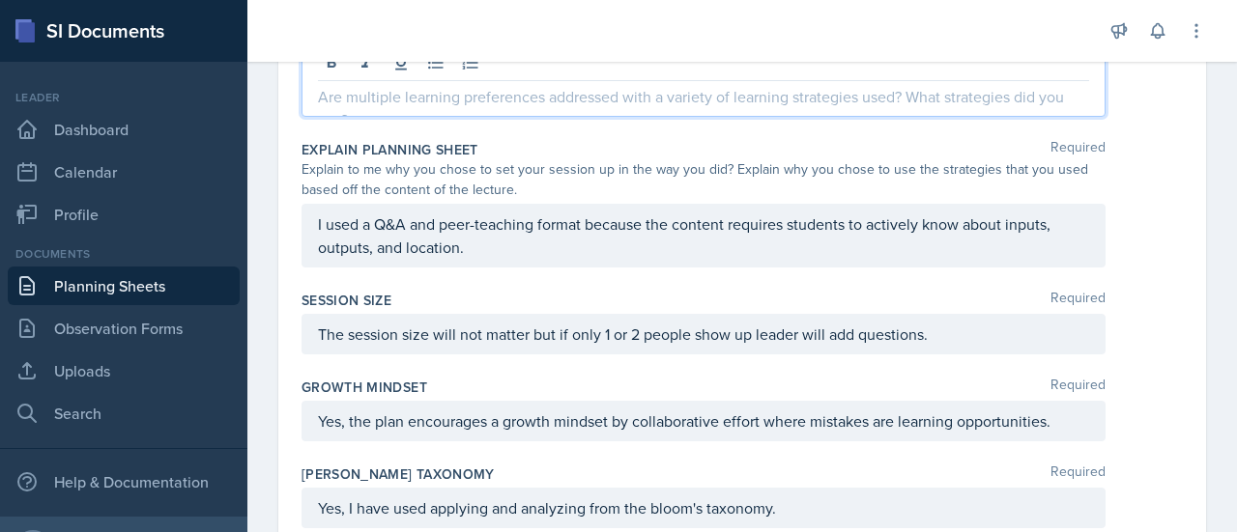
scroll to position [677, 0]
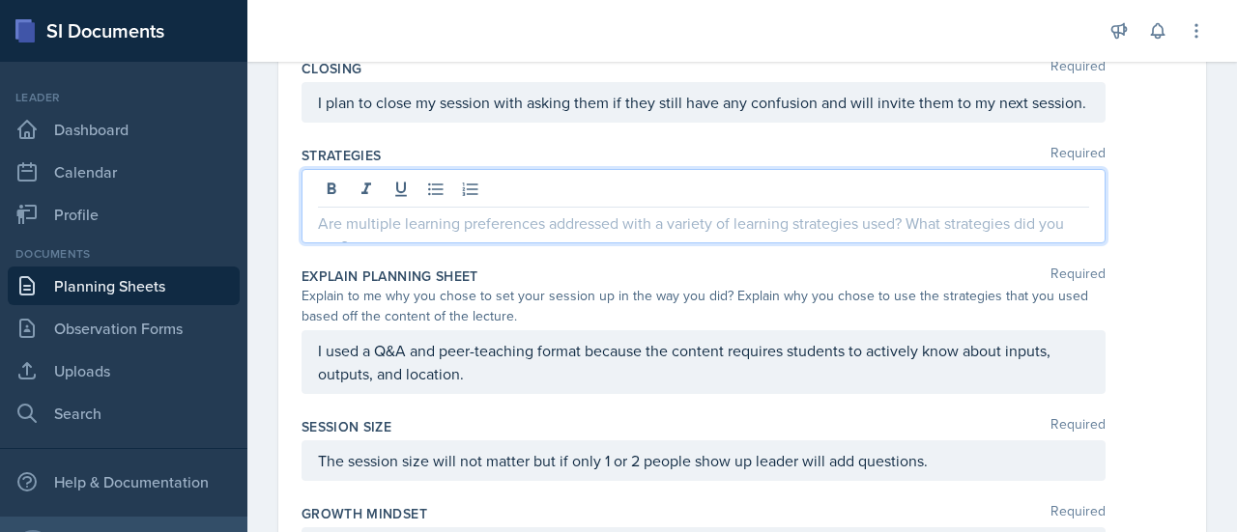
drag, startPoint x: 316, startPoint y: 239, endPoint x: 539, endPoint y: 250, distance: 223.5
click at [539, 244] on div at bounding box center [704, 206] width 804 height 74
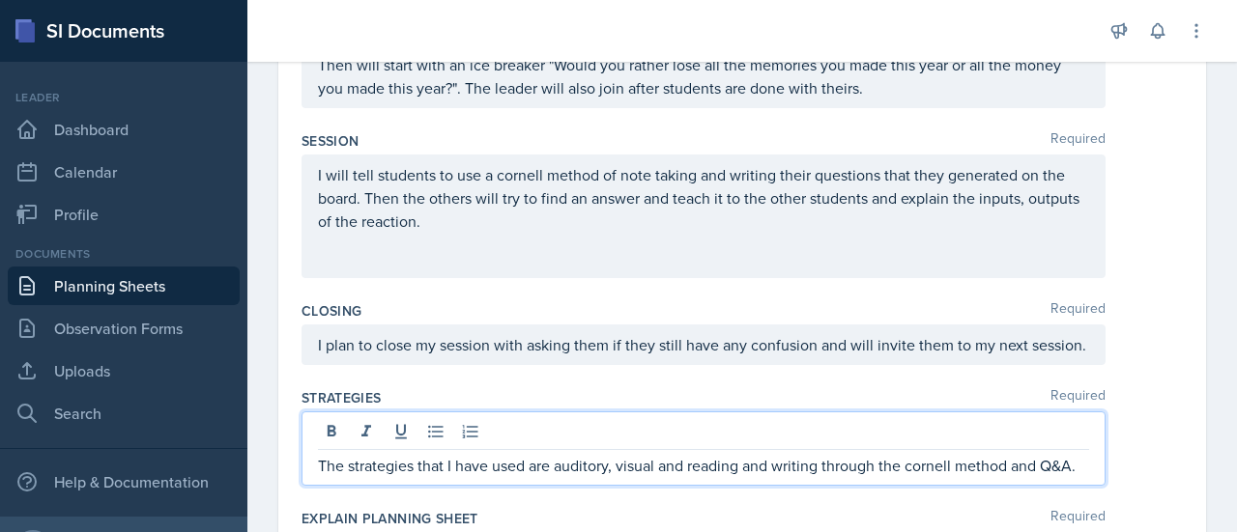
scroll to position [0, 0]
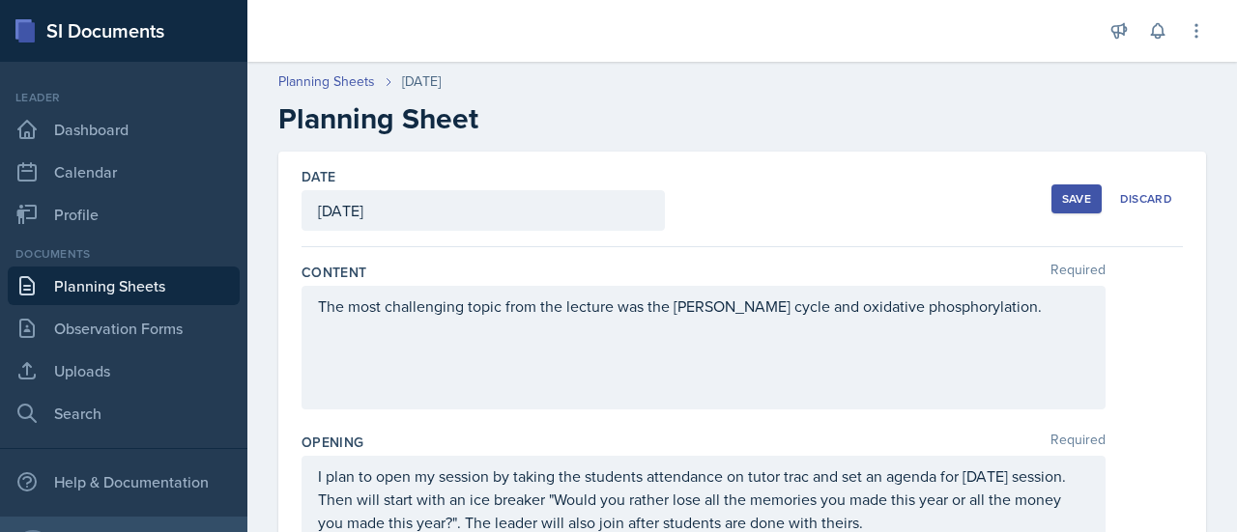
click at [1036, 198] on div "Date [DATE] [DATE] 31 1 2 3 4 5 6 7 8 9 10 11 12 13 14 15 16 17 18 19 20 21 22 …" at bounding box center [742, 200] width 881 height 96
click at [1062, 197] on div "Save" at bounding box center [1076, 198] width 29 height 15
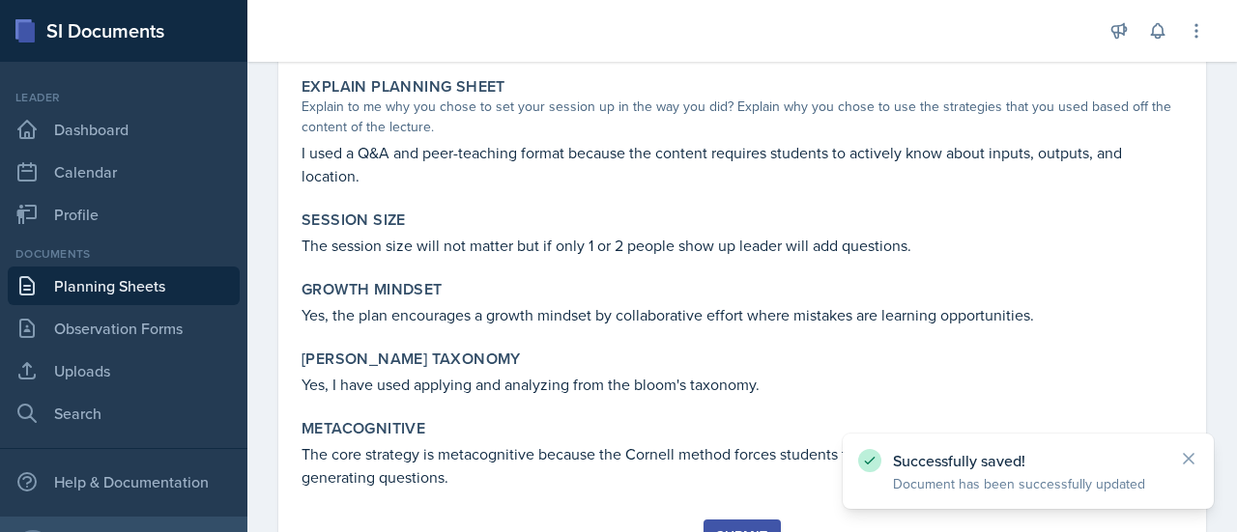
scroll to position [680, 0]
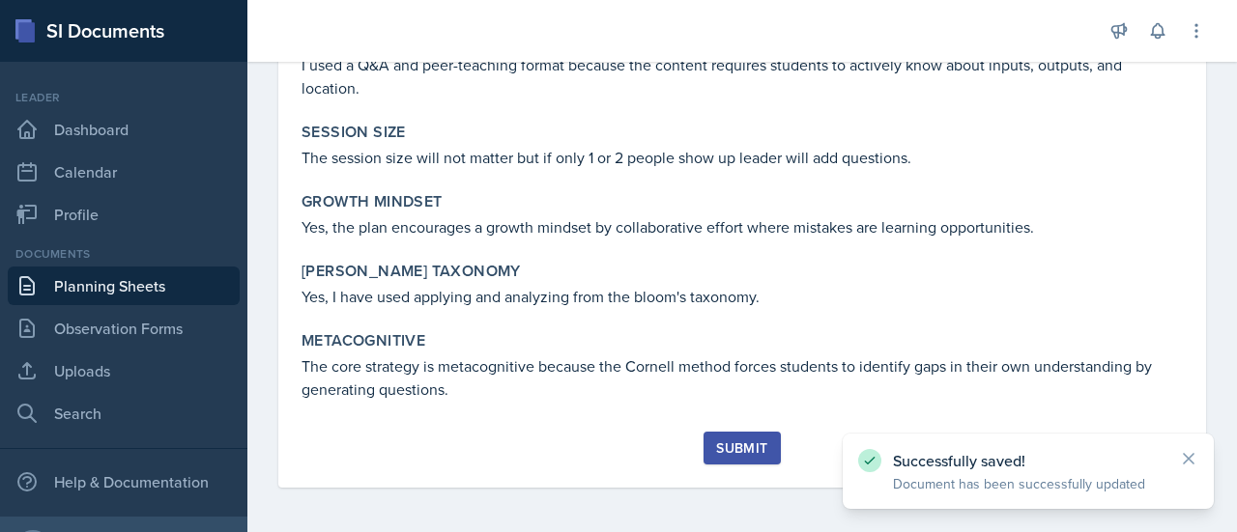
click at [725, 445] on div "Submit" at bounding box center [741, 448] width 51 height 15
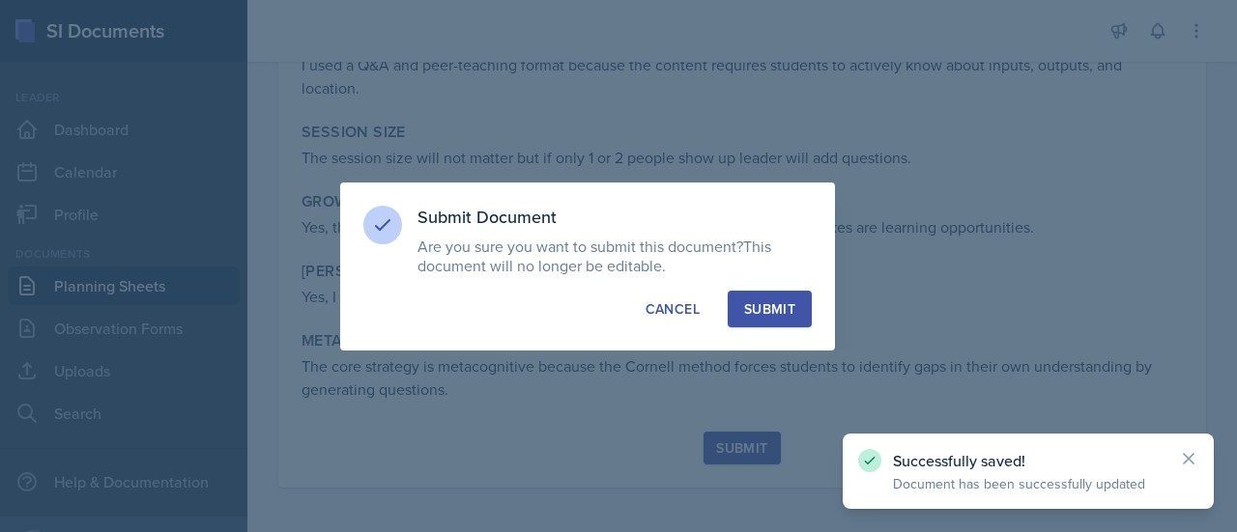
click at [783, 303] on div "Submit" at bounding box center [769, 309] width 51 height 19
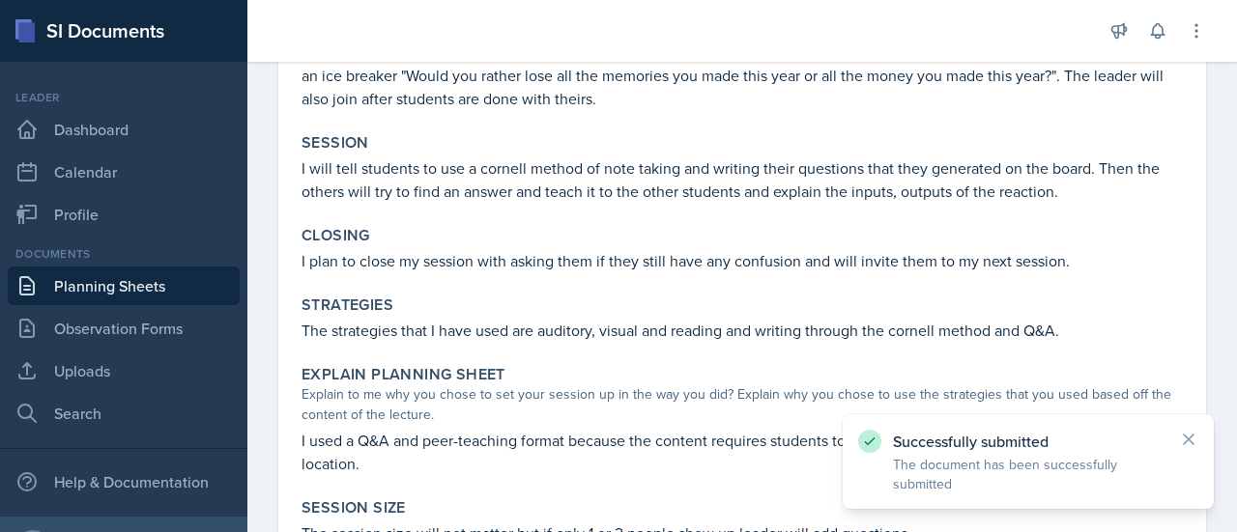
scroll to position [285, 0]
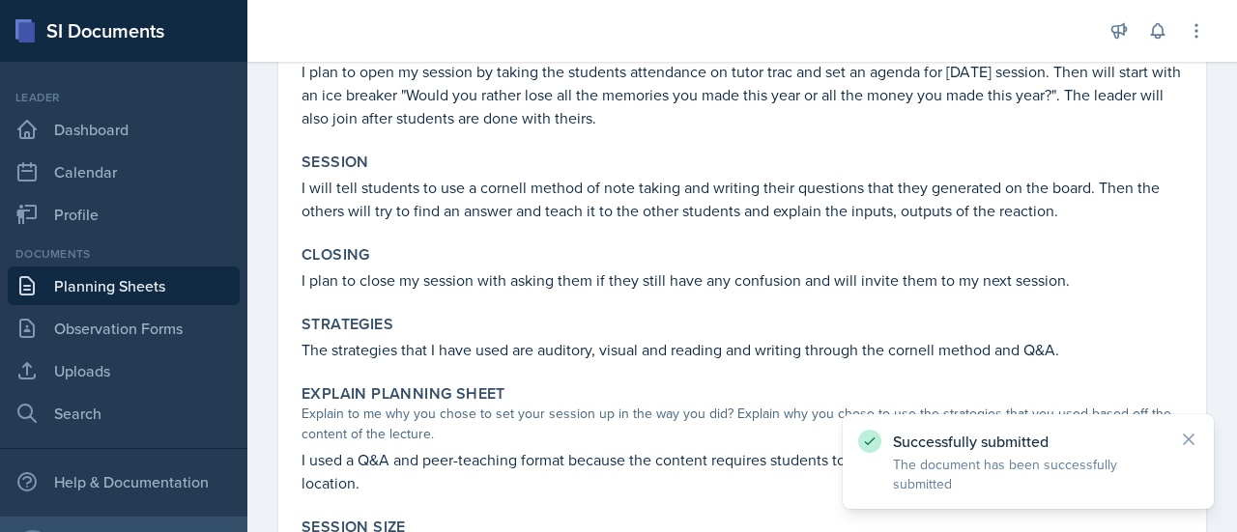
click at [160, 290] on link "Planning Sheets" at bounding box center [124, 286] width 232 height 39
